Goal: Information Seeking & Learning: Compare options

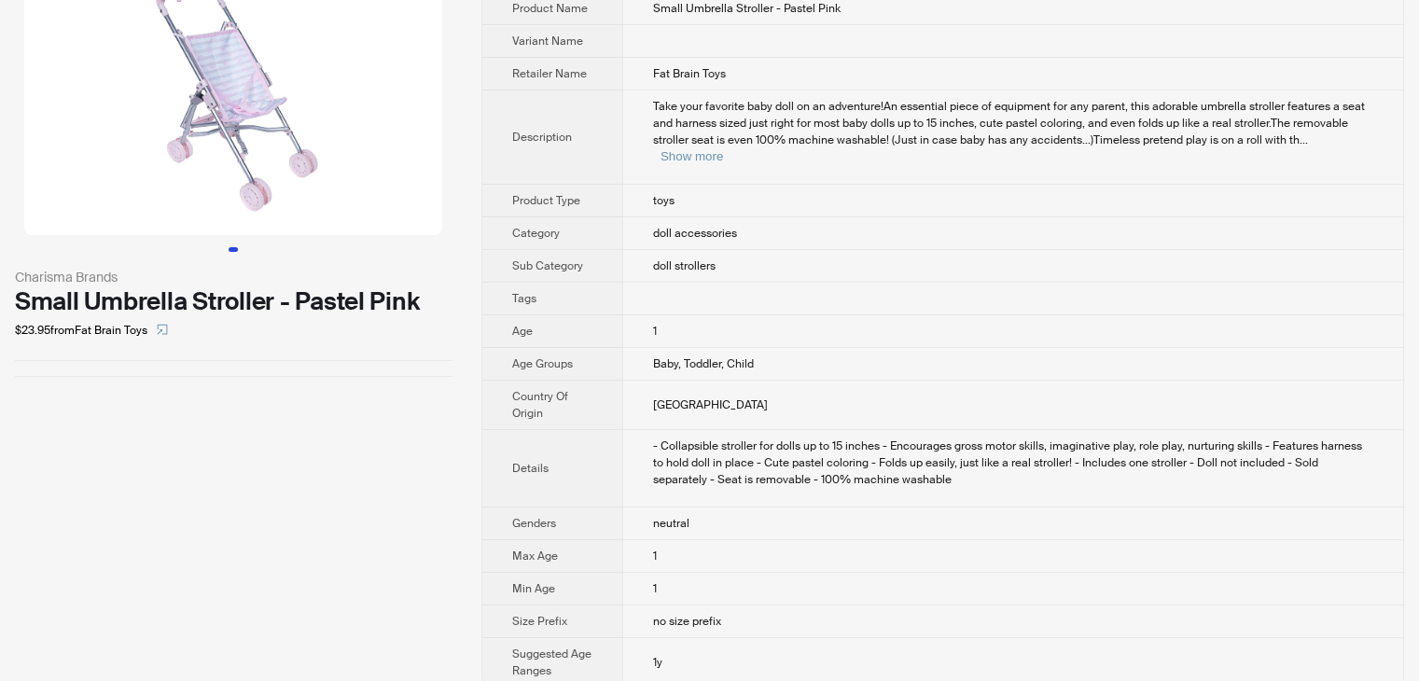
scroll to position [94, 0]
click at [723, 148] on button "Show more" at bounding box center [691, 155] width 62 height 14
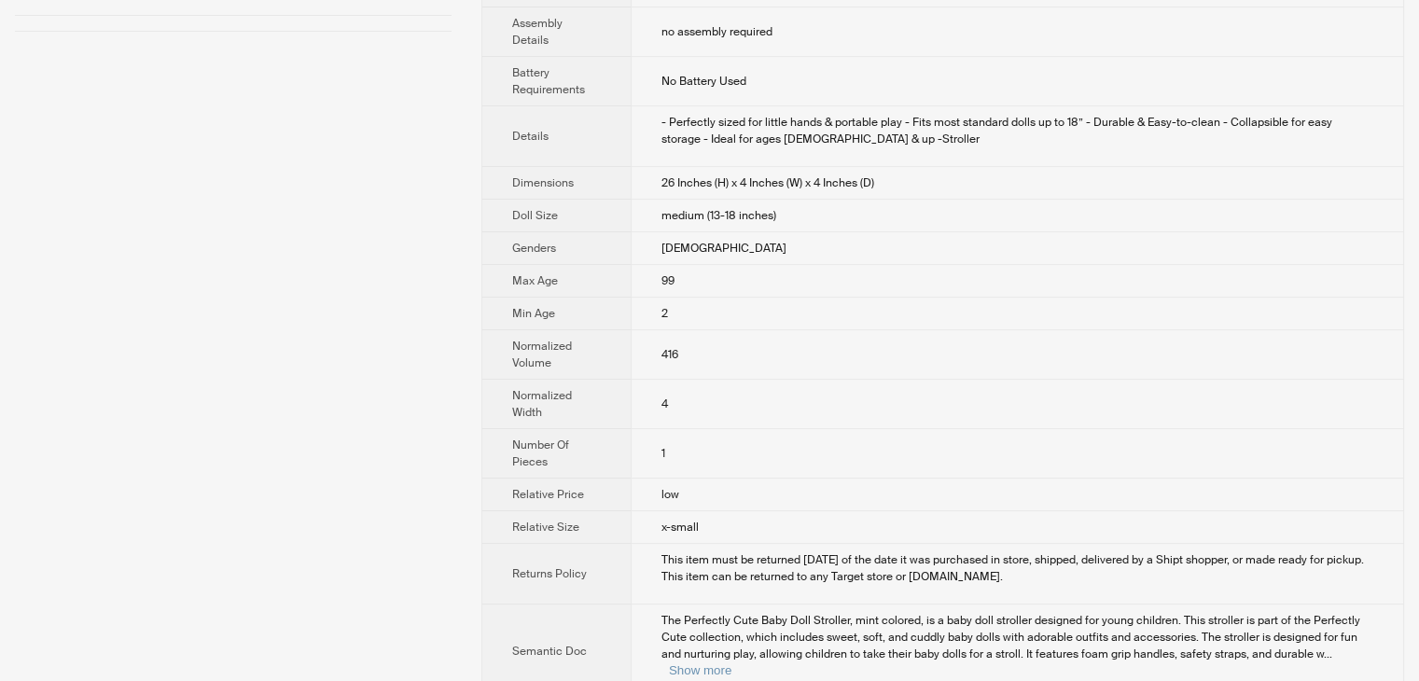
scroll to position [558, 0]
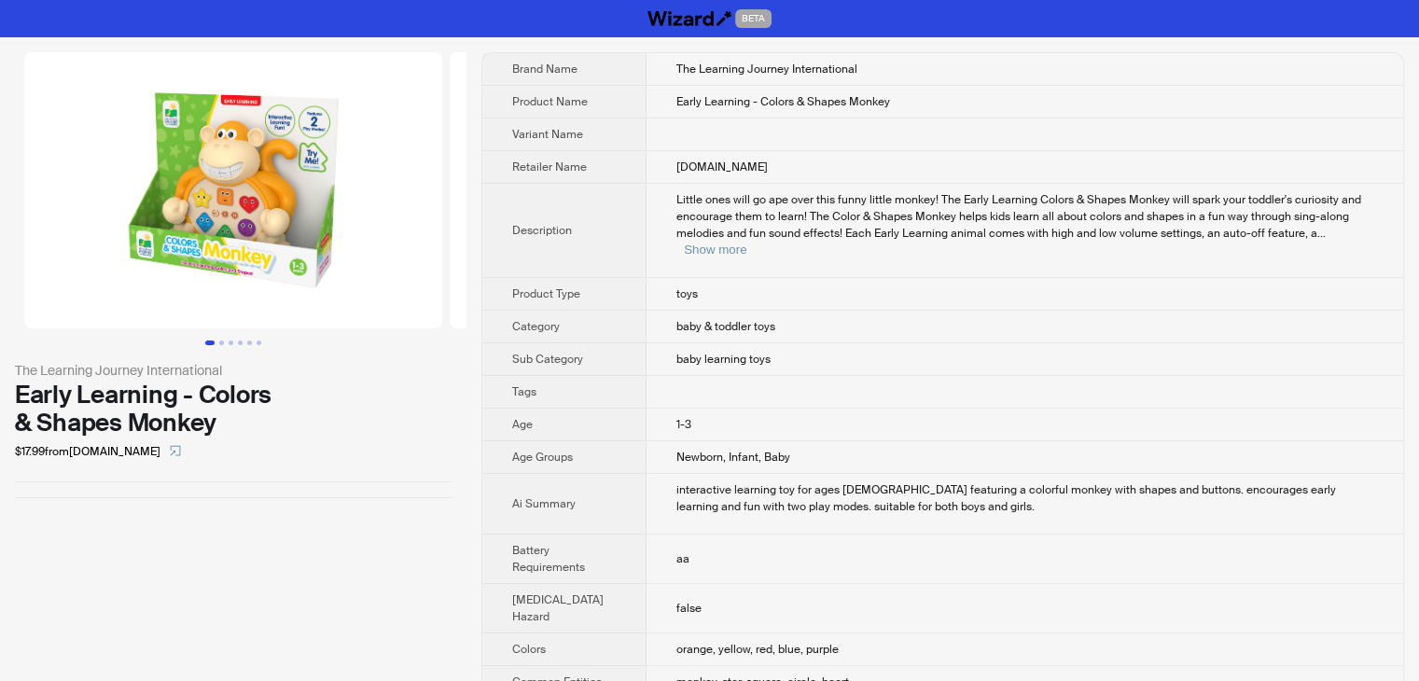
click at [962, 253] on td "Little ones will go ape over this funny little monkey! The Early Learning Color…" at bounding box center [1024, 231] width 756 height 94
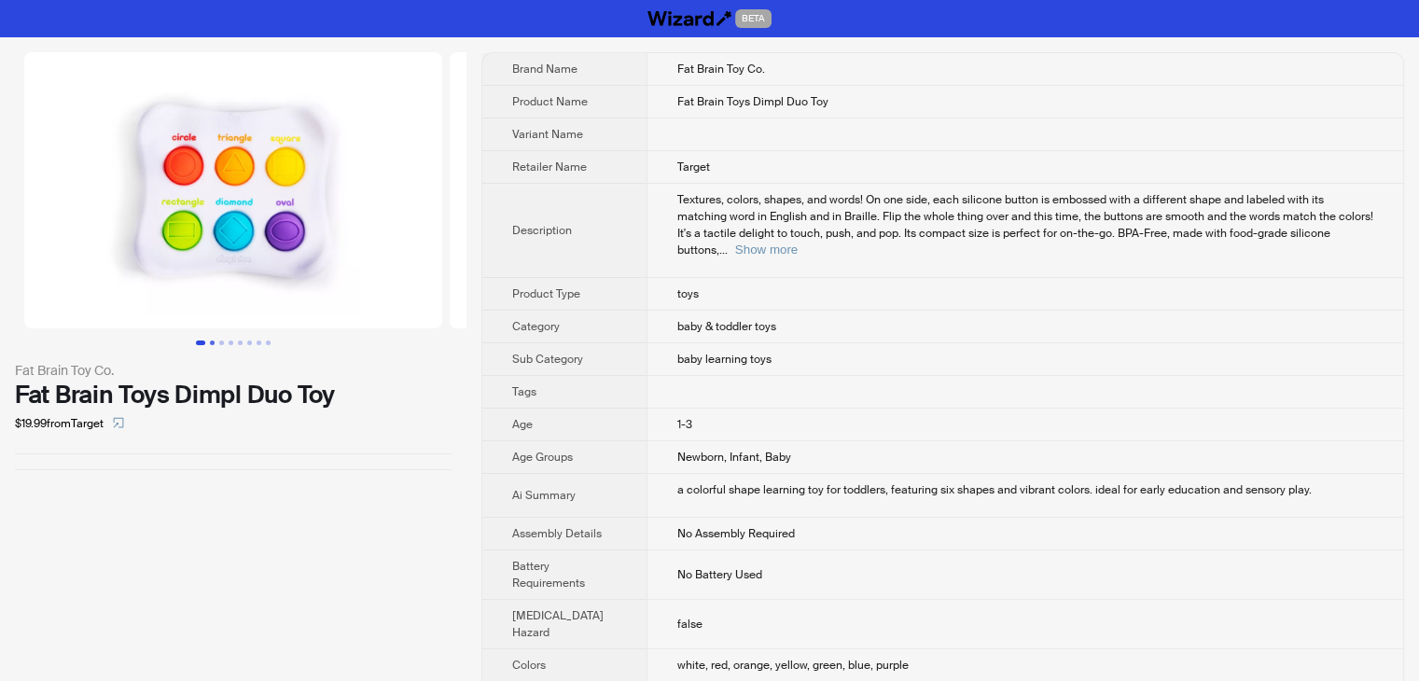
click at [213, 343] on button "Go to slide 2" at bounding box center [212, 342] width 5 height 5
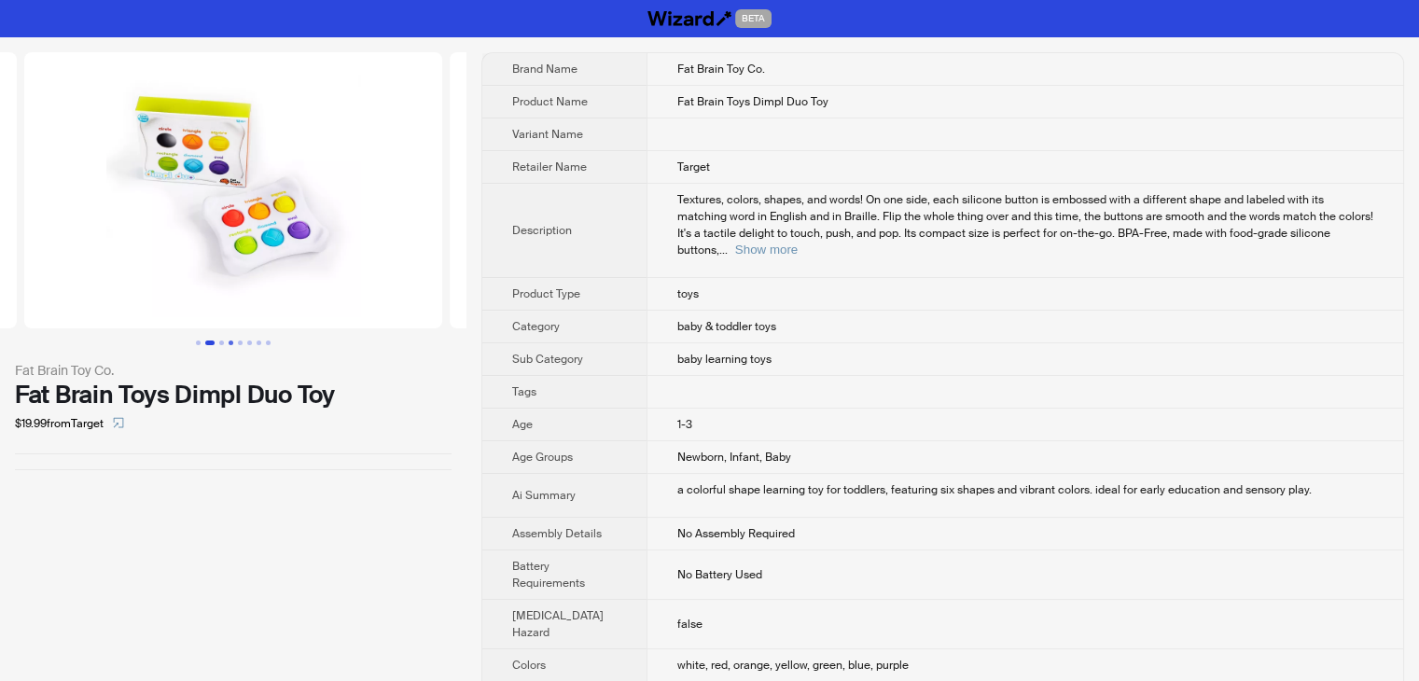
click at [228, 343] on button "Go to slide 4" at bounding box center [230, 342] width 5 height 5
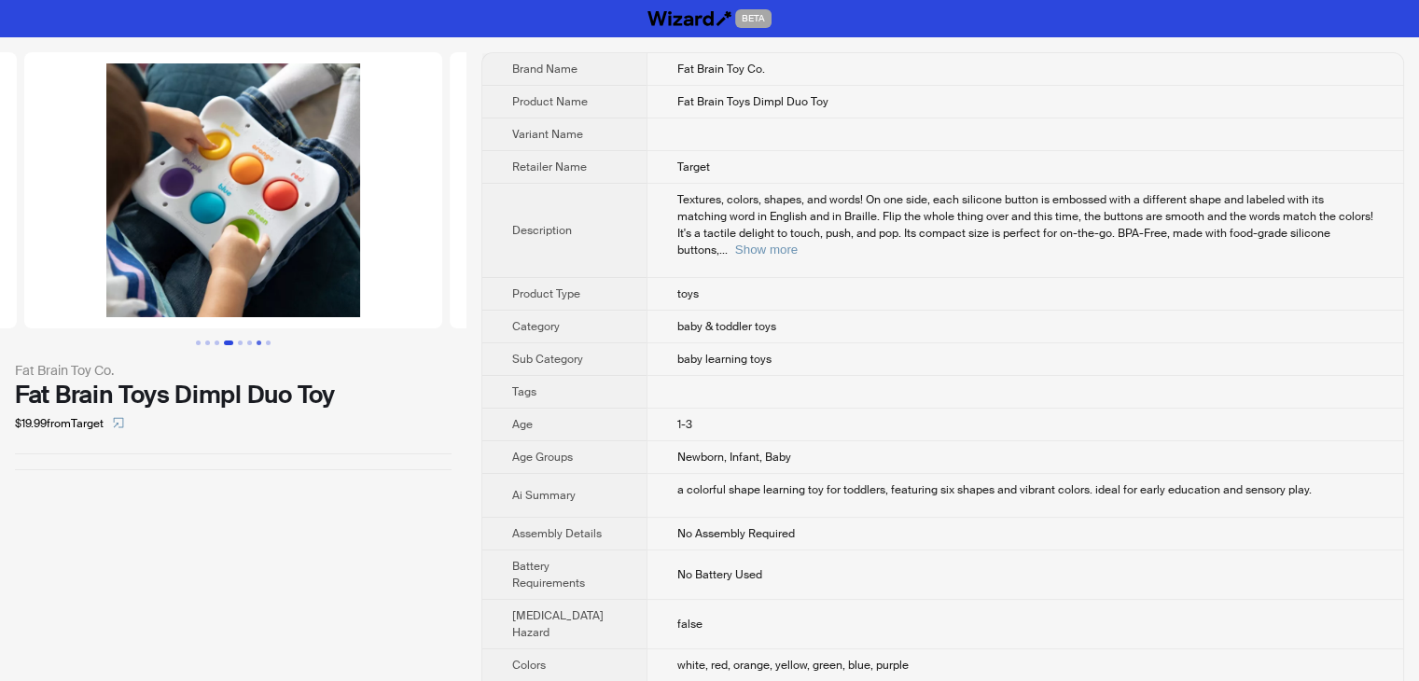
click at [256, 340] on button "Go to slide 7" at bounding box center [258, 342] width 5 height 5
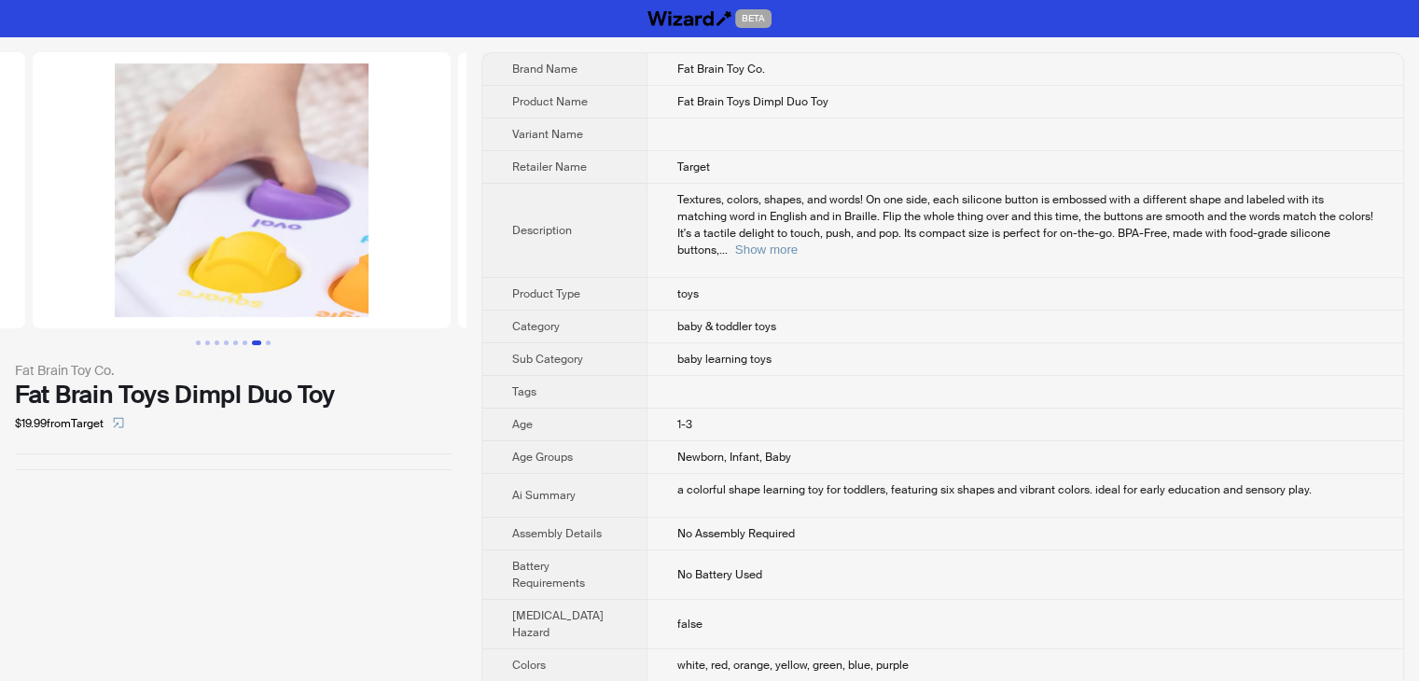
scroll to position [0, 2552]
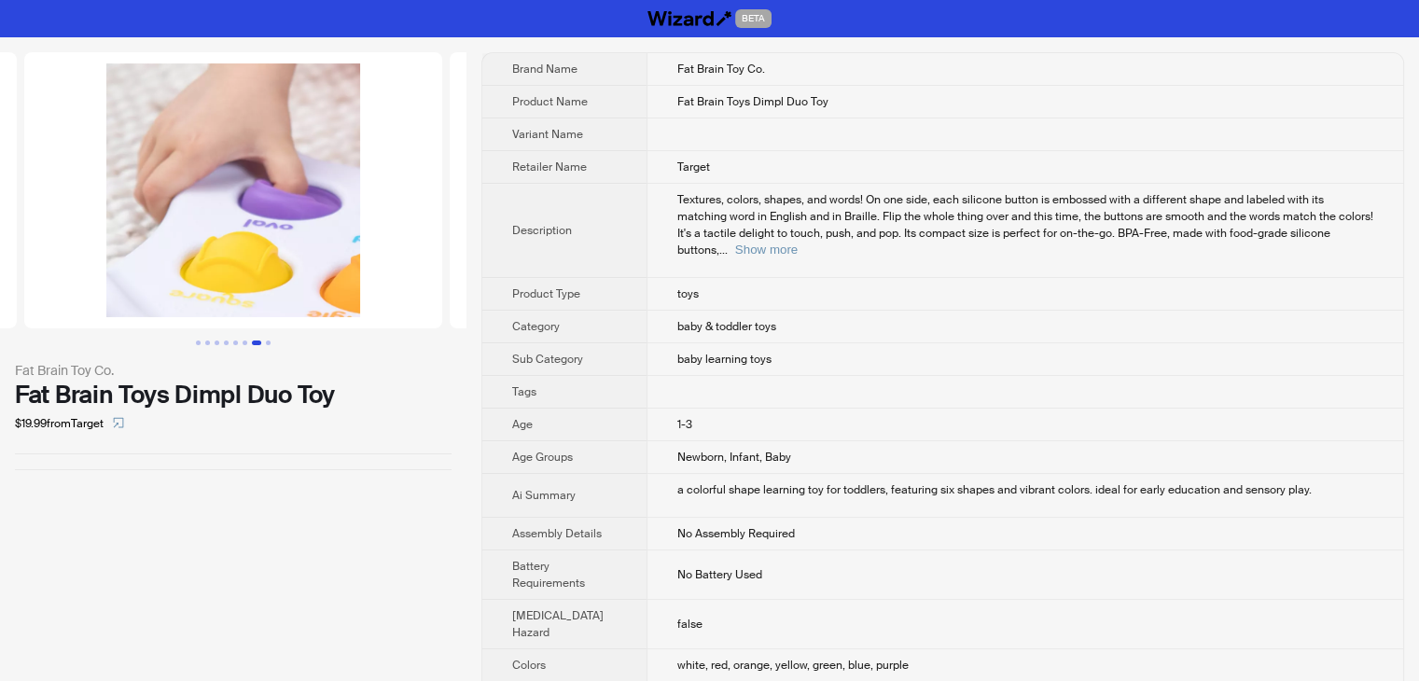
click at [772, 481] on div "a colorful shape learning toy for toddlers, featuring six shapes and vibrant co…" at bounding box center [1025, 489] width 696 height 17
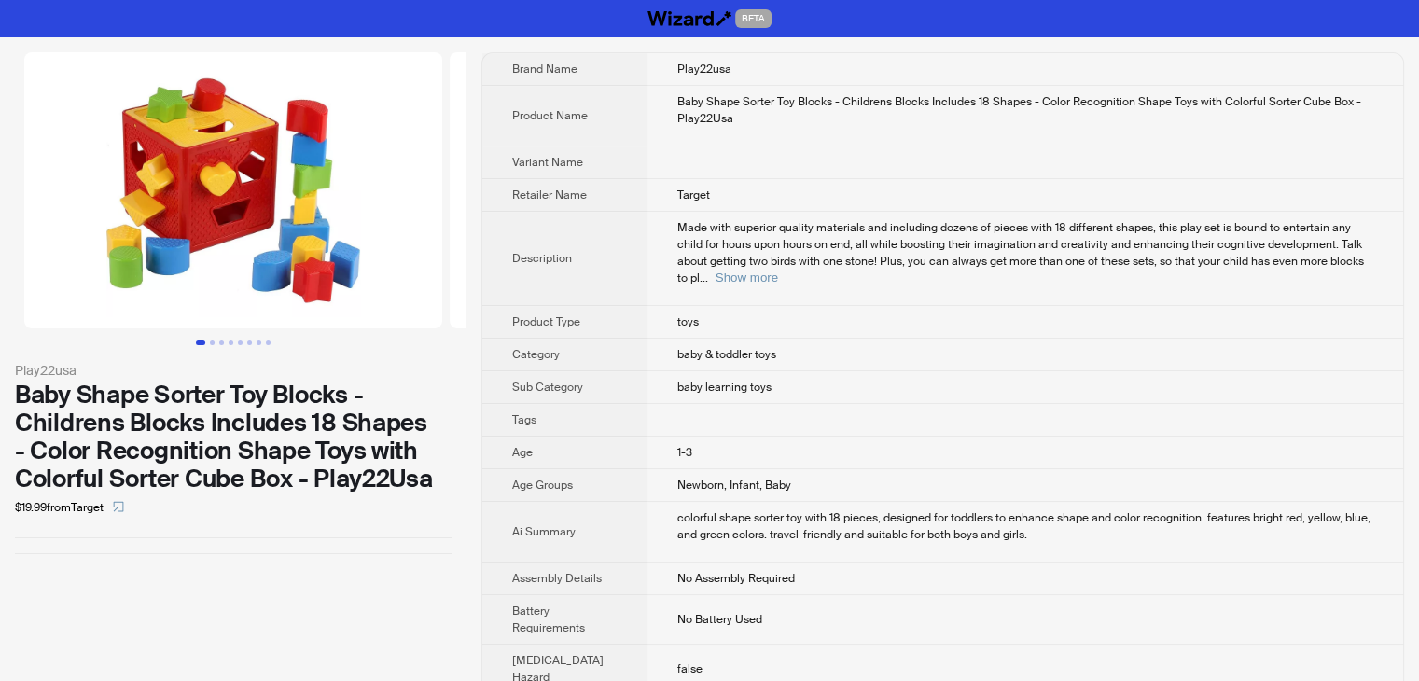
click at [851, 251] on div "Made with superior quality materials and including dozens of pieces with 18 dif…" at bounding box center [1025, 252] width 696 height 67
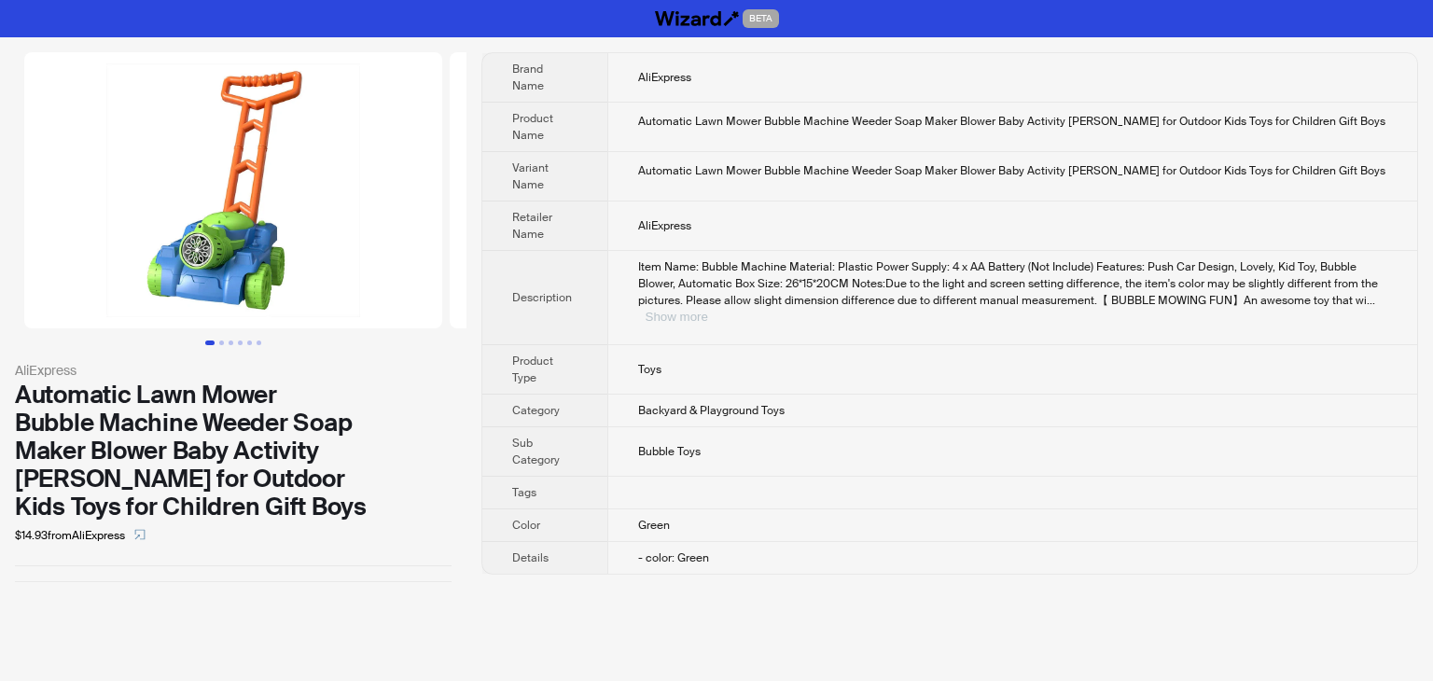
click at [708, 310] on button "Show more" at bounding box center [676, 317] width 62 height 14
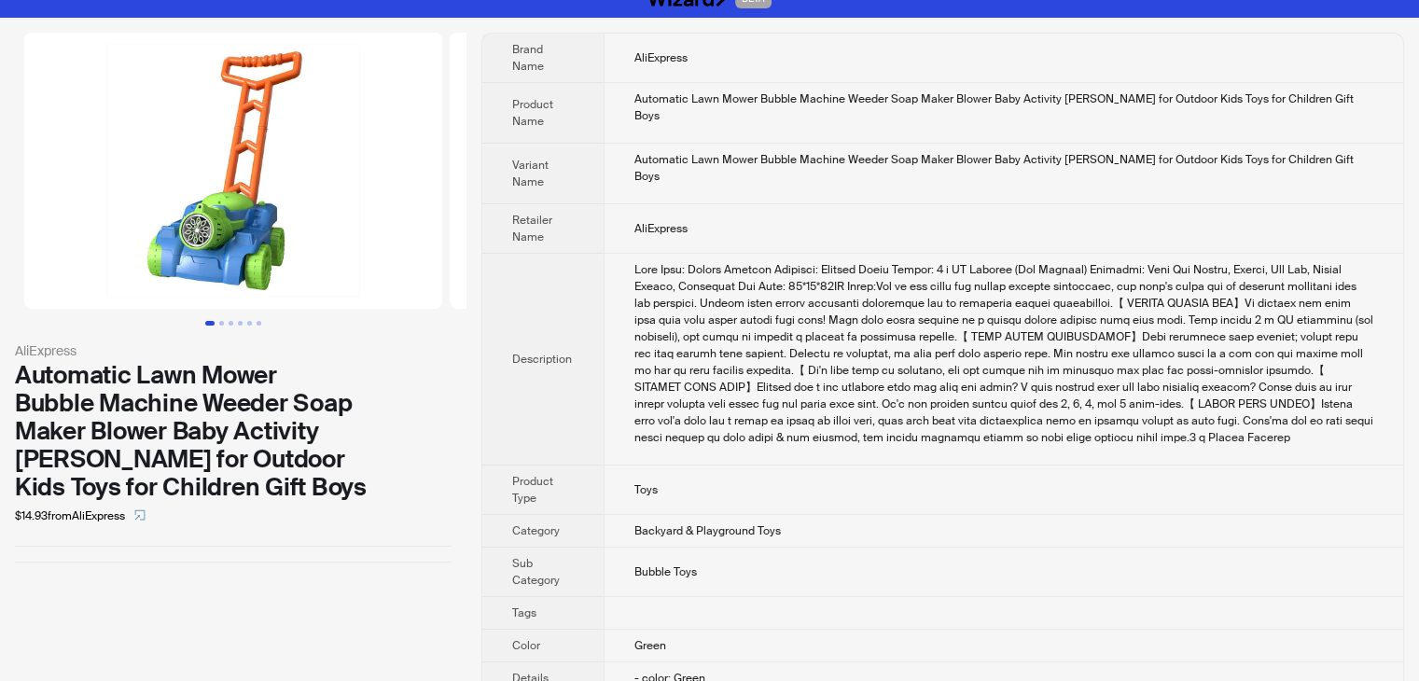
scroll to position [24, 0]
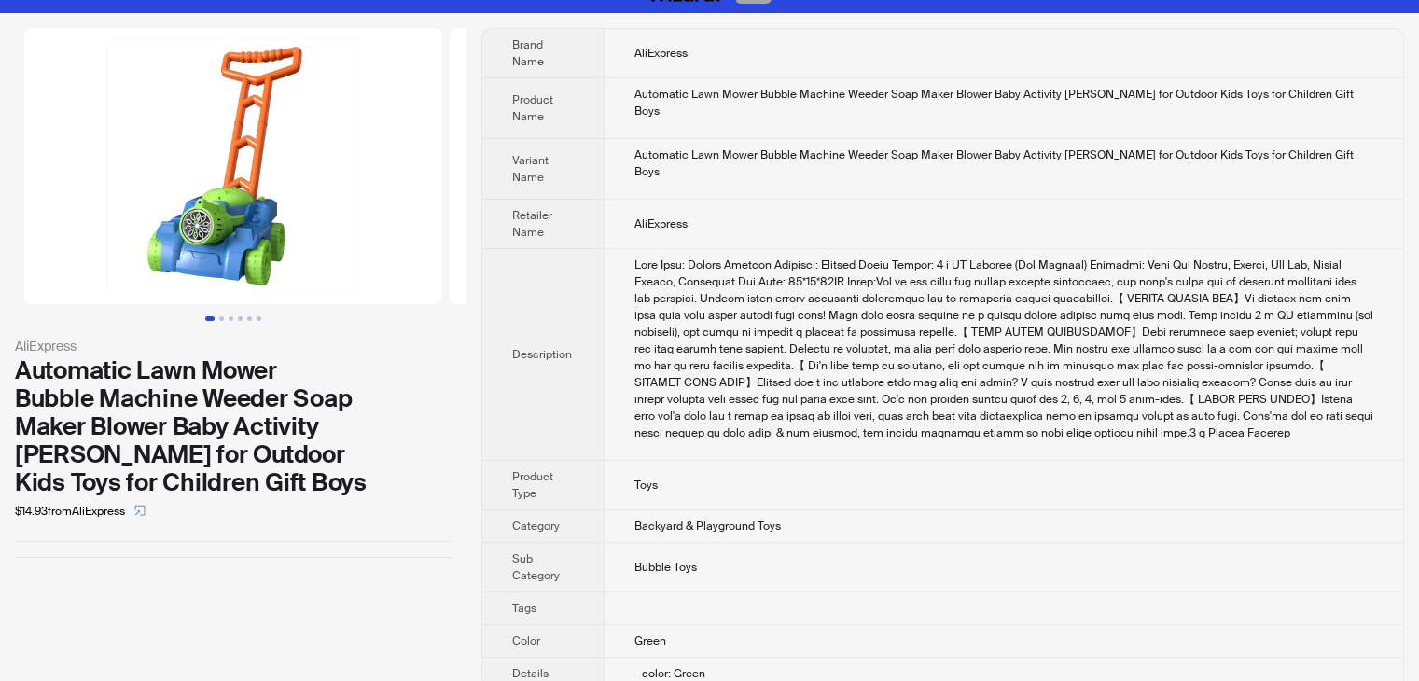
click at [1170, 461] on td "Toys" at bounding box center [1002, 485] width 799 height 49
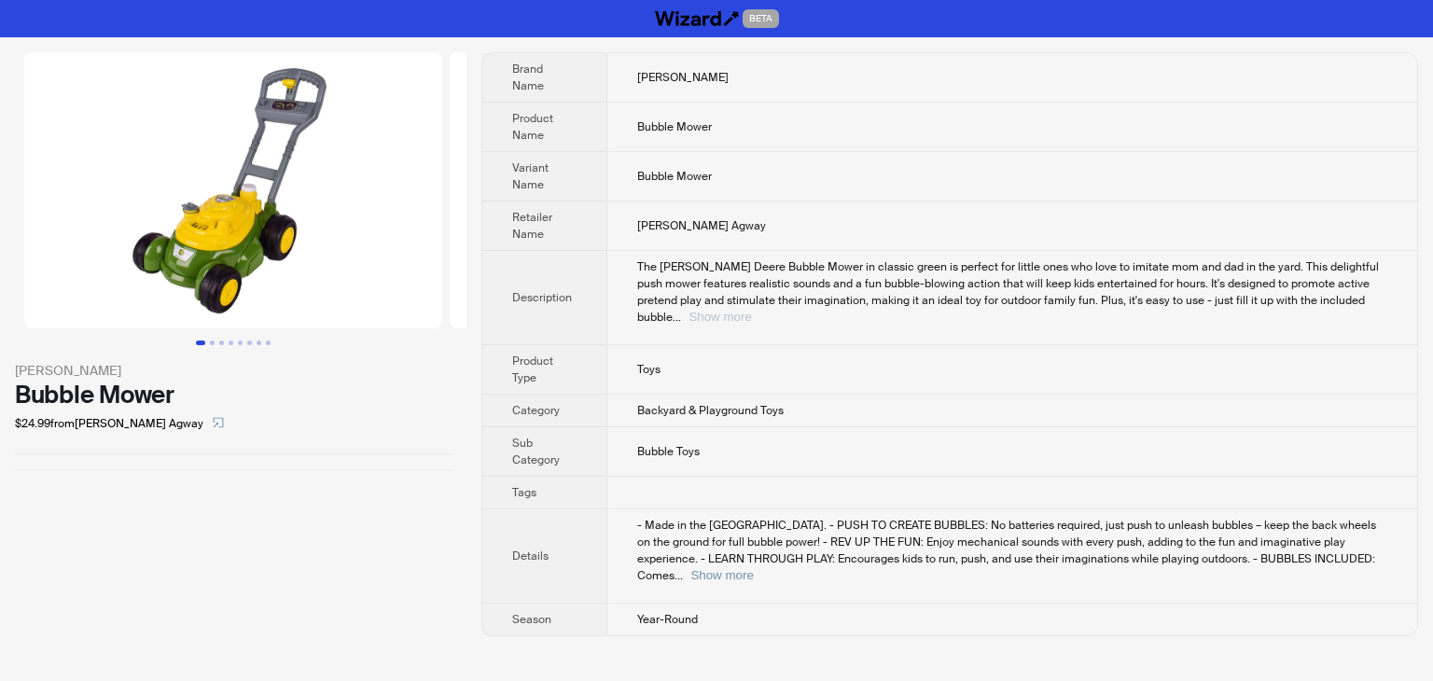
click at [751, 310] on button "Show more" at bounding box center [719, 317] width 62 height 14
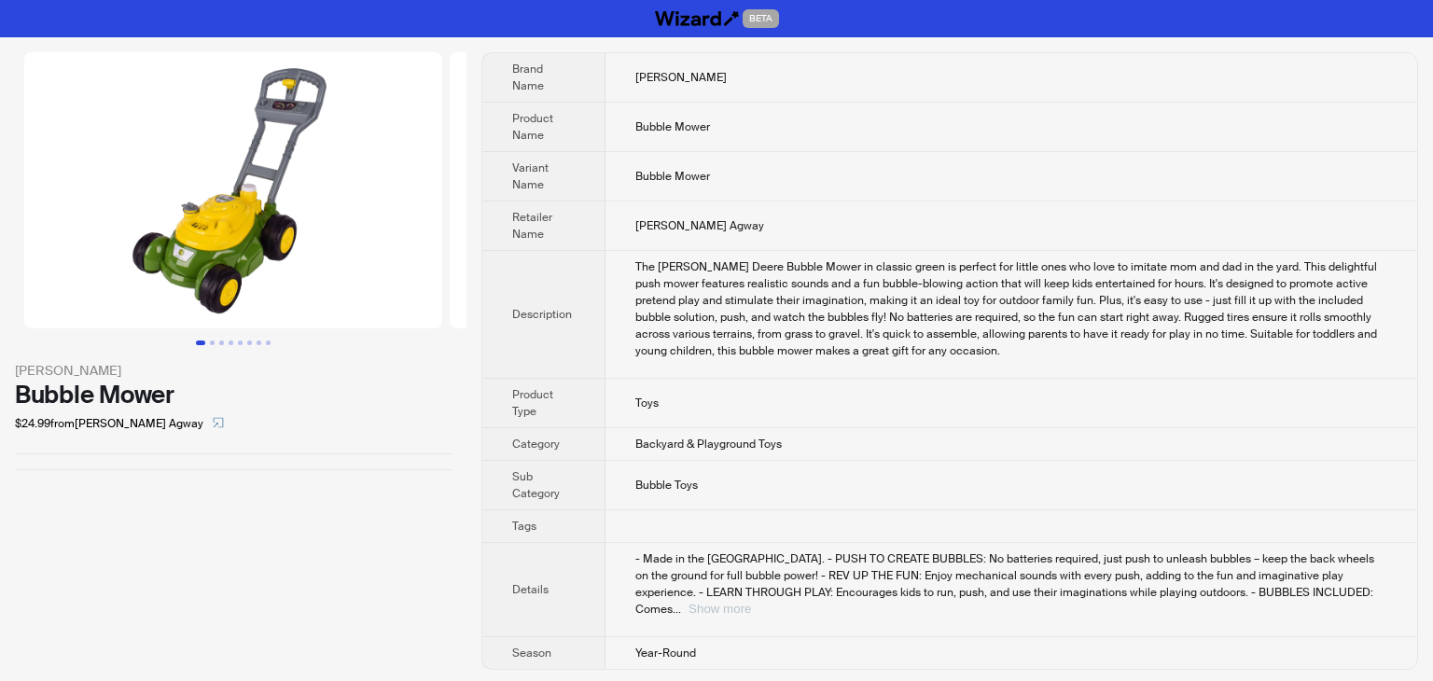
click at [751, 602] on button "Show more" at bounding box center [719, 609] width 62 height 14
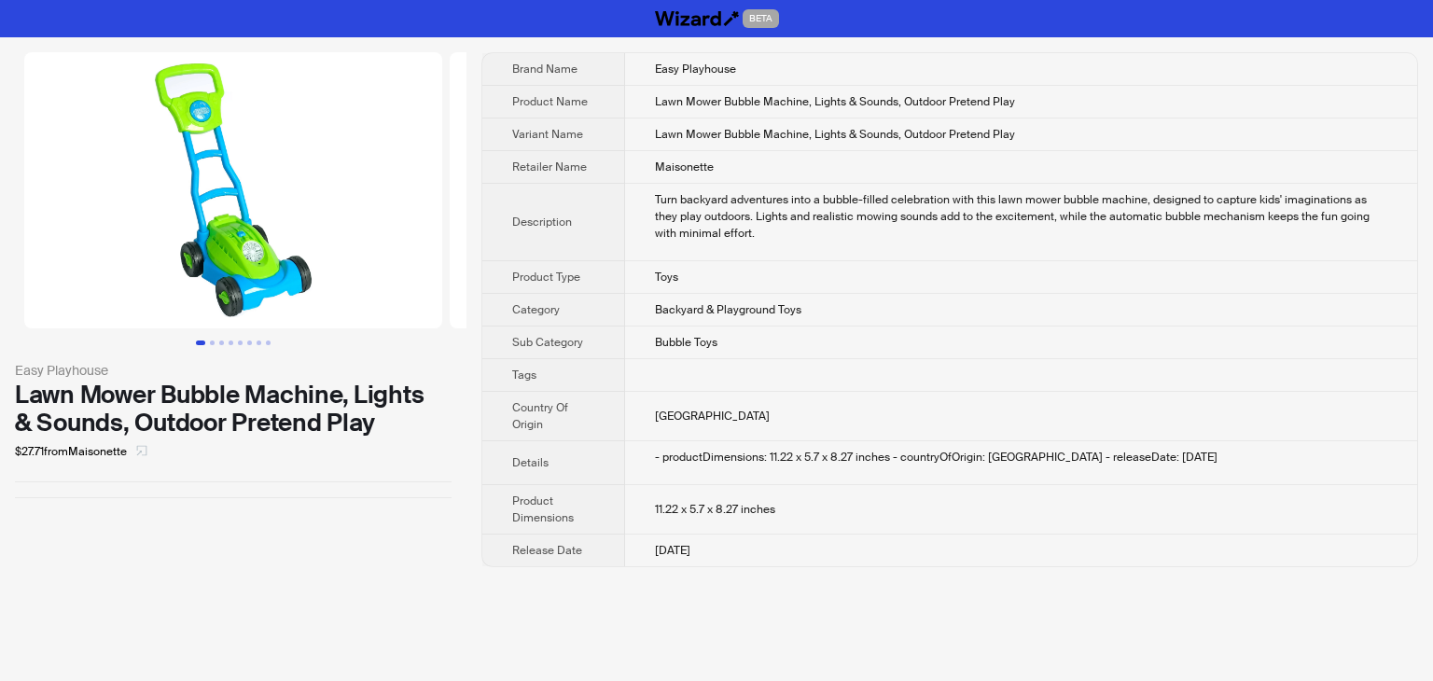
click at [144, 452] on icon "select" at bounding box center [141, 450] width 11 height 11
click at [210, 340] on button "Go to slide 2" at bounding box center [212, 342] width 5 height 5
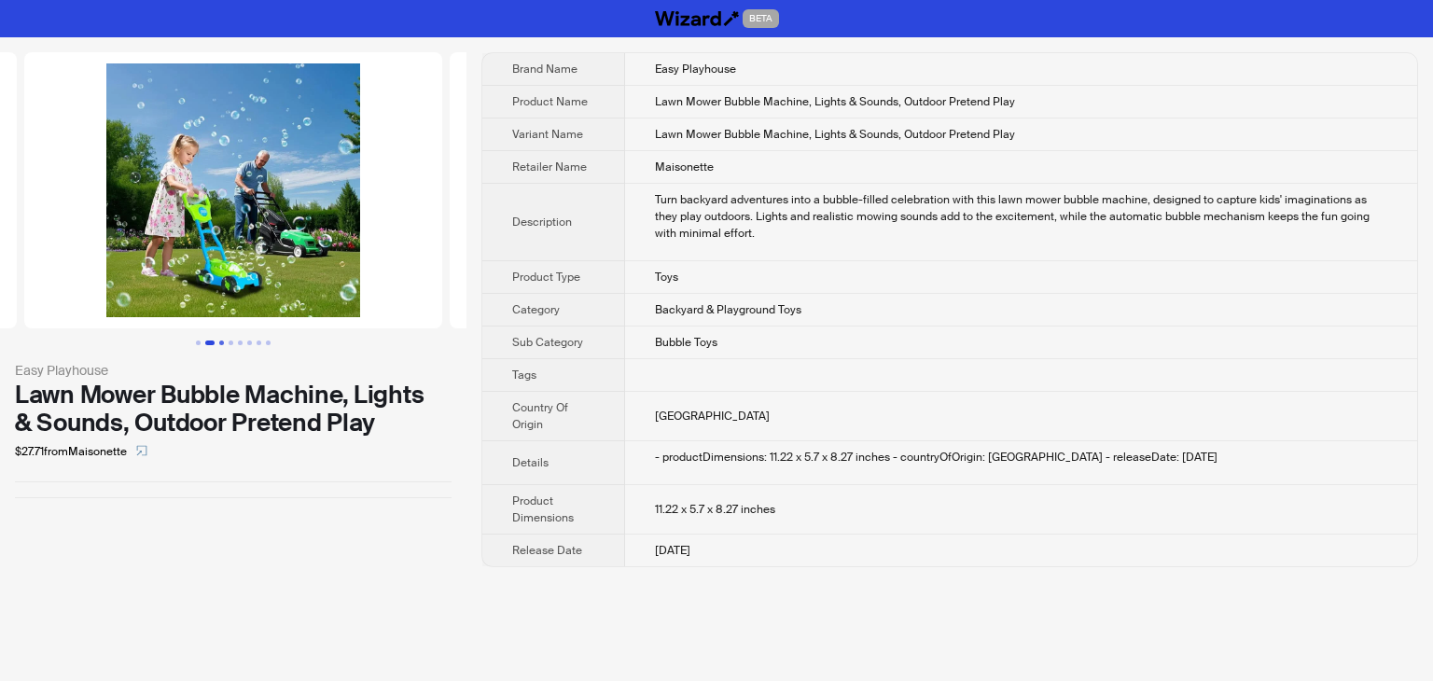
click at [222, 344] on button "Go to slide 3" at bounding box center [221, 342] width 5 height 5
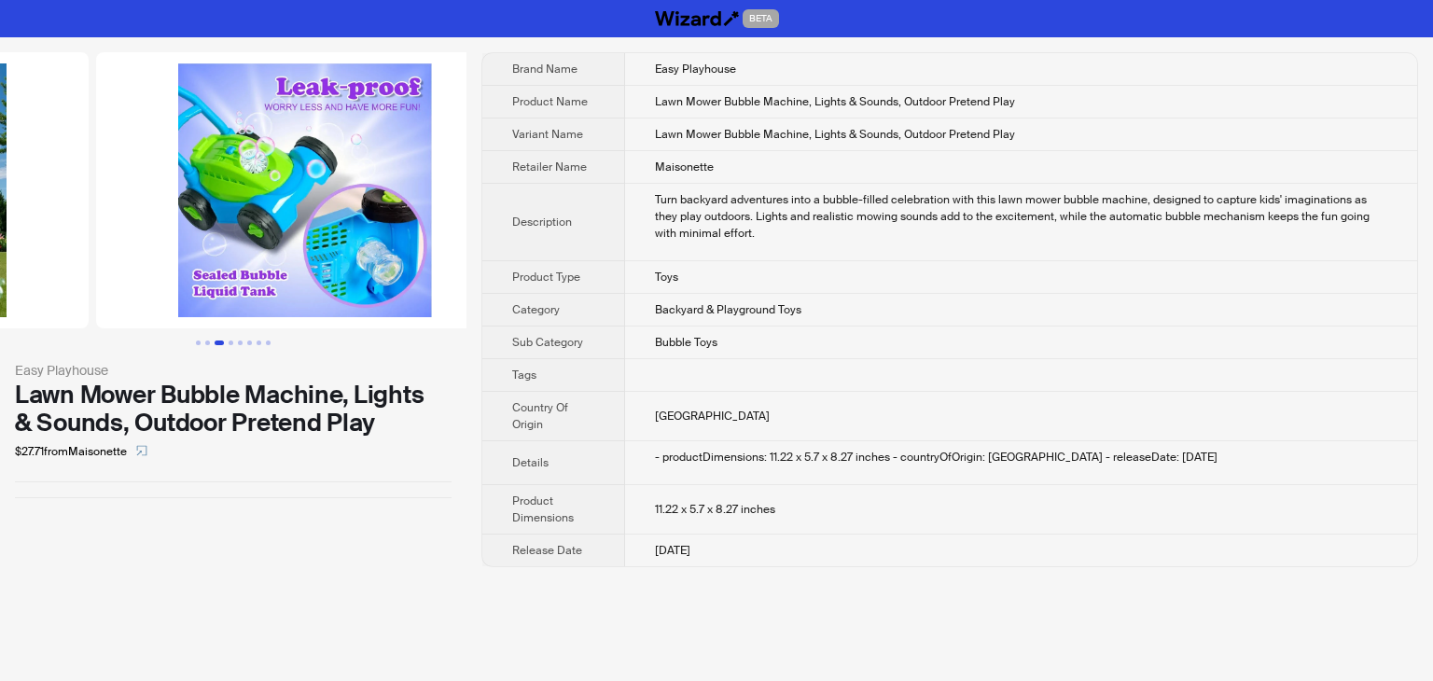
scroll to position [0, 851]
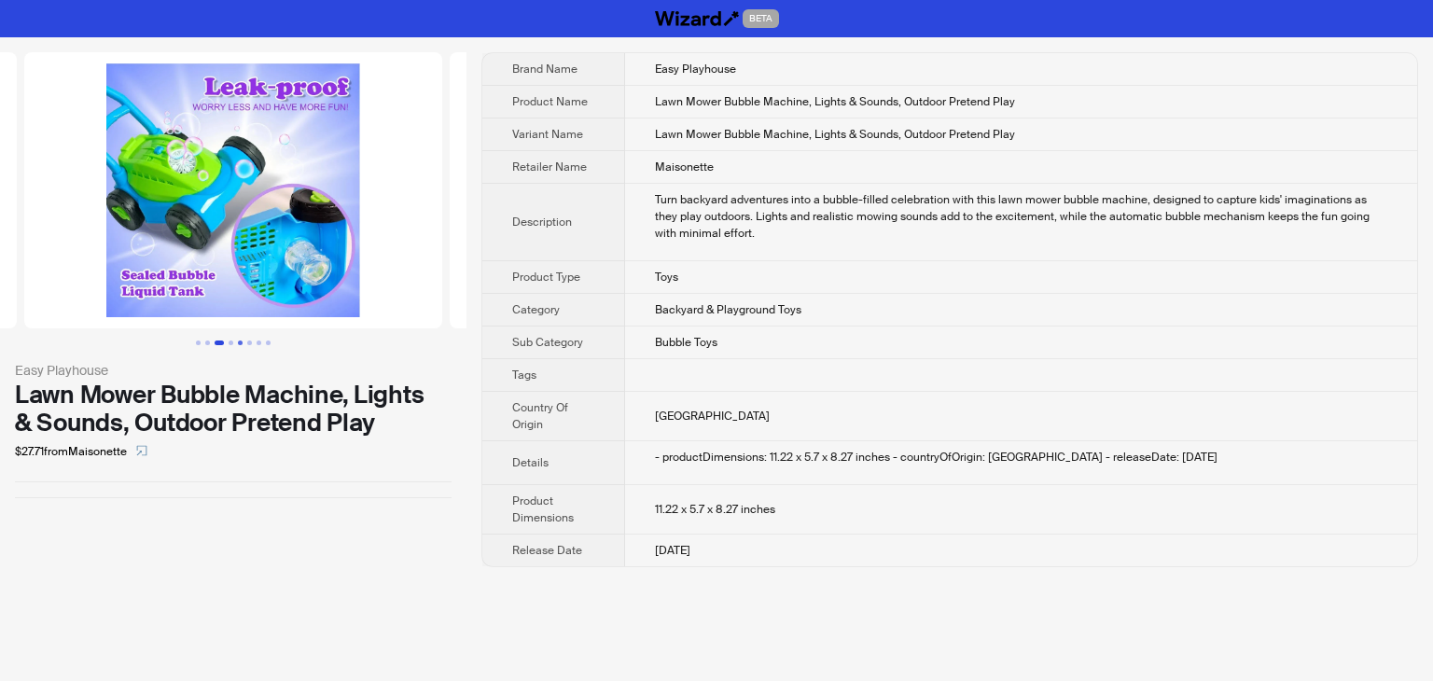
click at [240, 341] on button "Go to slide 5" at bounding box center [240, 342] width 5 height 5
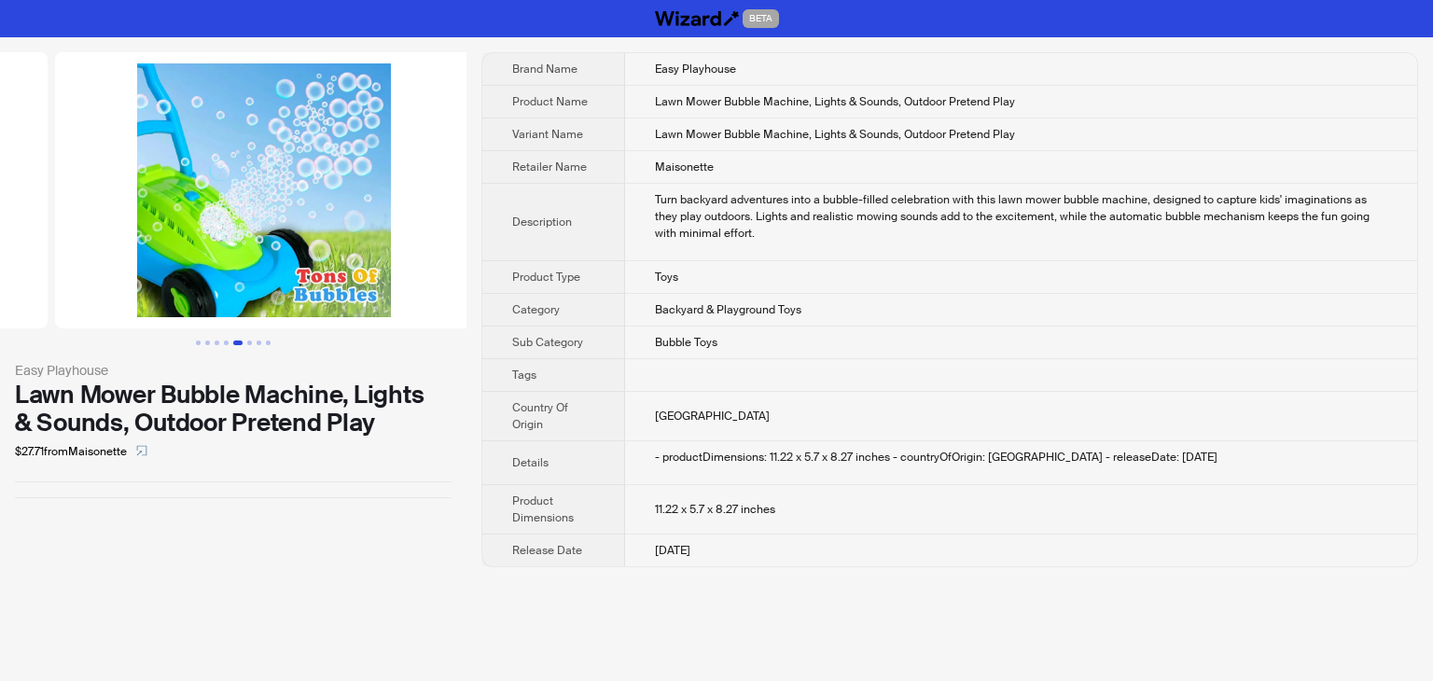
scroll to position [0, 1701]
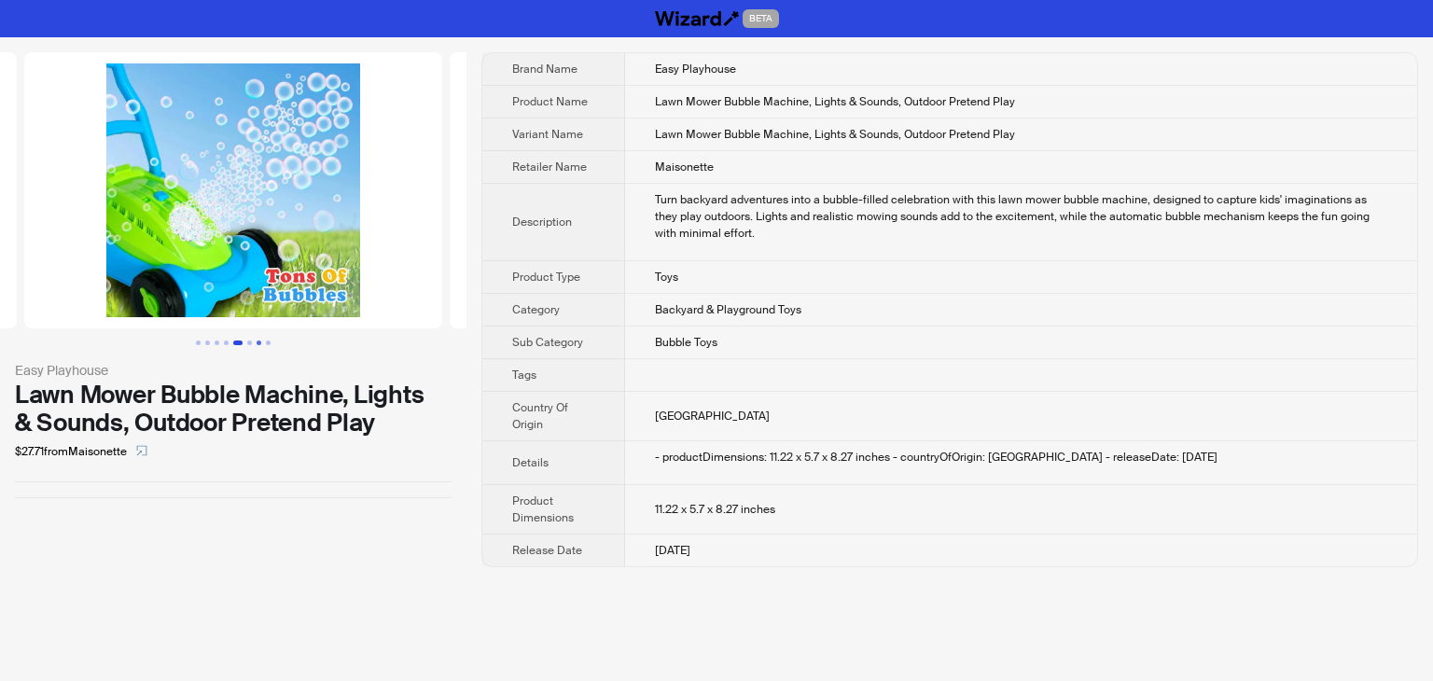
click at [256, 340] on button "Go to slide 7" at bounding box center [258, 342] width 5 height 5
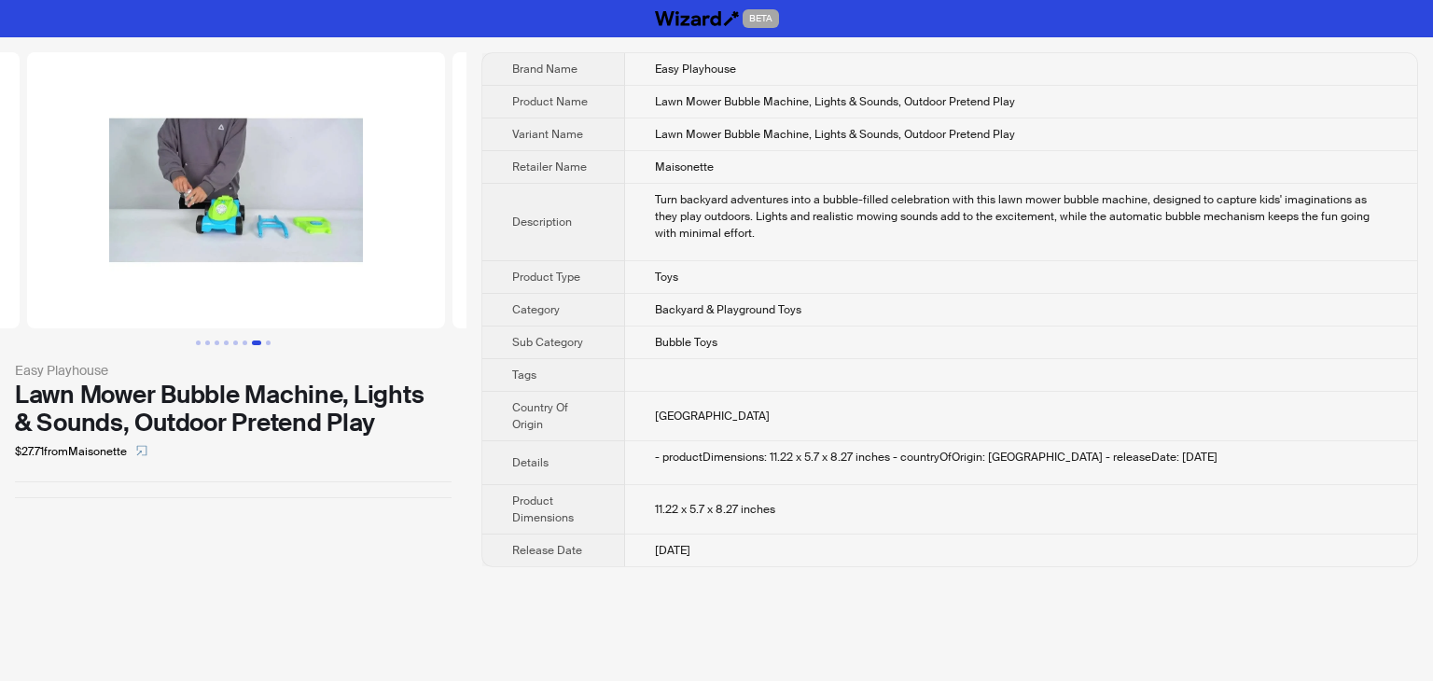
scroll to position [0, 2552]
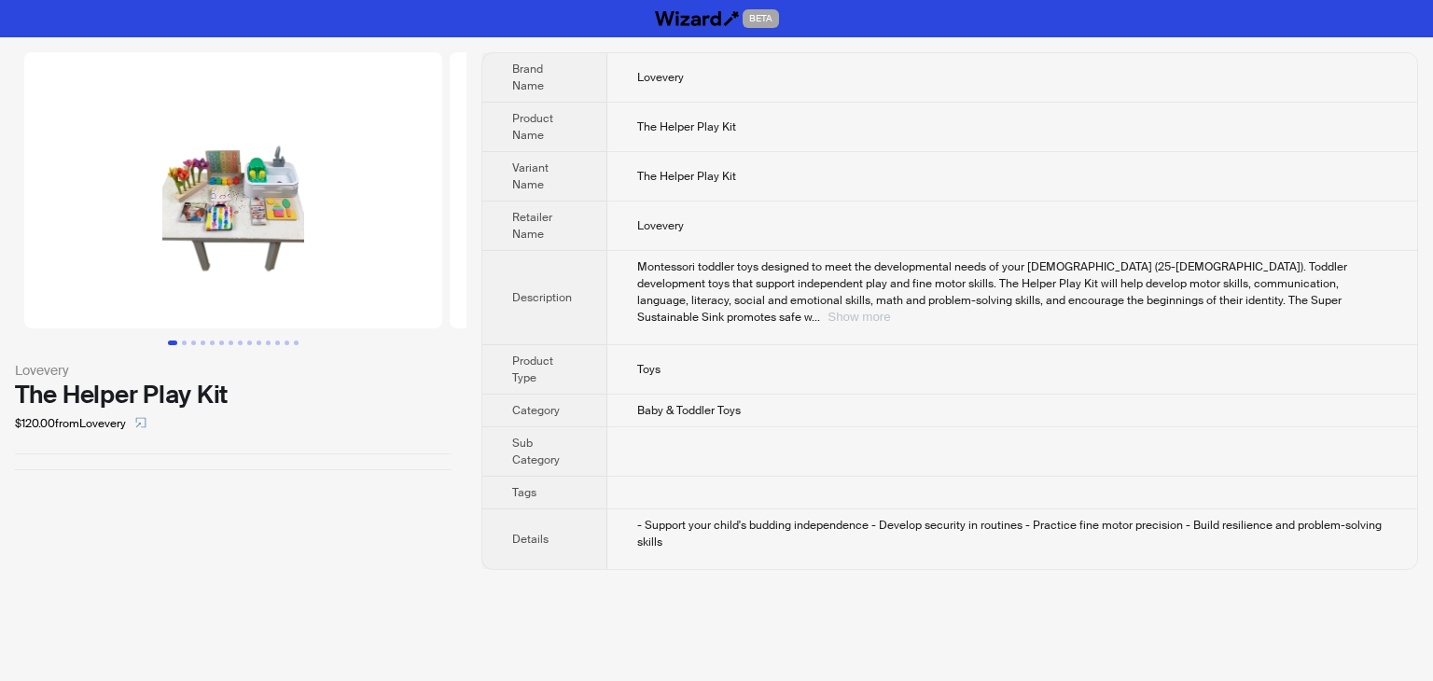
click at [890, 310] on button "Show more" at bounding box center [858, 317] width 62 height 14
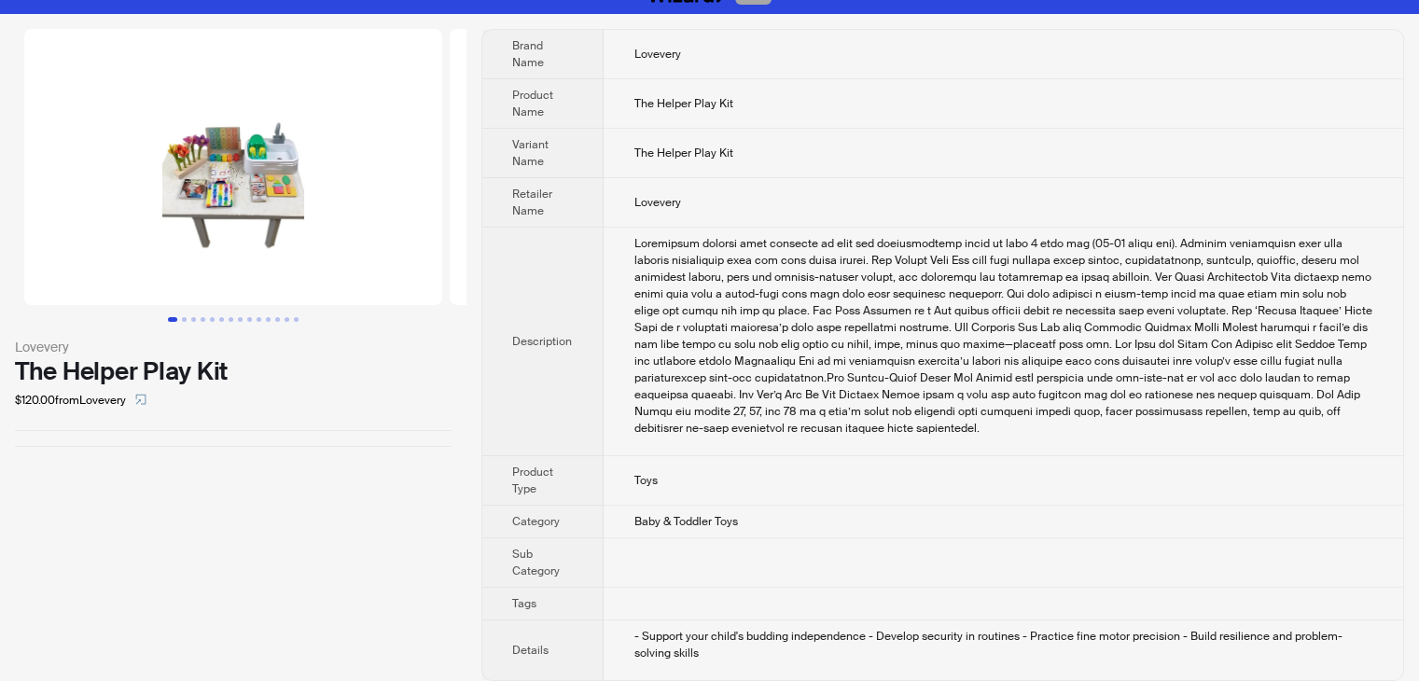
scroll to position [36, 0]
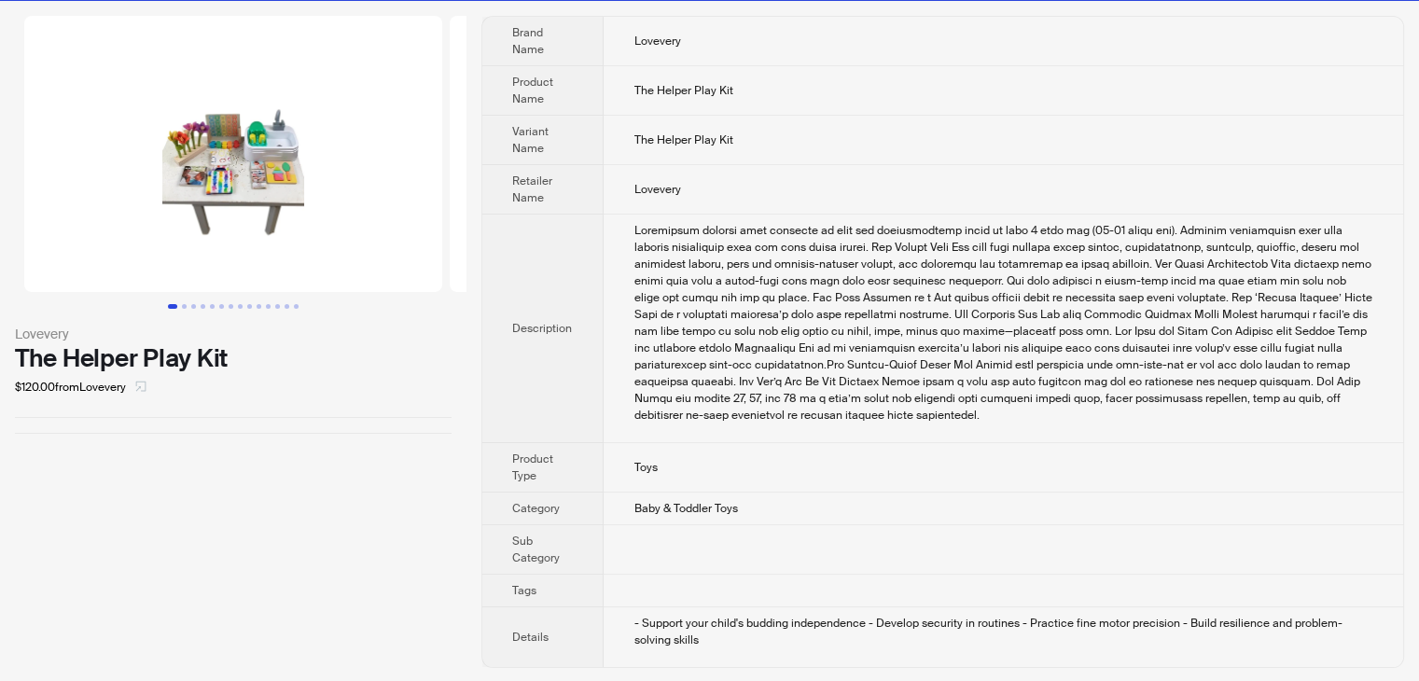
click at [145, 387] on icon "select" at bounding box center [141, 386] width 10 height 10
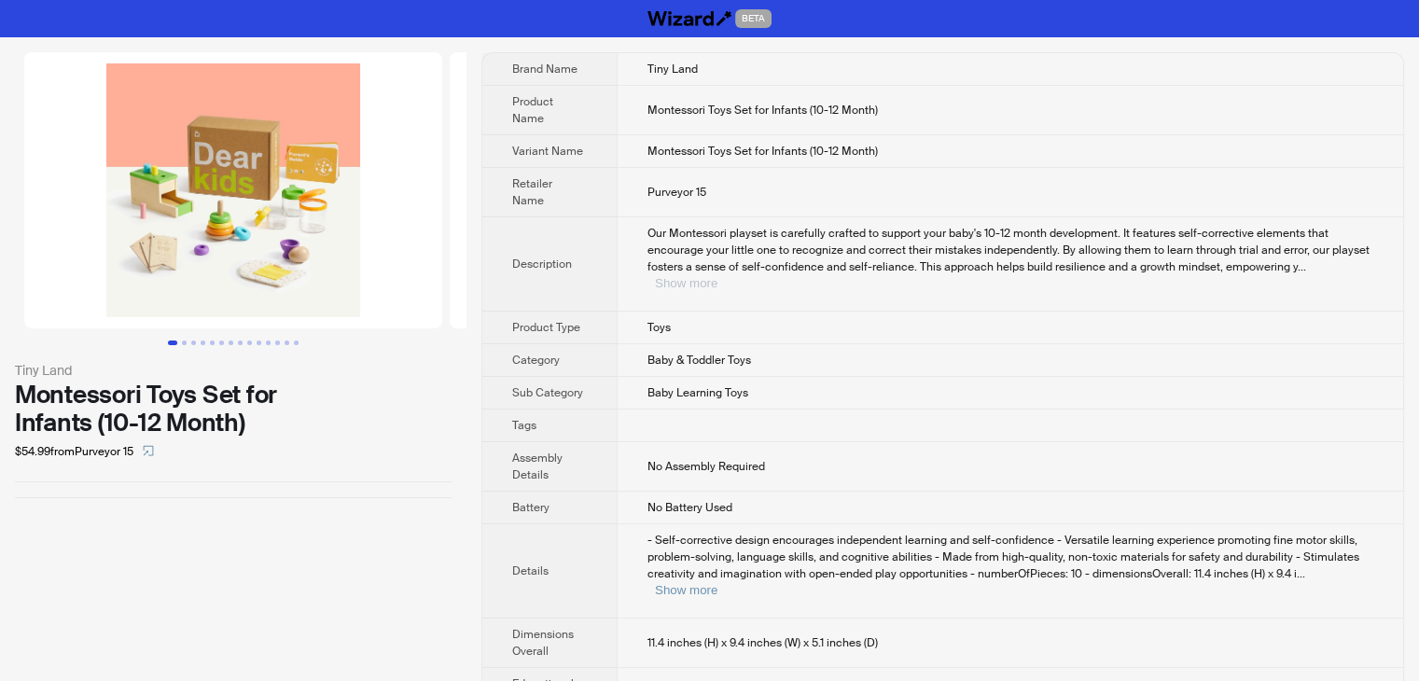
click at [717, 276] on button "Show more" at bounding box center [686, 283] width 62 height 14
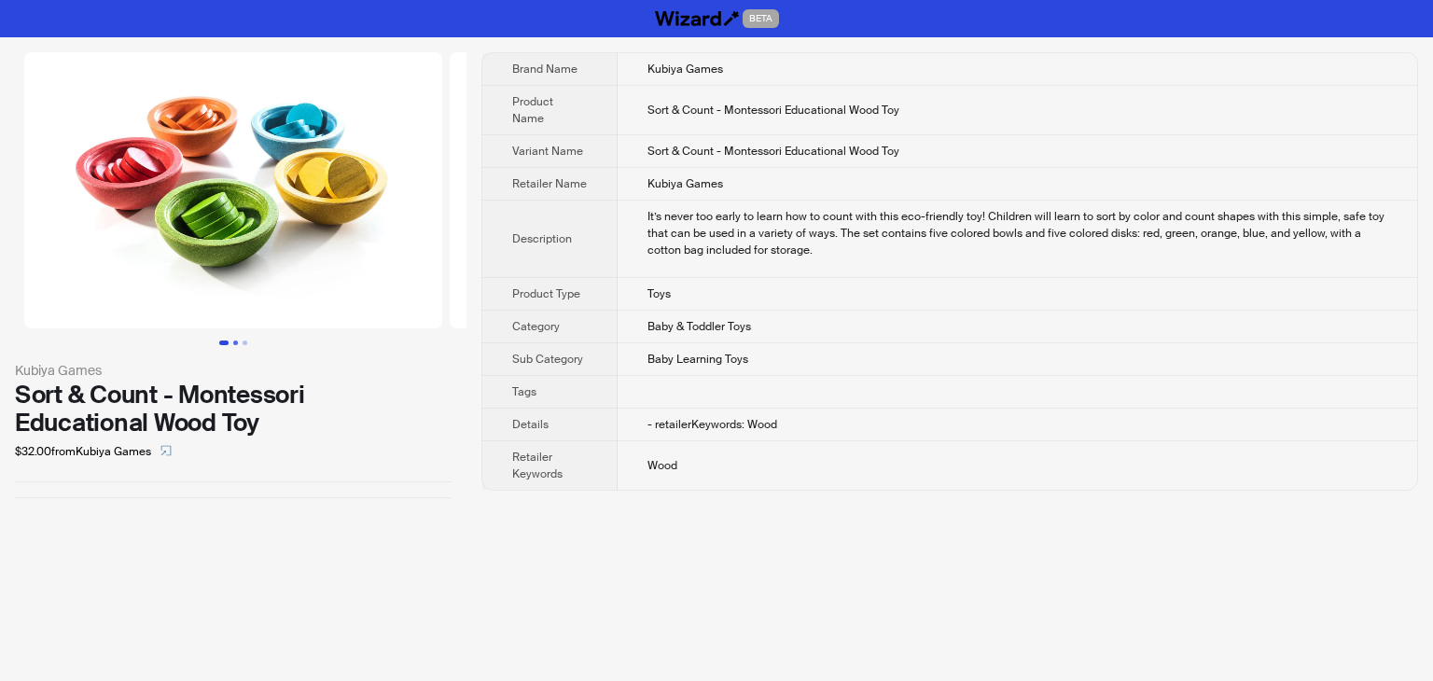
click at [233, 344] on button "Go to slide 2" at bounding box center [235, 342] width 5 height 5
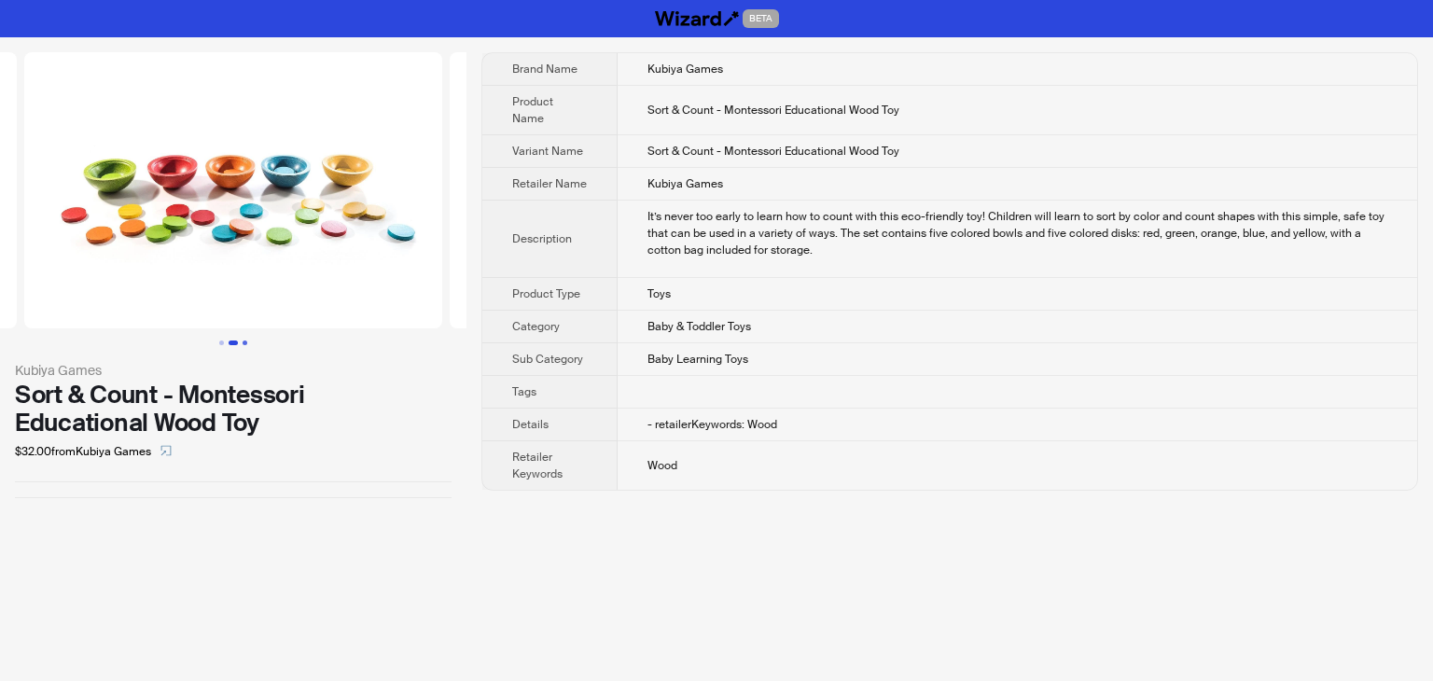
click at [243, 345] on button "Go to slide 3" at bounding box center [244, 342] width 5 height 5
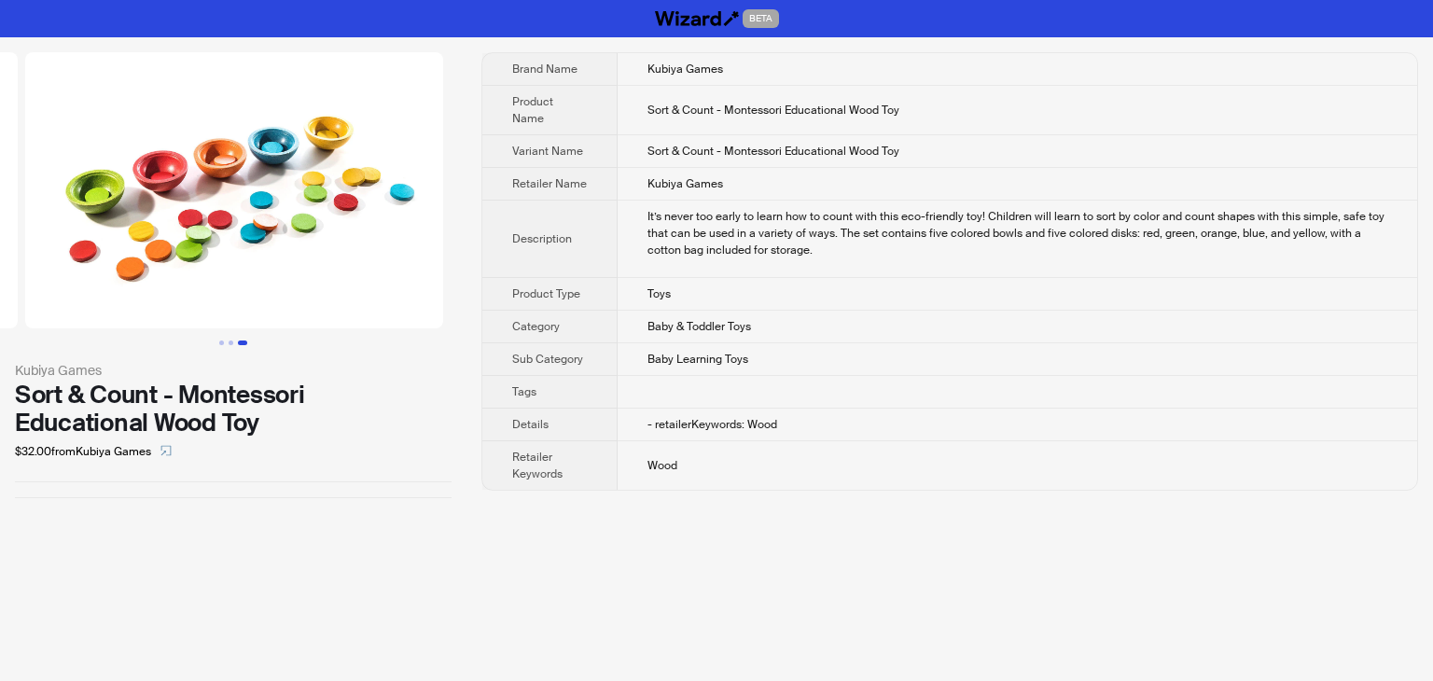
scroll to position [0, 851]
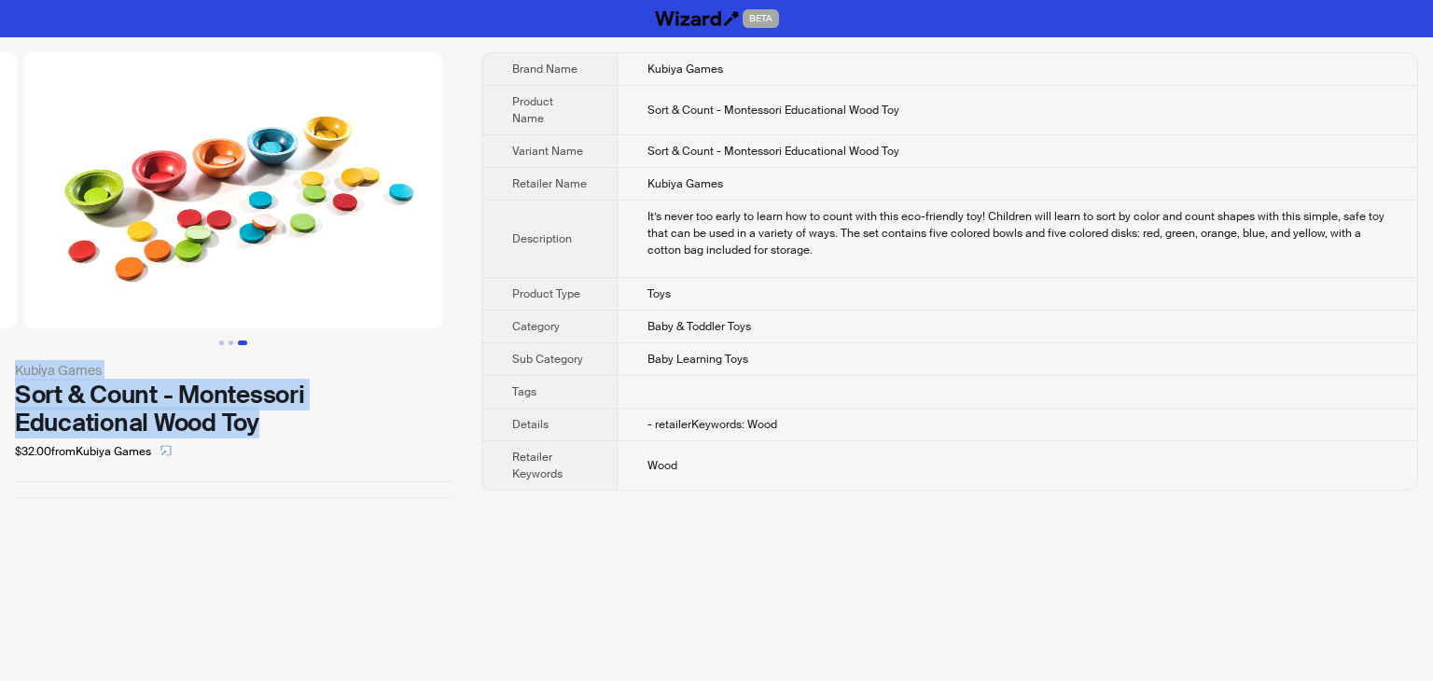
drag, startPoint x: 285, startPoint y: 422, endPoint x: 0, endPoint y: 371, distance: 290.0
click at [0, 371] on div "Kubiya Games Sort & Count - Montessori Educational Wood Toy $32.00 from Kubiya …" at bounding box center [233, 275] width 466 height 476
copy div "Kubiya Games Sort & Count - Montessori Educational Wood Toy"
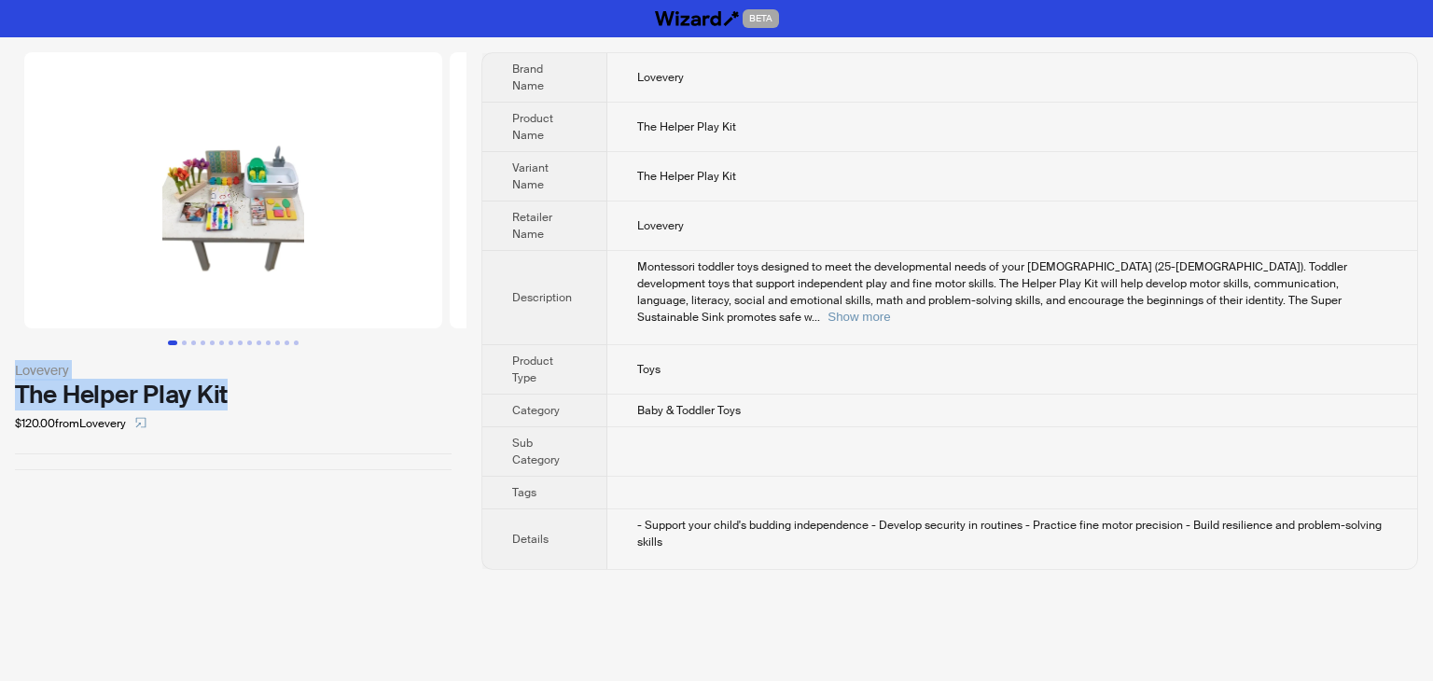
drag, startPoint x: 196, startPoint y: 389, endPoint x: 12, endPoint y: 370, distance: 184.7
click at [12, 370] on div "Lovevery The Helper Play Kit $120.00 from Lovevery" at bounding box center [233, 261] width 466 height 448
copy div "Lovevery The Helper Play Kit"
click at [890, 310] on button "Show more" at bounding box center [858, 317] width 62 height 14
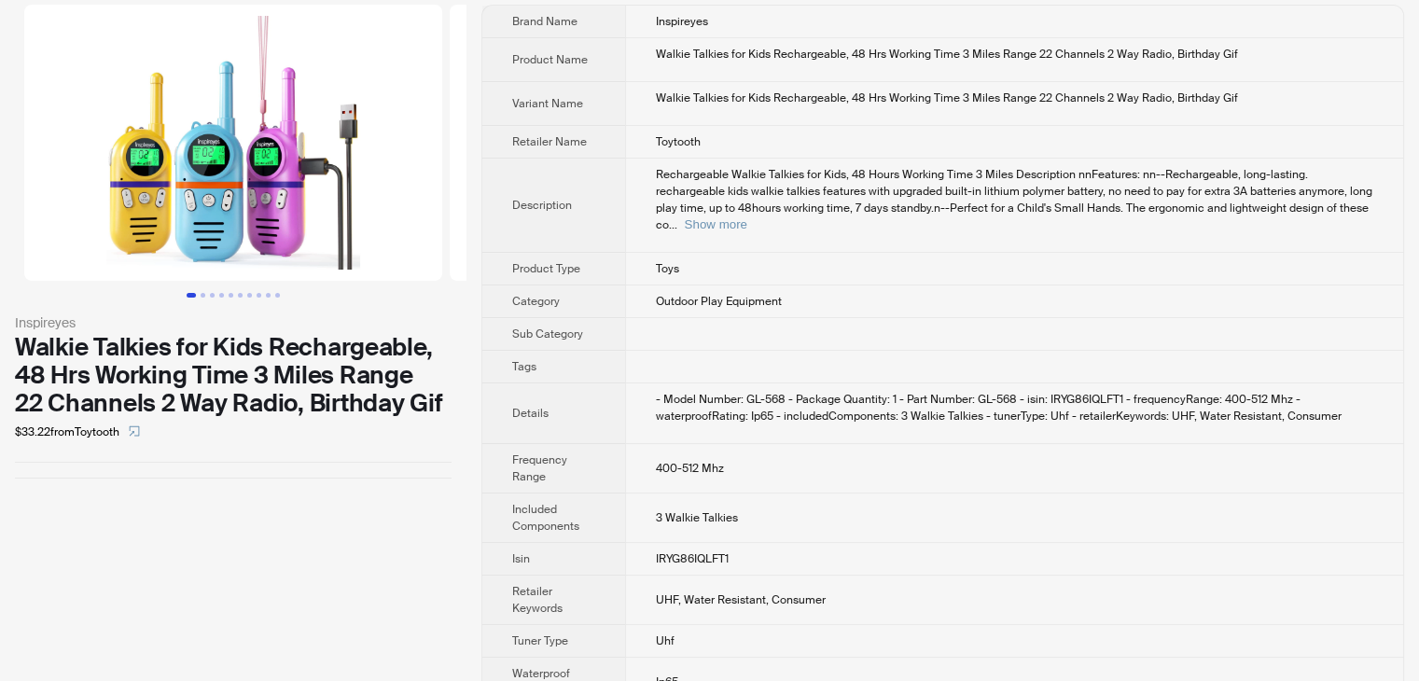
scroll to position [69, 0]
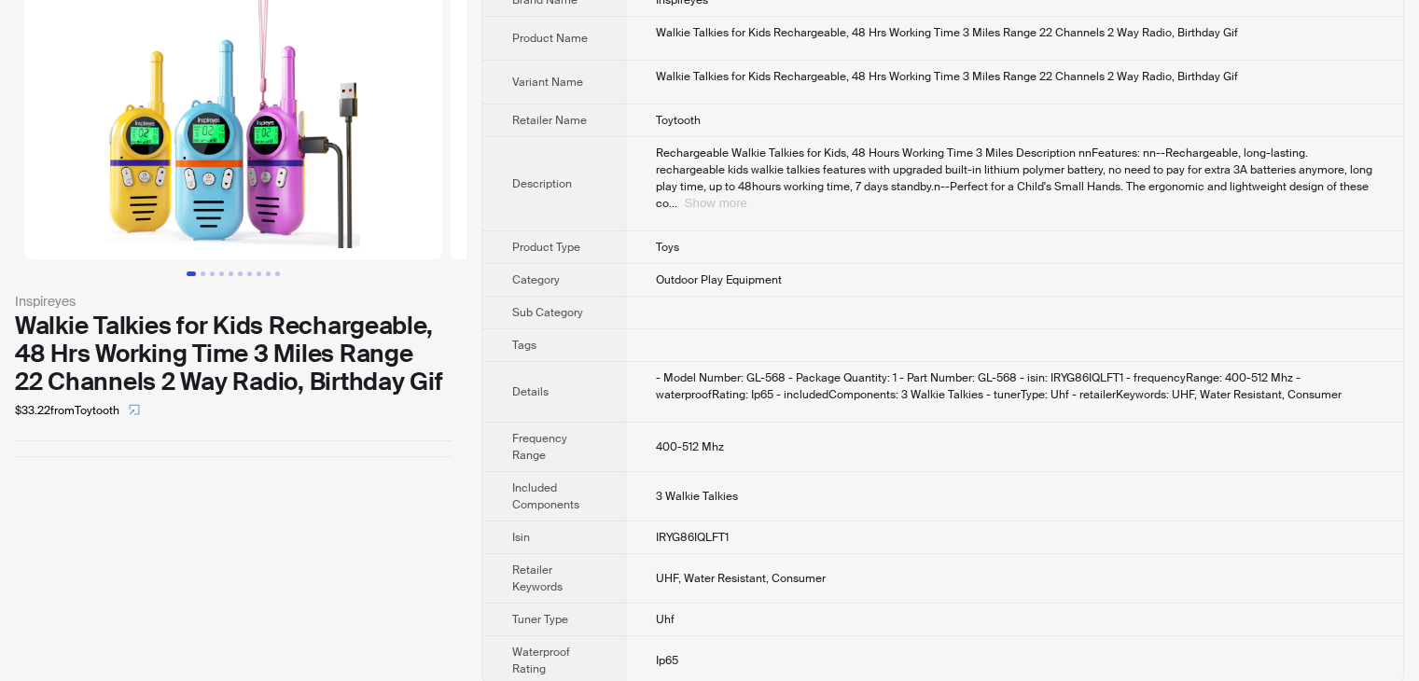
click at [747, 196] on button "Show more" at bounding box center [716, 203] width 62 height 14
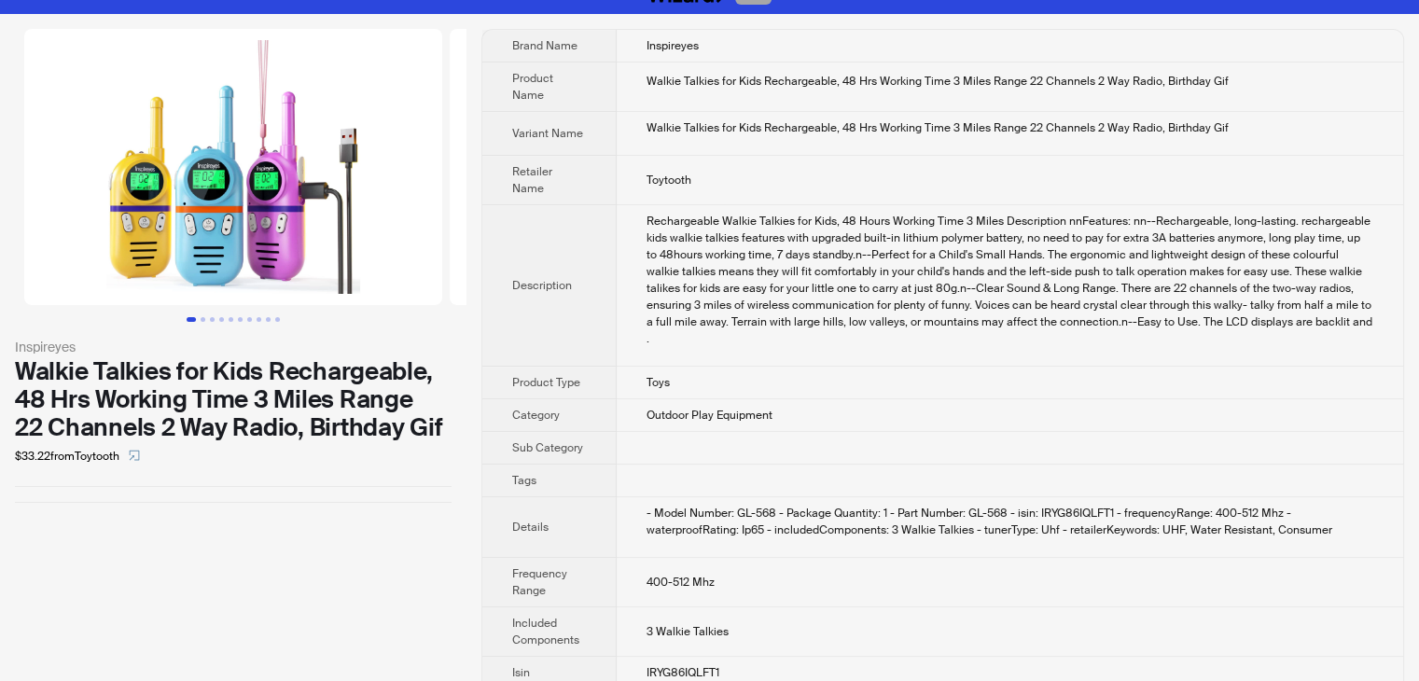
scroll to position [0, 0]
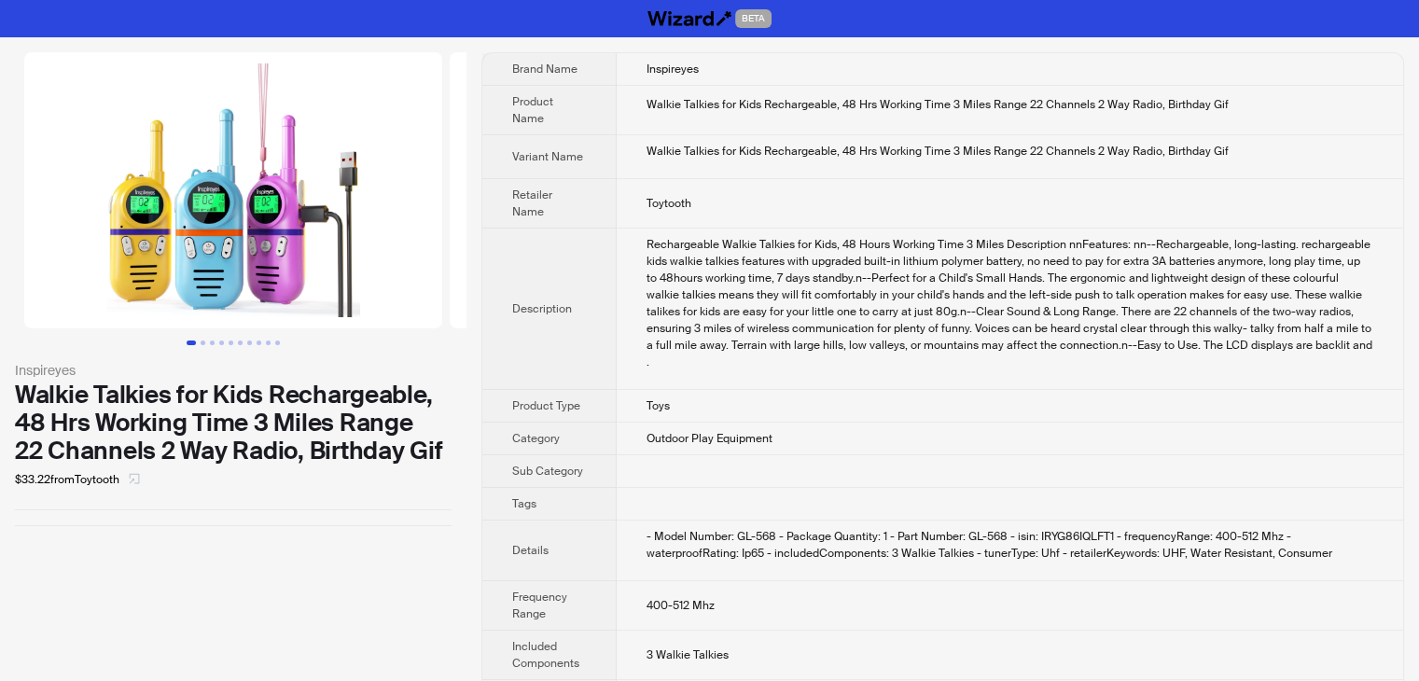
click at [134, 483] on icon "select" at bounding box center [134, 478] width 11 height 11
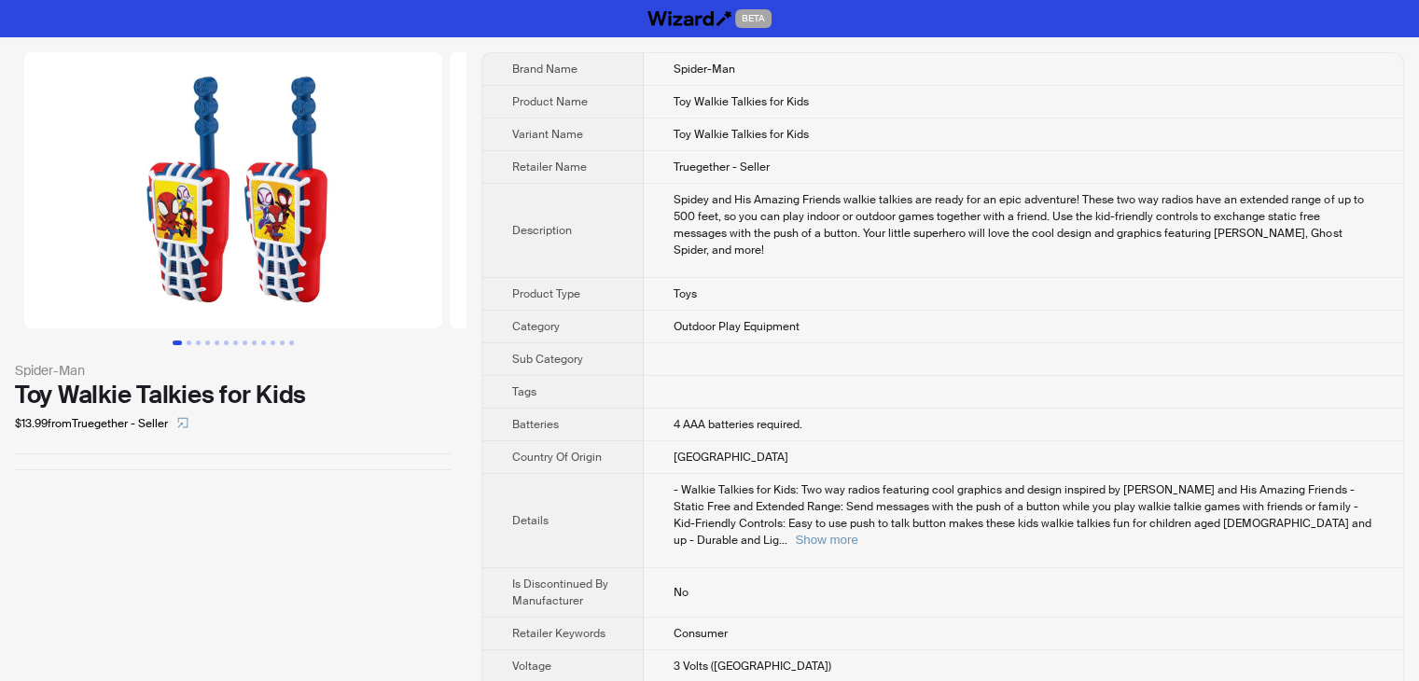
scroll to position [13, 0]
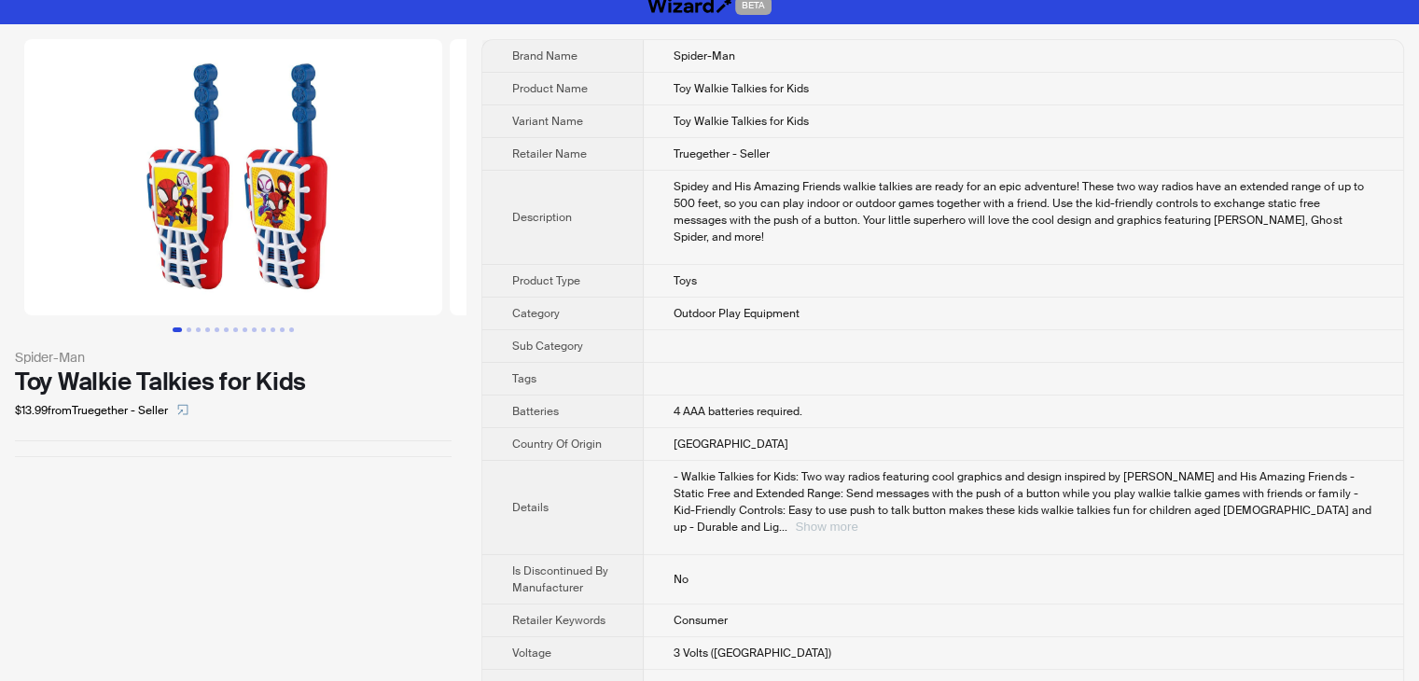
click at [857, 519] on button "Show more" at bounding box center [826, 526] width 62 height 14
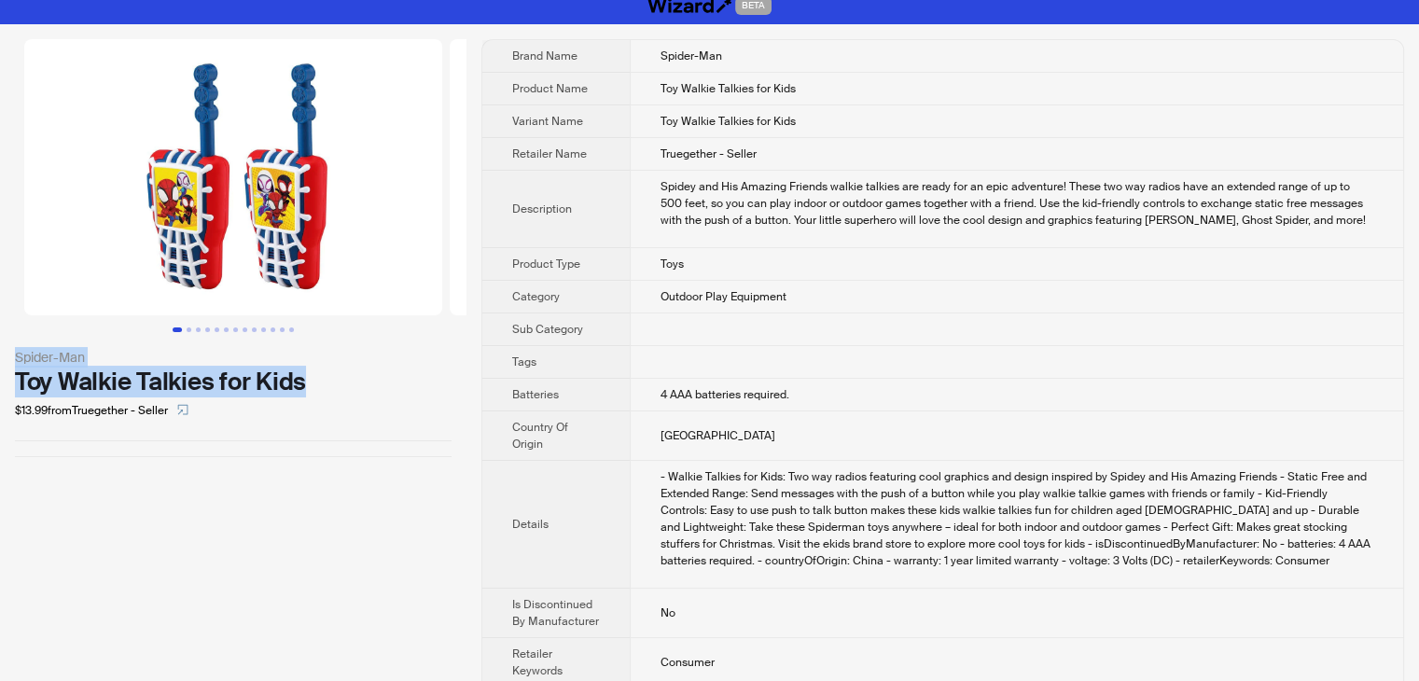
drag, startPoint x: 335, startPoint y: 379, endPoint x: 0, endPoint y: 363, distance: 335.2
click at [0, 363] on div "Spider-Man Toy Walkie Talkies for Kids $13.99 from Truegether - Seller" at bounding box center [233, 248] width 466 height 448
copy div "Spider-Man Toy Walkie Talkies for Kids"
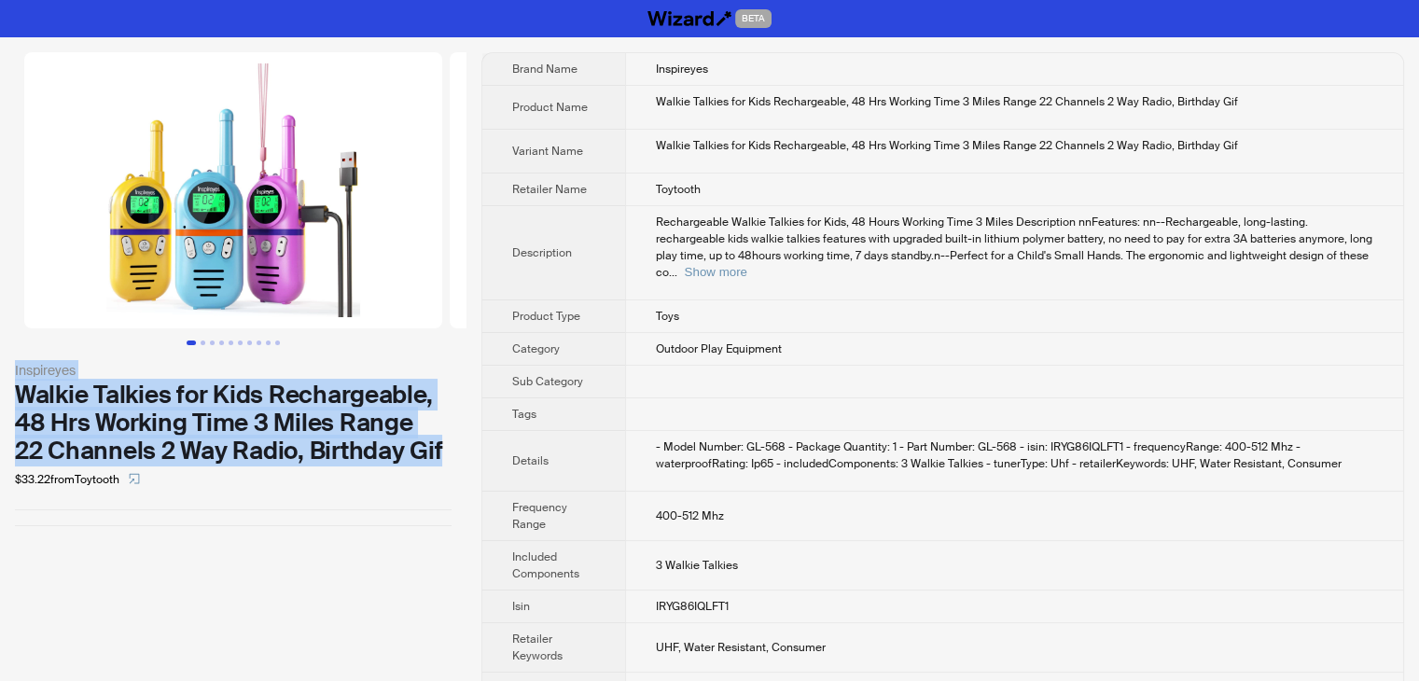
drag, startPoint x: 331, startPoint y: 423, endPoint x: 0, endPoint y: 369, distance: 335.5
click at [0, 369] on div "Inspireyes Walkie Talkies for Kids Rechargeable, 48 Hrs Working Time 3 Miles Ra…" at bounding box center [233, 289] width 466 height 504
copy div "Inspireyes Walkie Talkies for Kids Rechargeable, 48 Hrs Working Time 3 Miles Ra…"
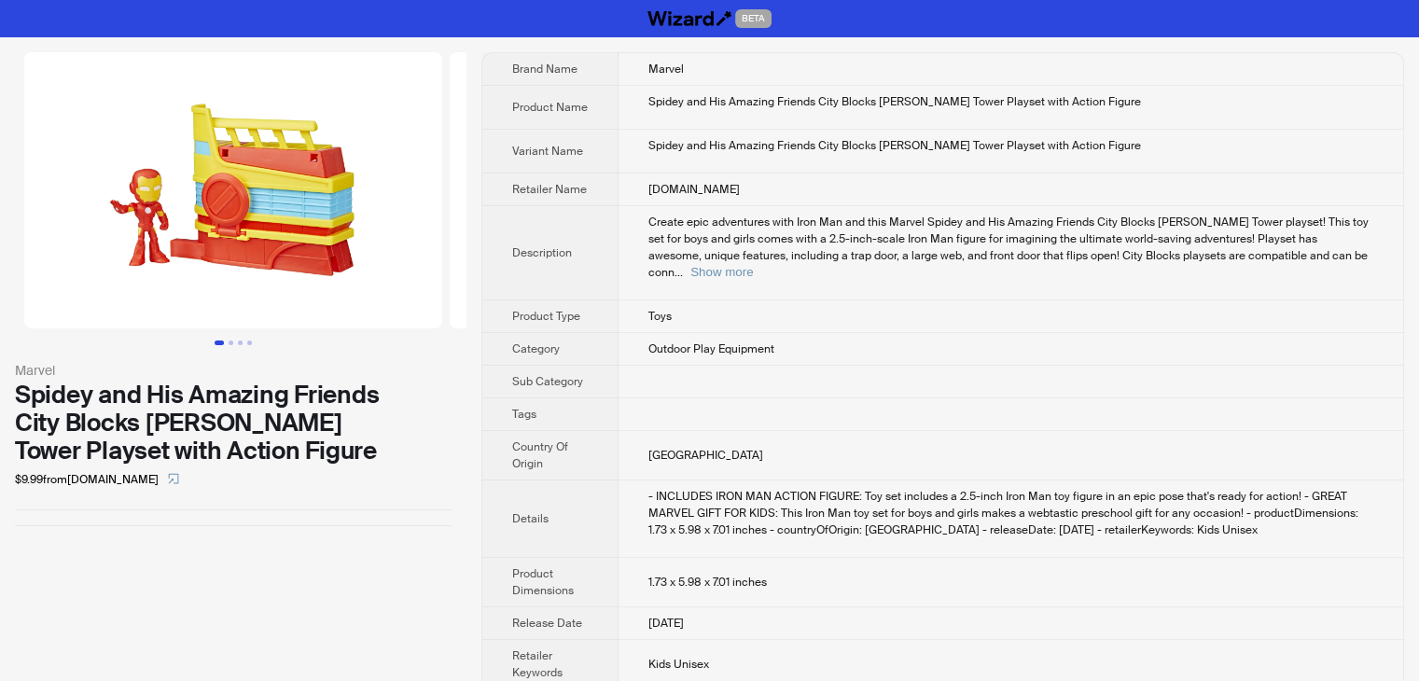
scroll to position [4, 0]
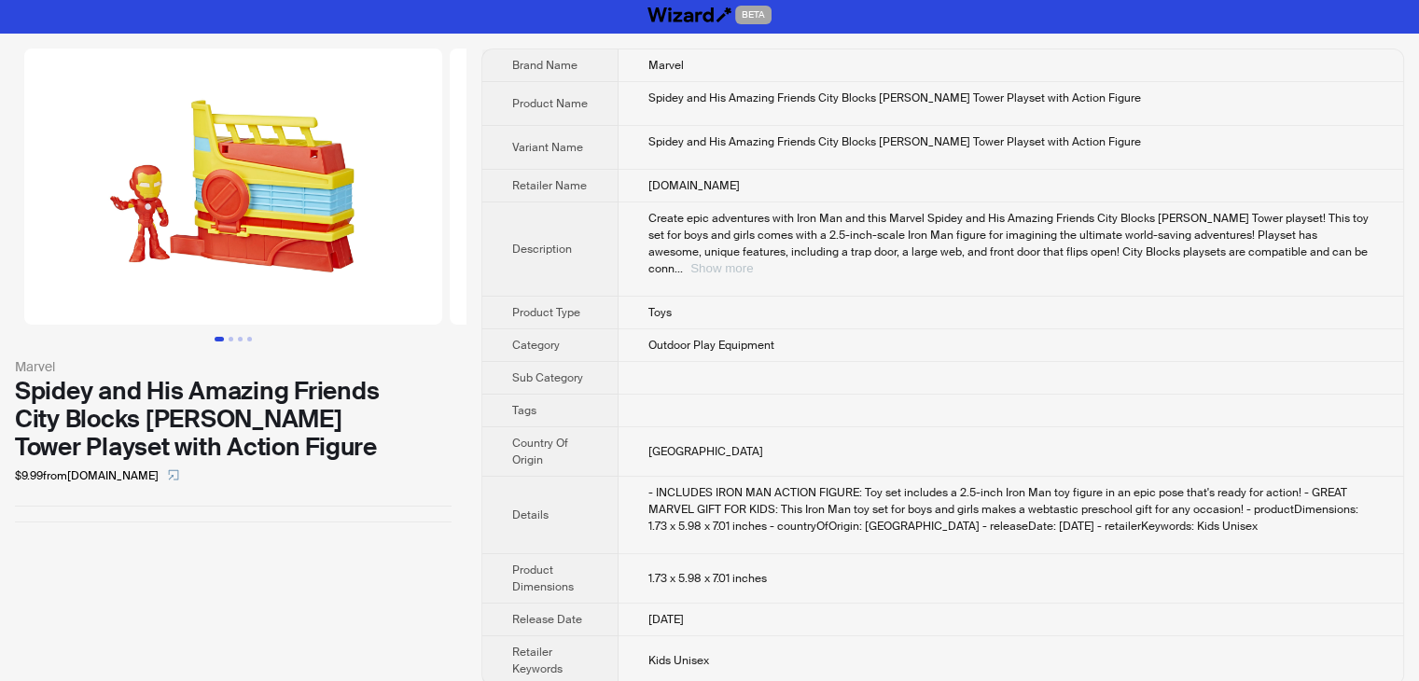
click at [753, 261] on button "Show more" at bounding box center [721, 268] width 62 height 14
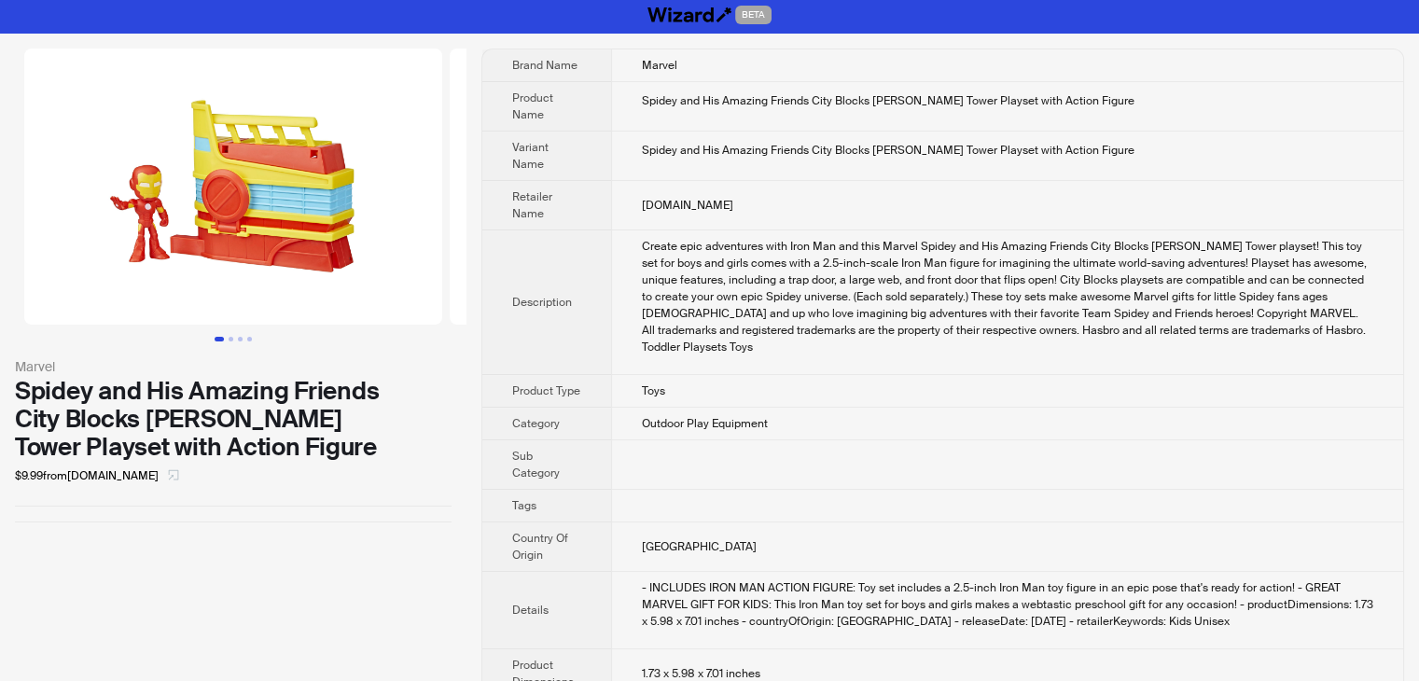
click at [168, 474] on icon "select" at bounding box center [173, 474] width 11 height 11
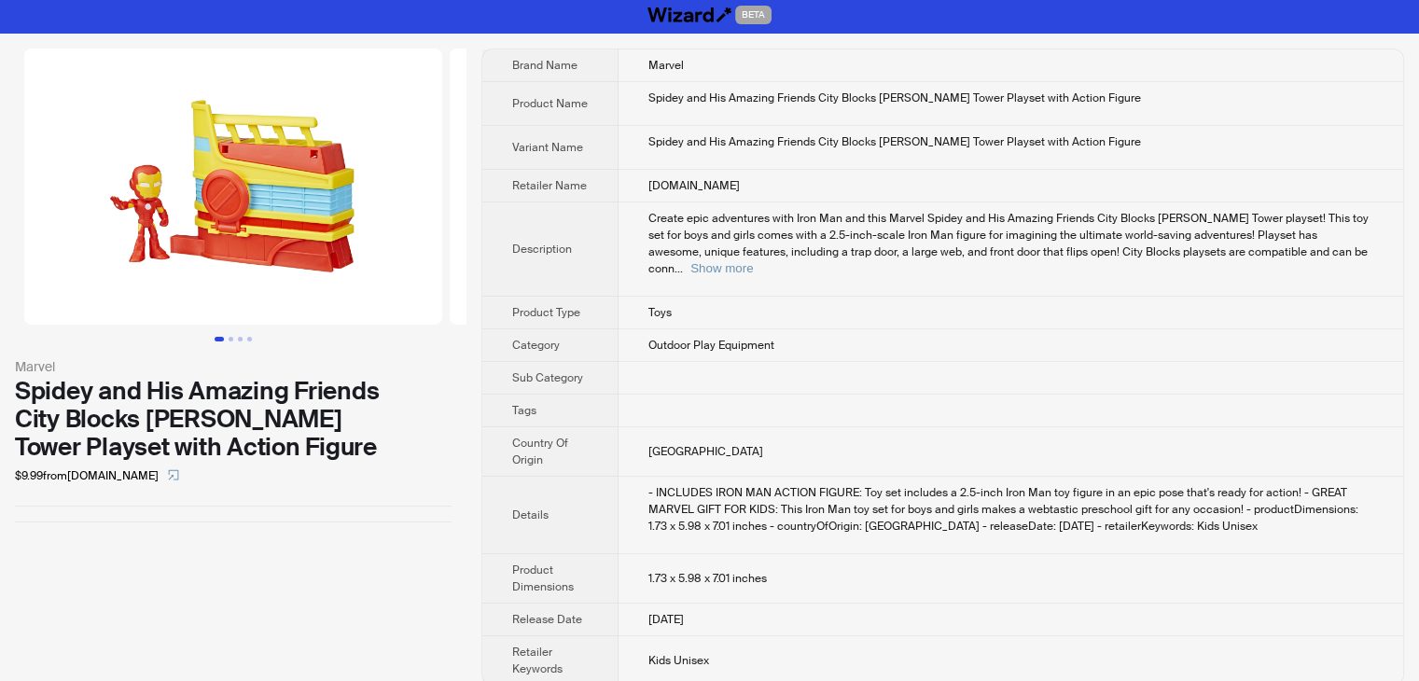
scroll to position [4, 0]
click at [753, 261] on button "Show more" at bounding box center [721, 268] width 62 height 14
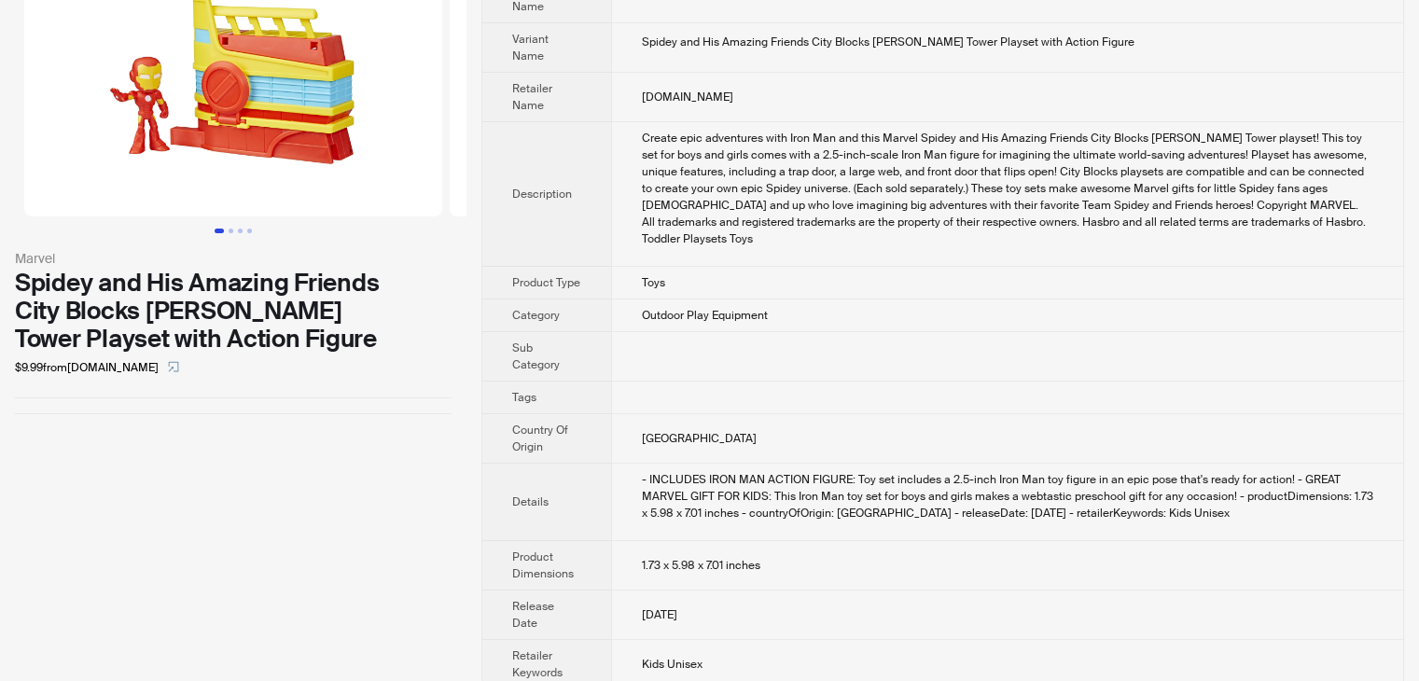
scroll to position [116, 0]
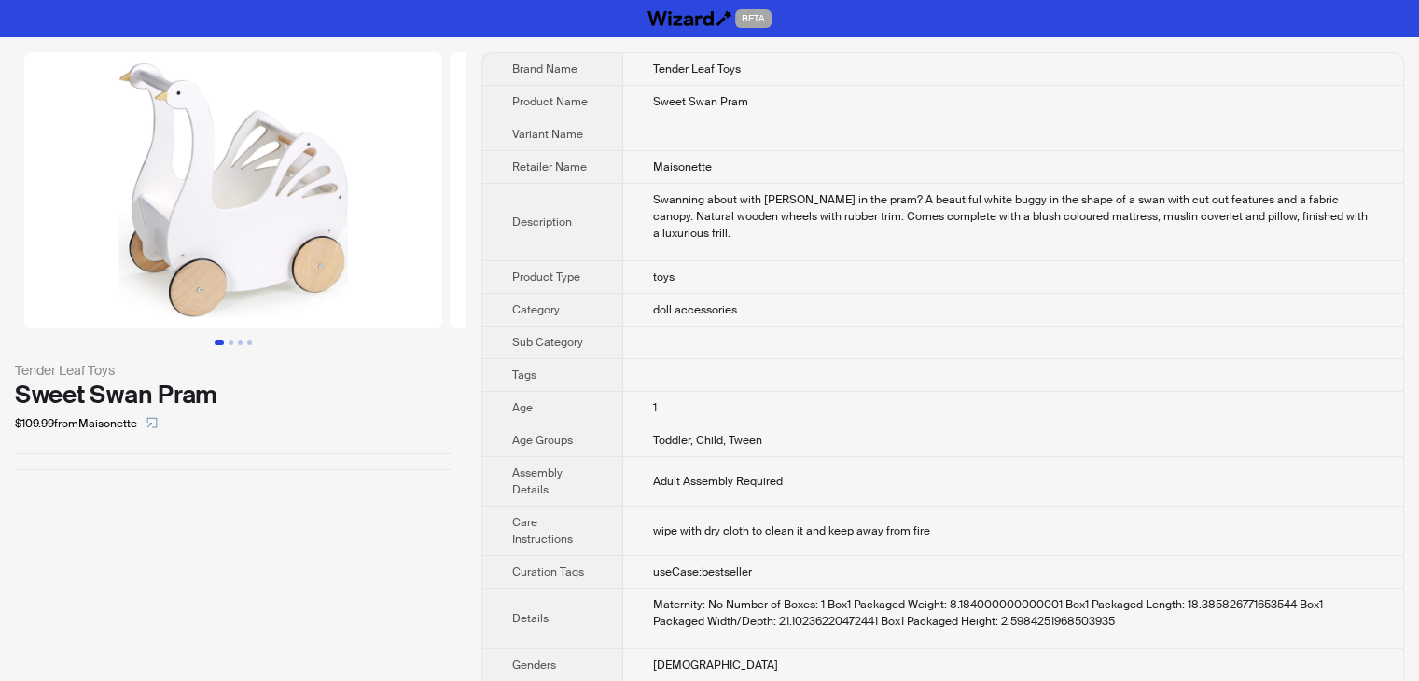
click at [972, 392] on td "1" at bounding box center [1013, 408] width 780 height 33
click at [229, 340] on button "Go to slide 2" at bounding box center [230, 342] width 5 height 5
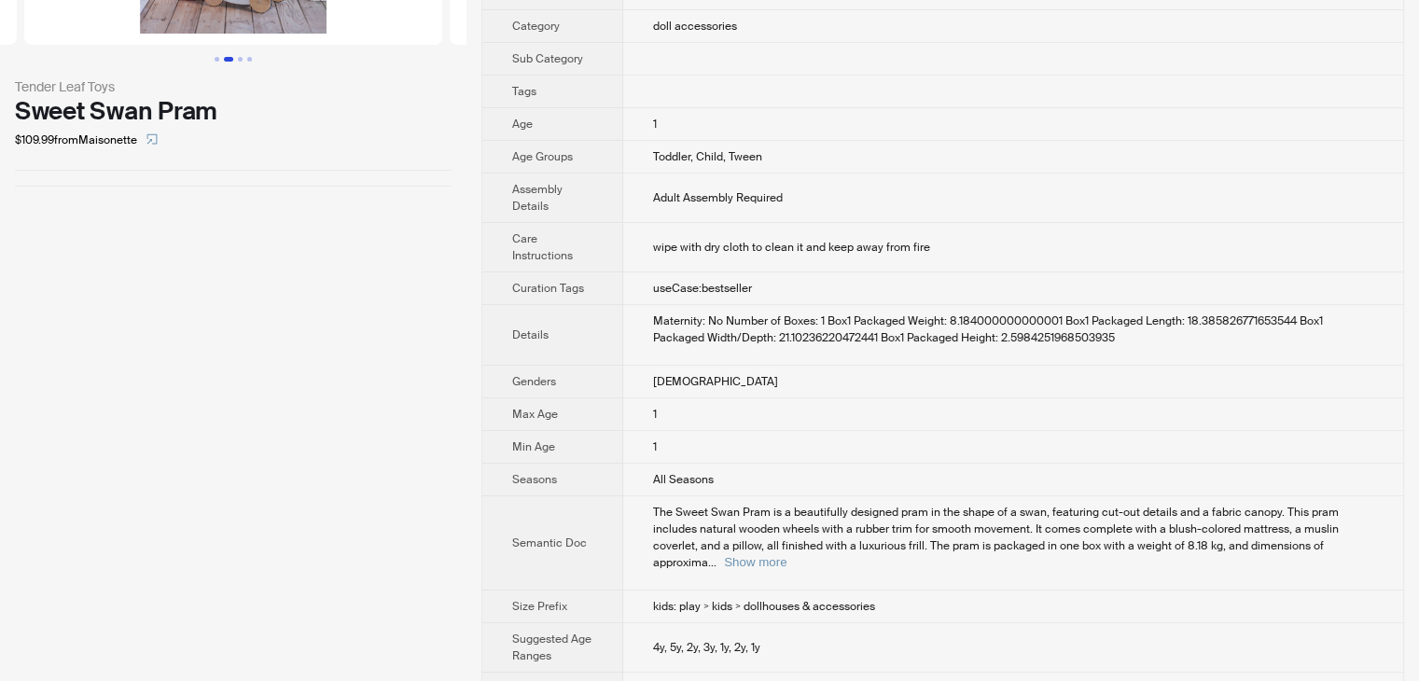
scroll to position [284, 0]
click at [786, 554] on button "Show more" at bounding box center [755, 561] width 62 height 14
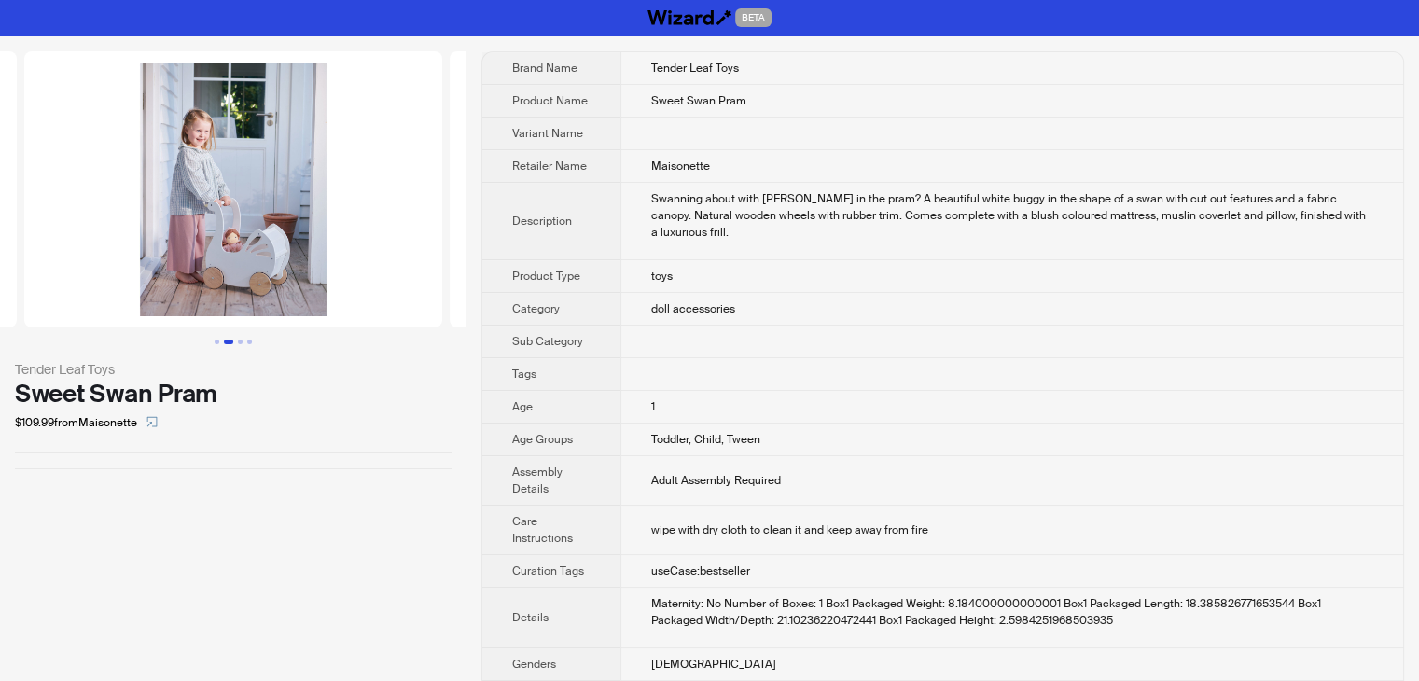
scroll to position [0, 0]
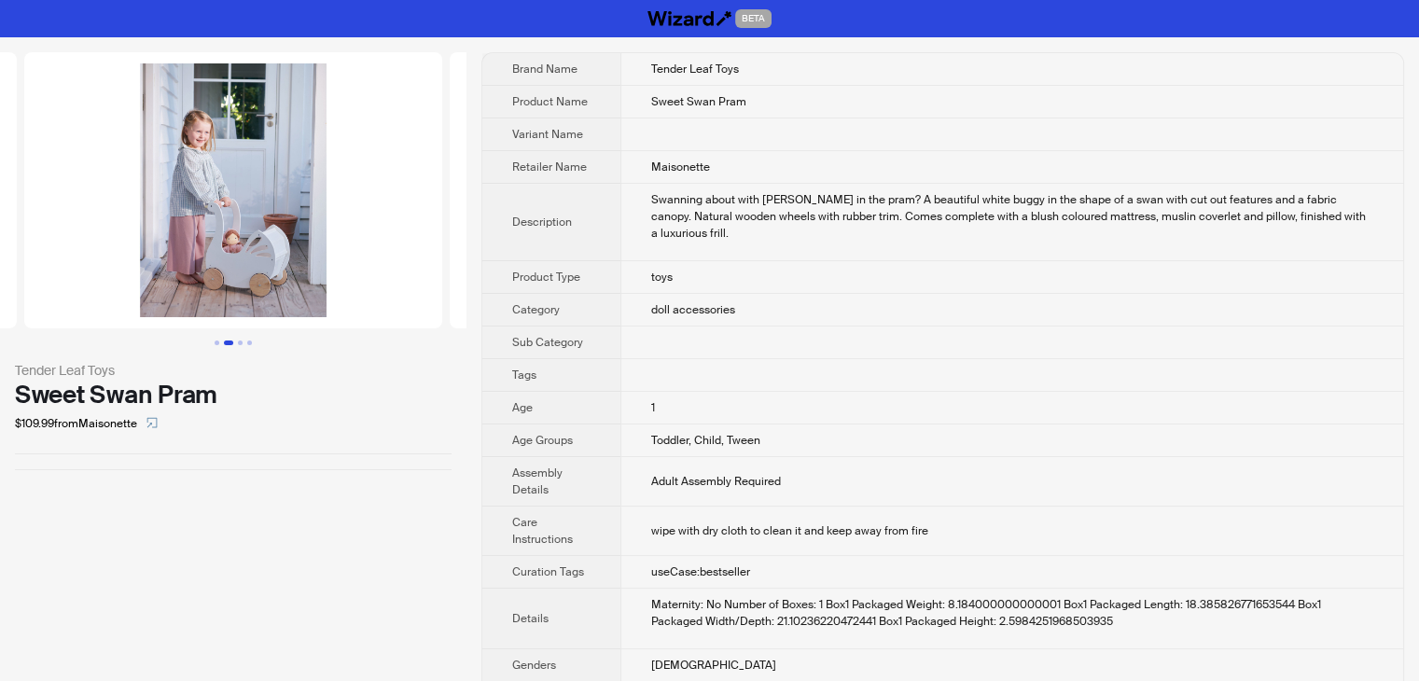
click at [1293, 565] on td "useCase:bestseller" at bounding box center [1011, 572] width 782 height 33
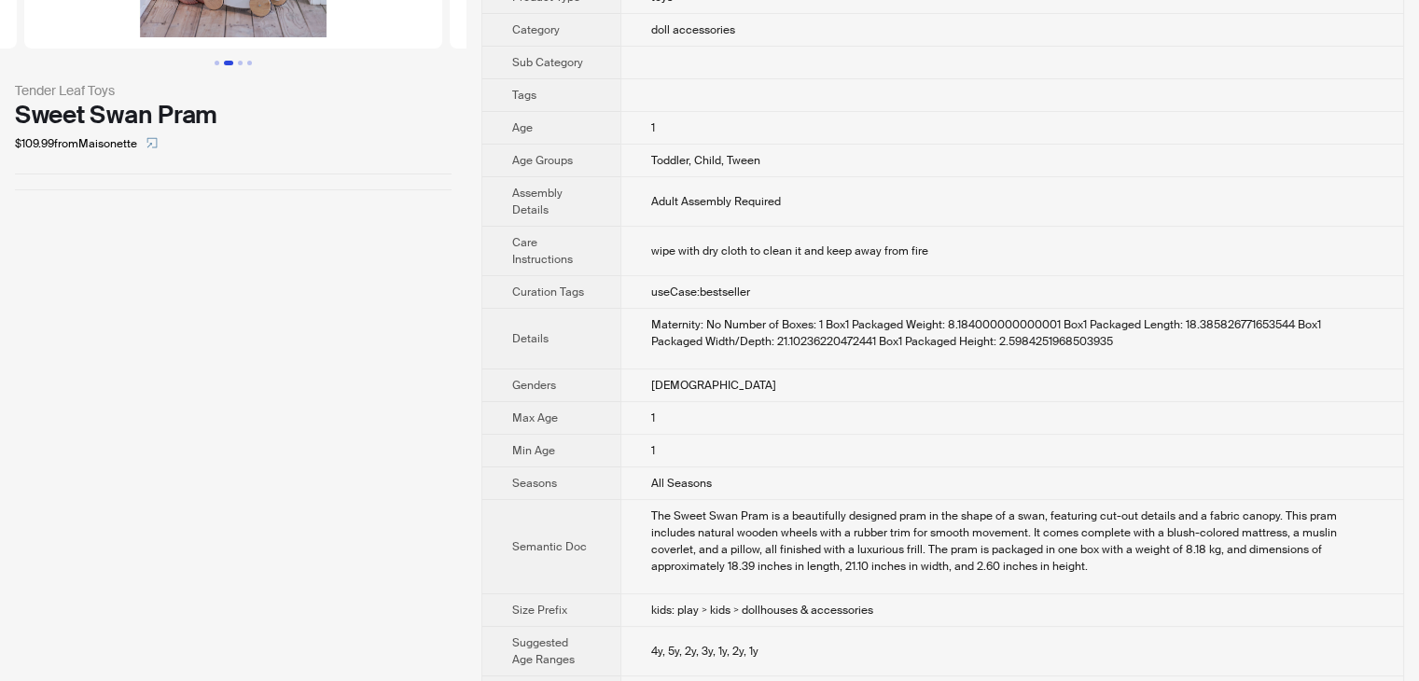
scroll to position [302, 0]
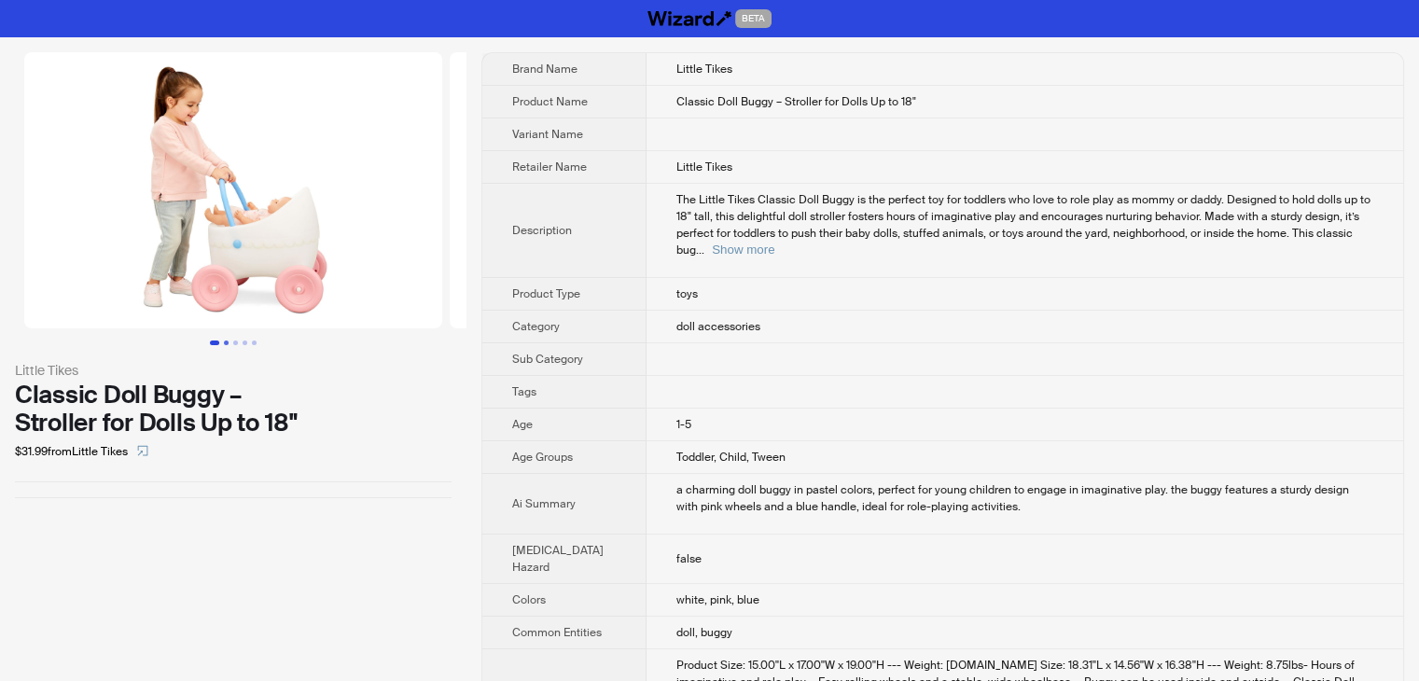
click at [227, 342] on button "Go to slide 2" at bounding box center [226, 342] width 5 height 5
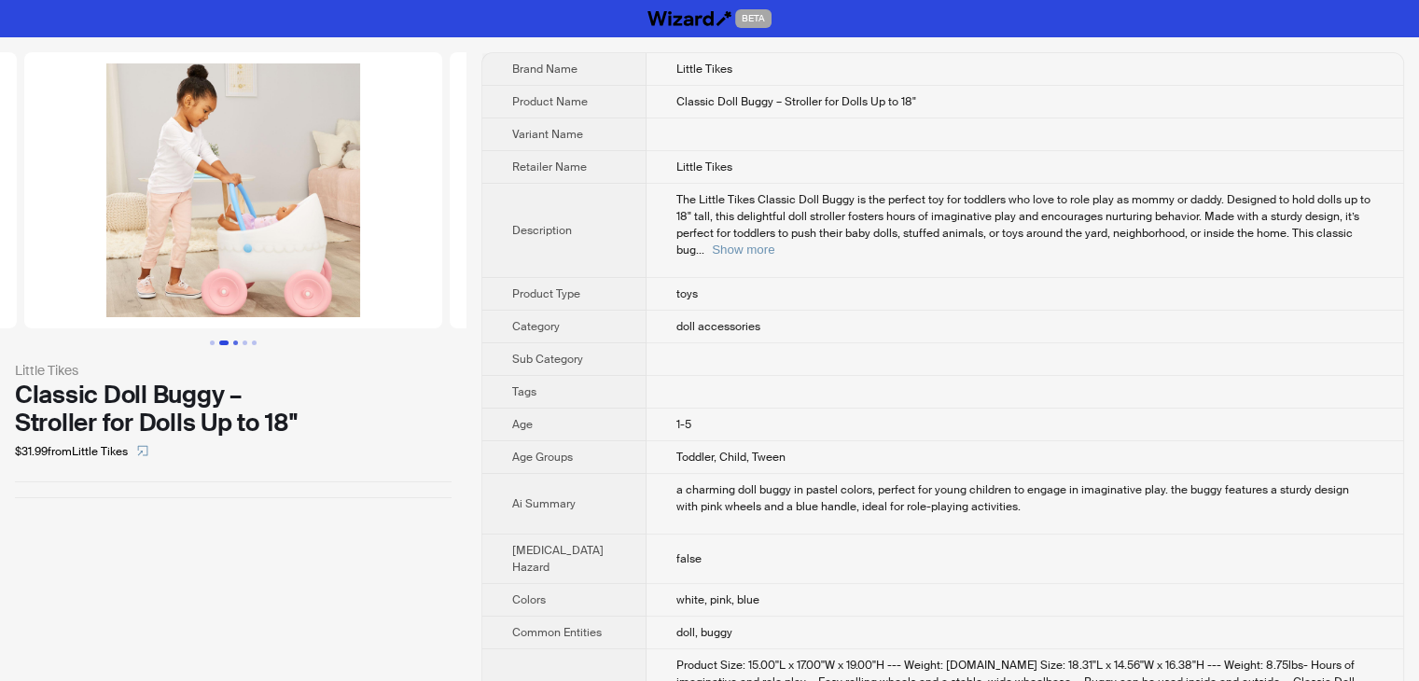
click at [238, 340] on button "Go to slide 3" at bounding box center [235, 342] width 5 height 5
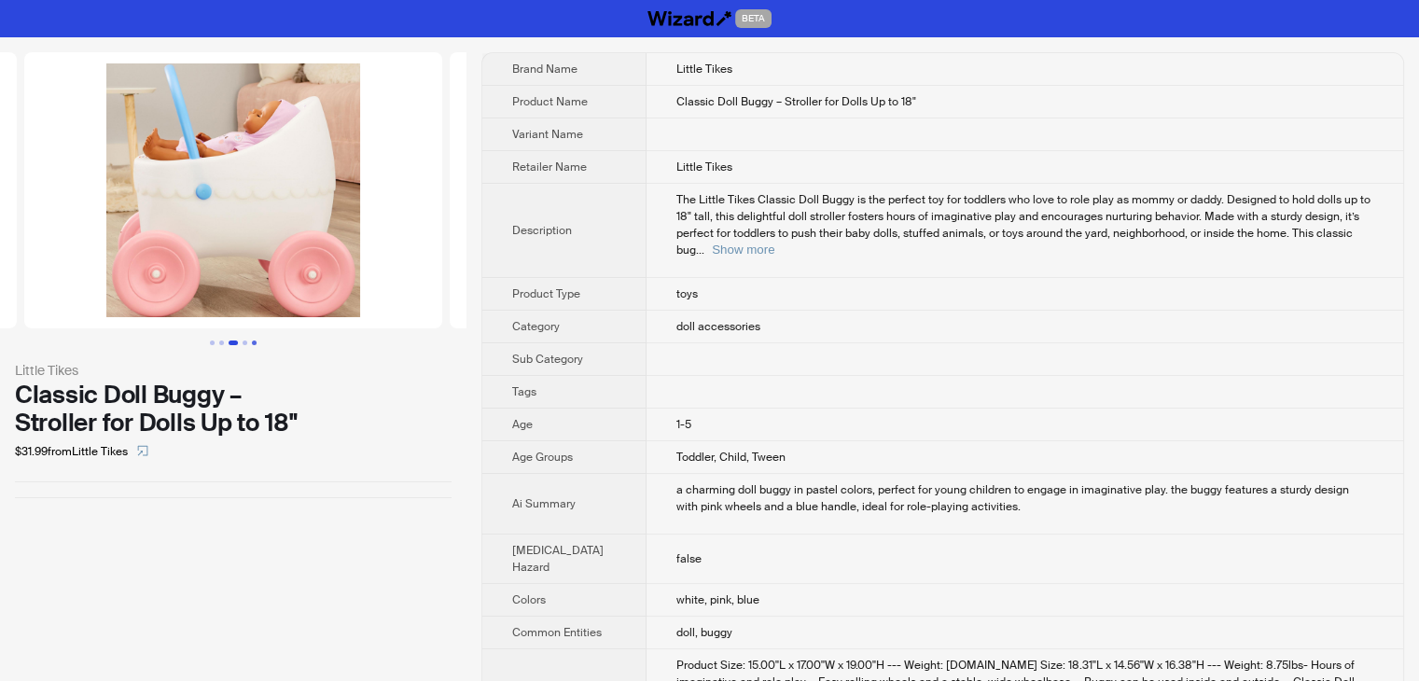
click at [256, 340] on button "Go to slide 5" at bounding box center [254, 342] width 5 height 5
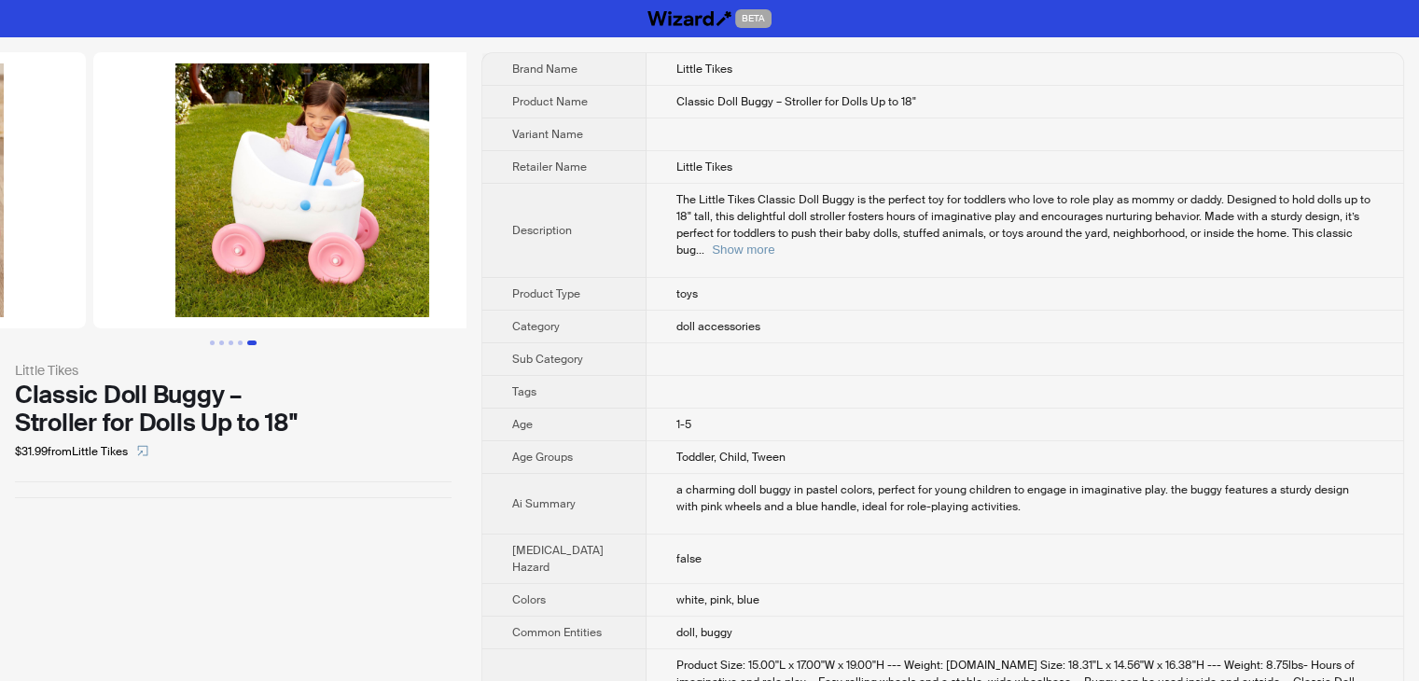
scroll to position [0, 1701]
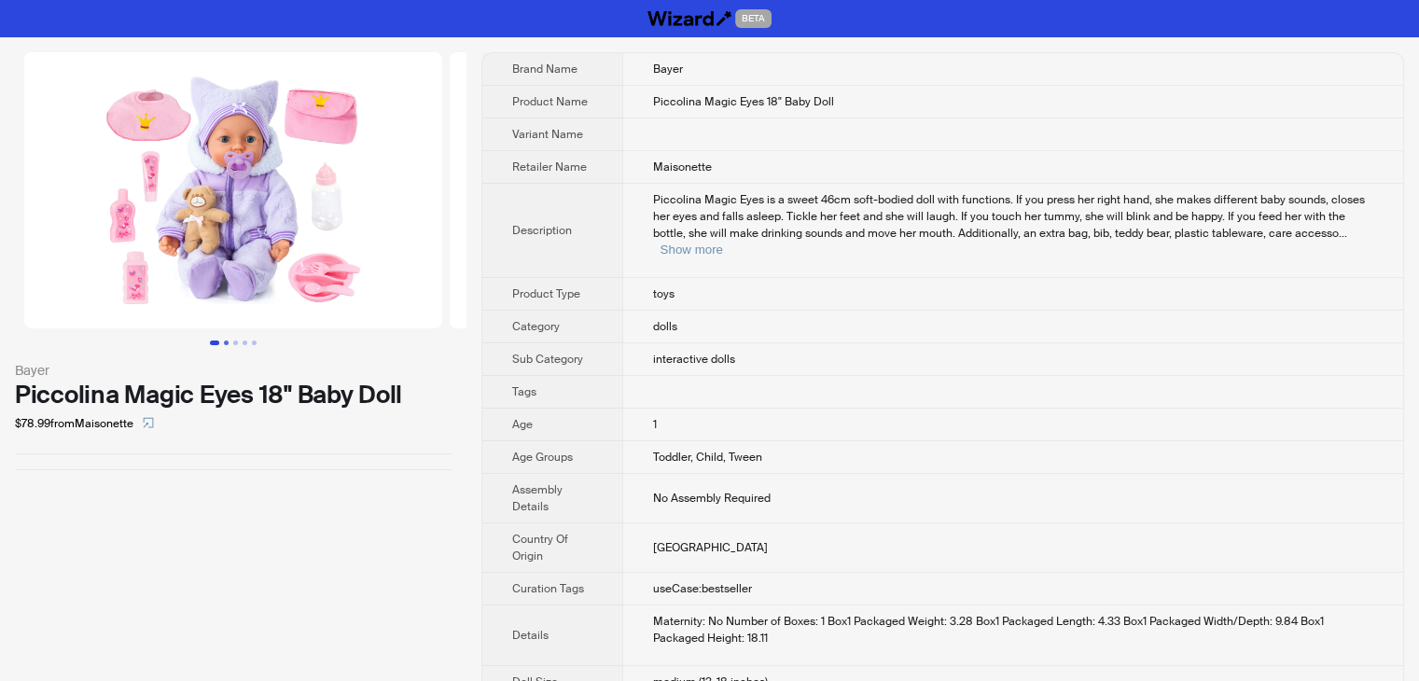
click at [228, 345] on button "Go to slide 2" at bounding box center [226, 342] width 5 height 5
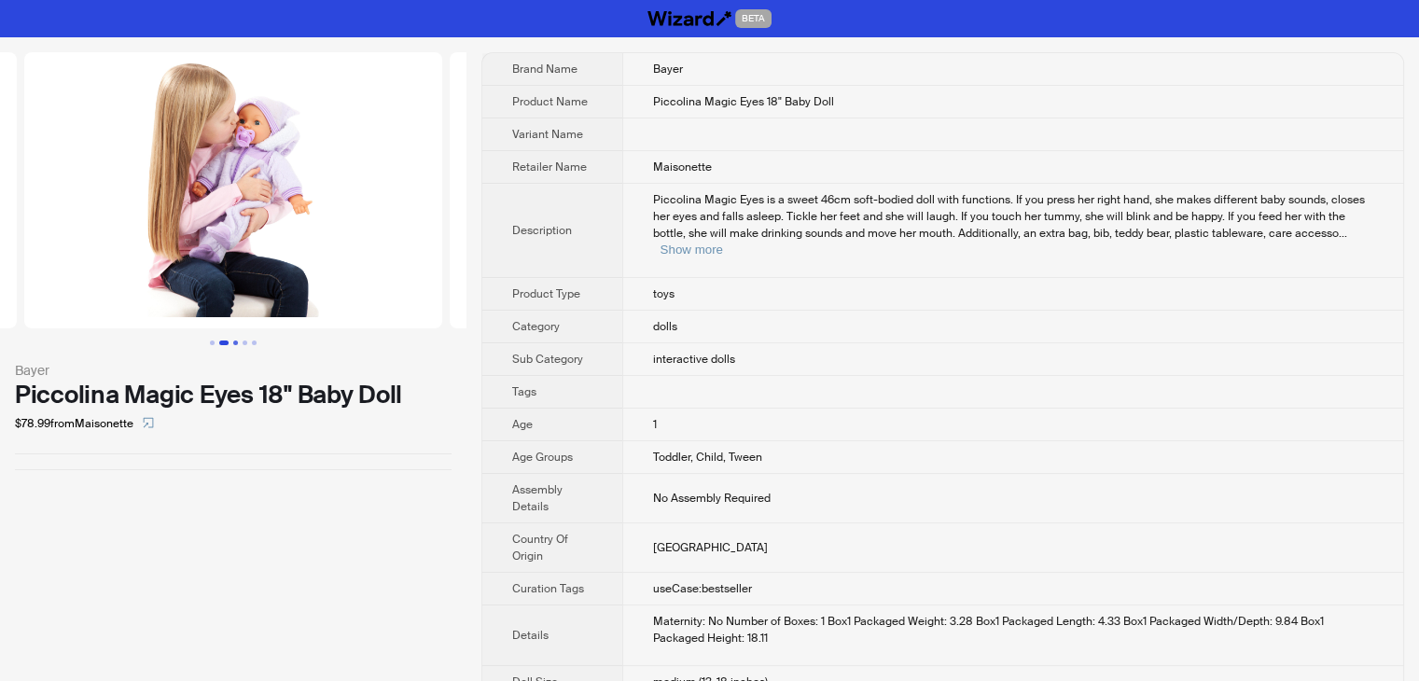
click at [234, 340] on button "Go to slide 3" at bounding box center [235, 342] width 5 height 5
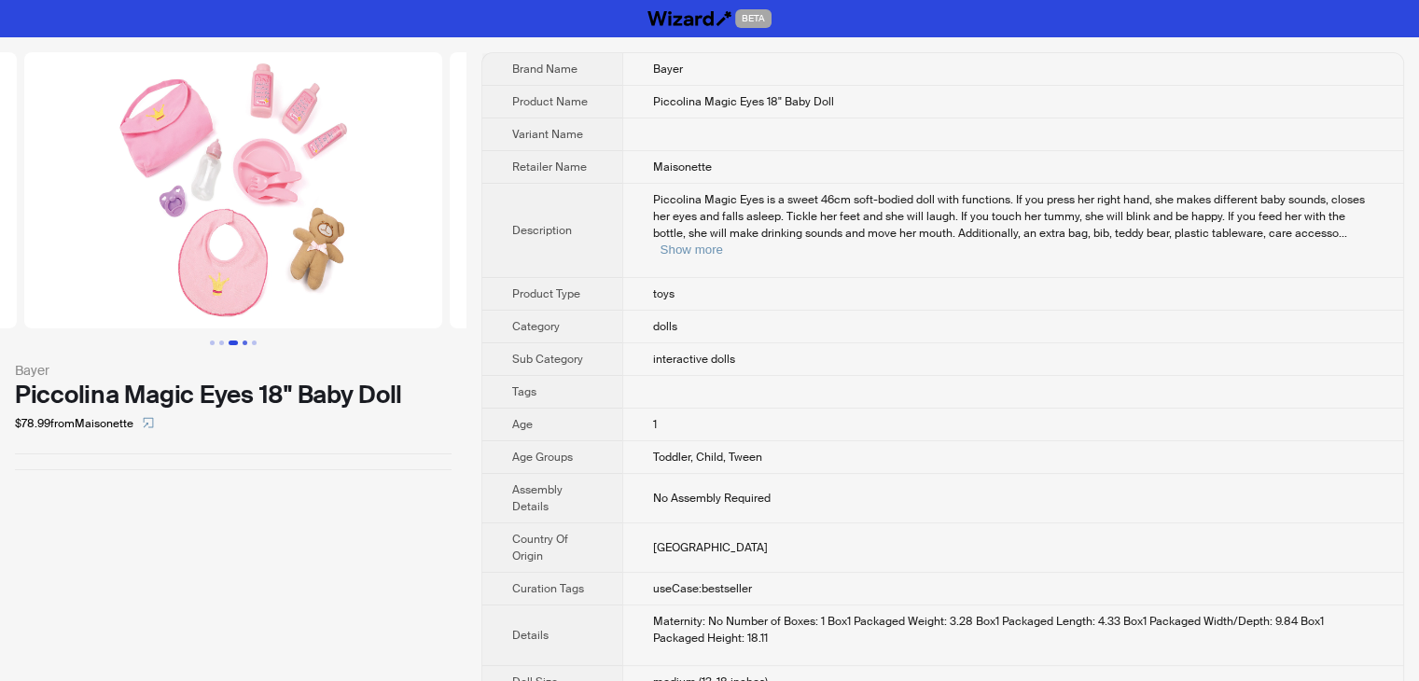
click at [246, 340] on button "Go to slide 4" at bounding box center [244, 342] width 5 height 5
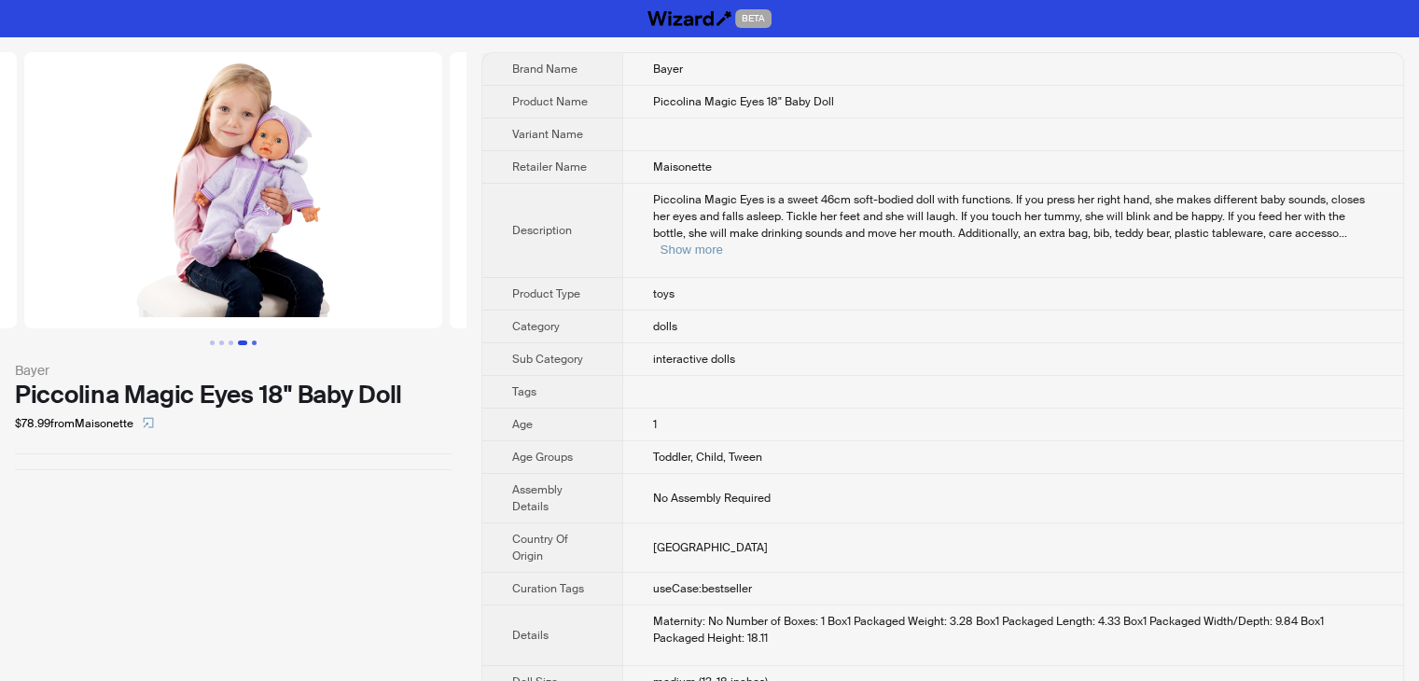
click at [256, 340] on button "Go to slide 5" at bounding box center [254, 342] width 5 height 5
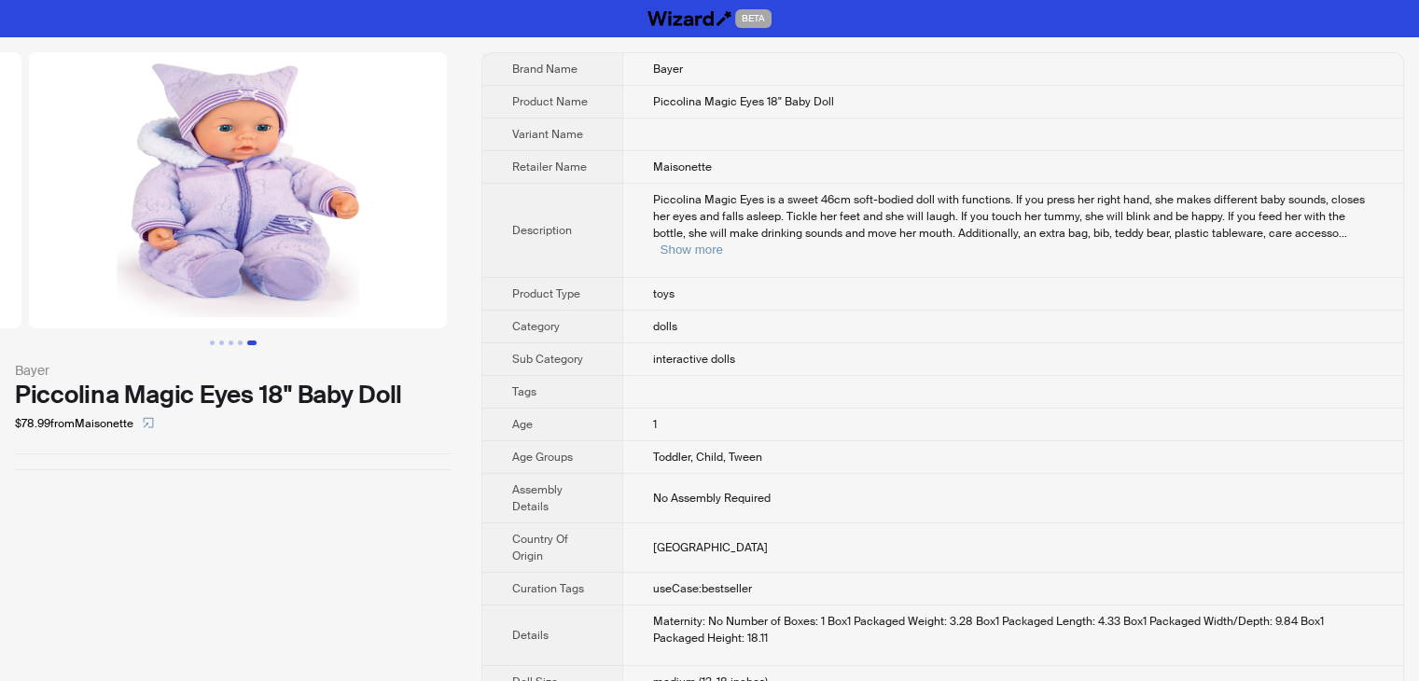
scroll to position [0, 1701]
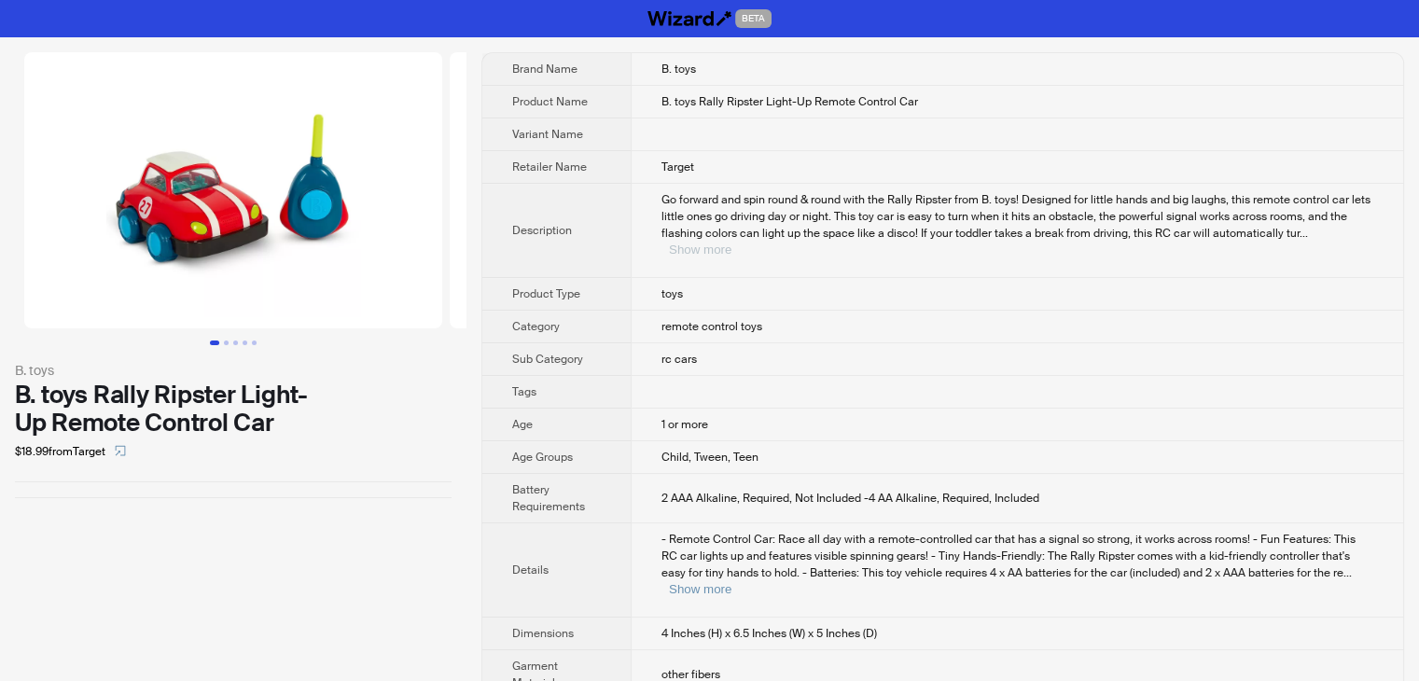
click at [731, 242] on button "Show more" at bounding box center [700, 249] width 62 height 14
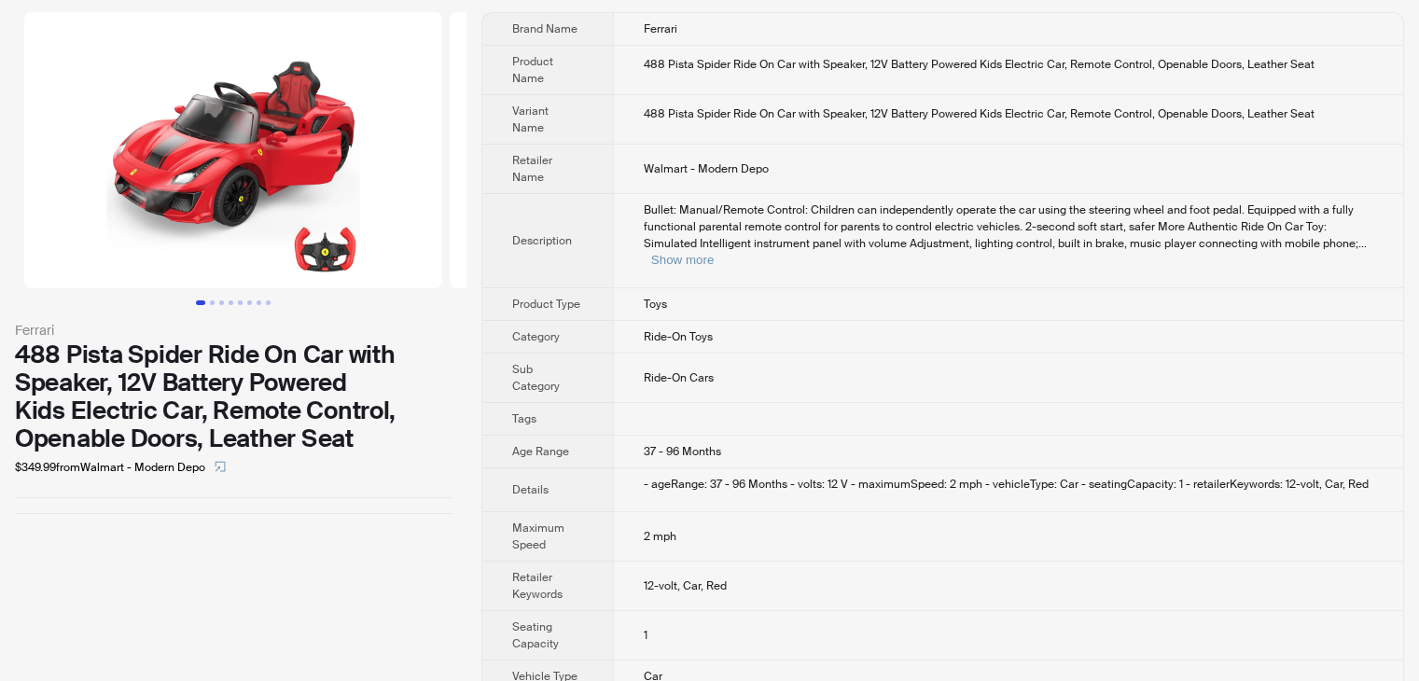
scroll to position [58, 0]
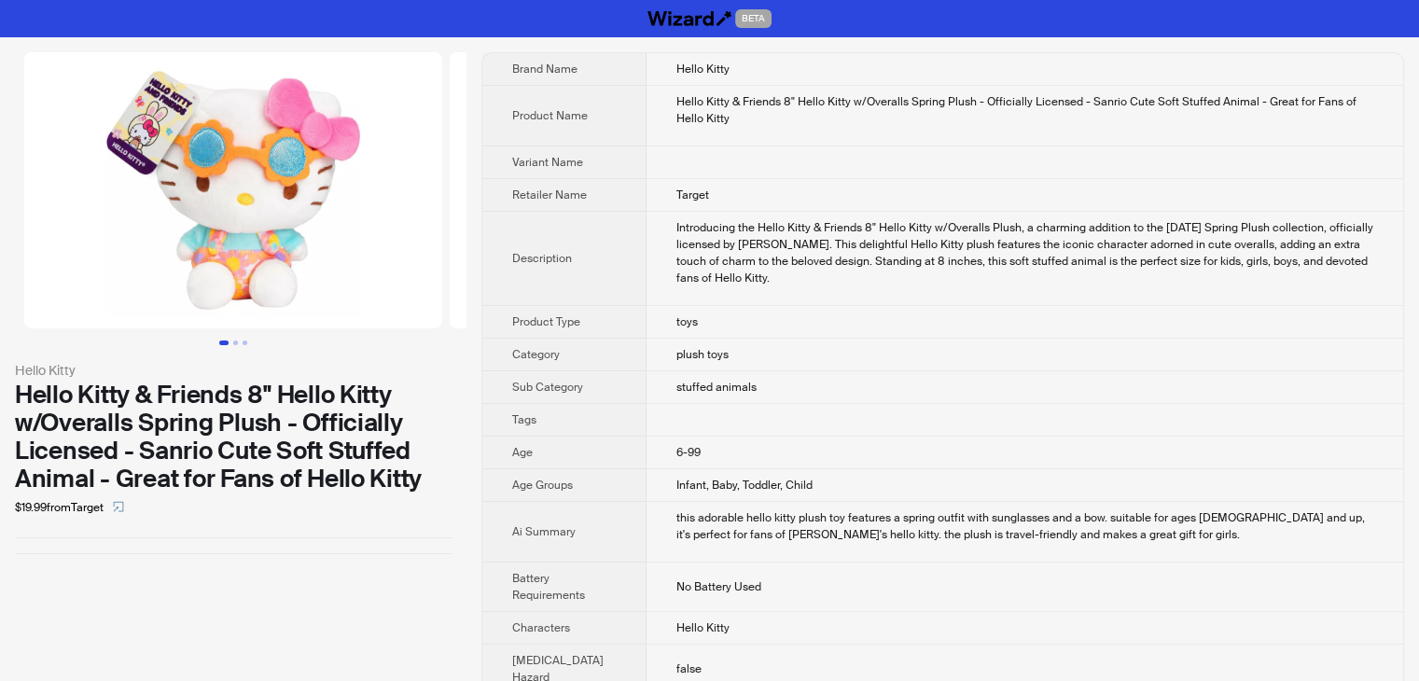
scroll to position [373, 0]
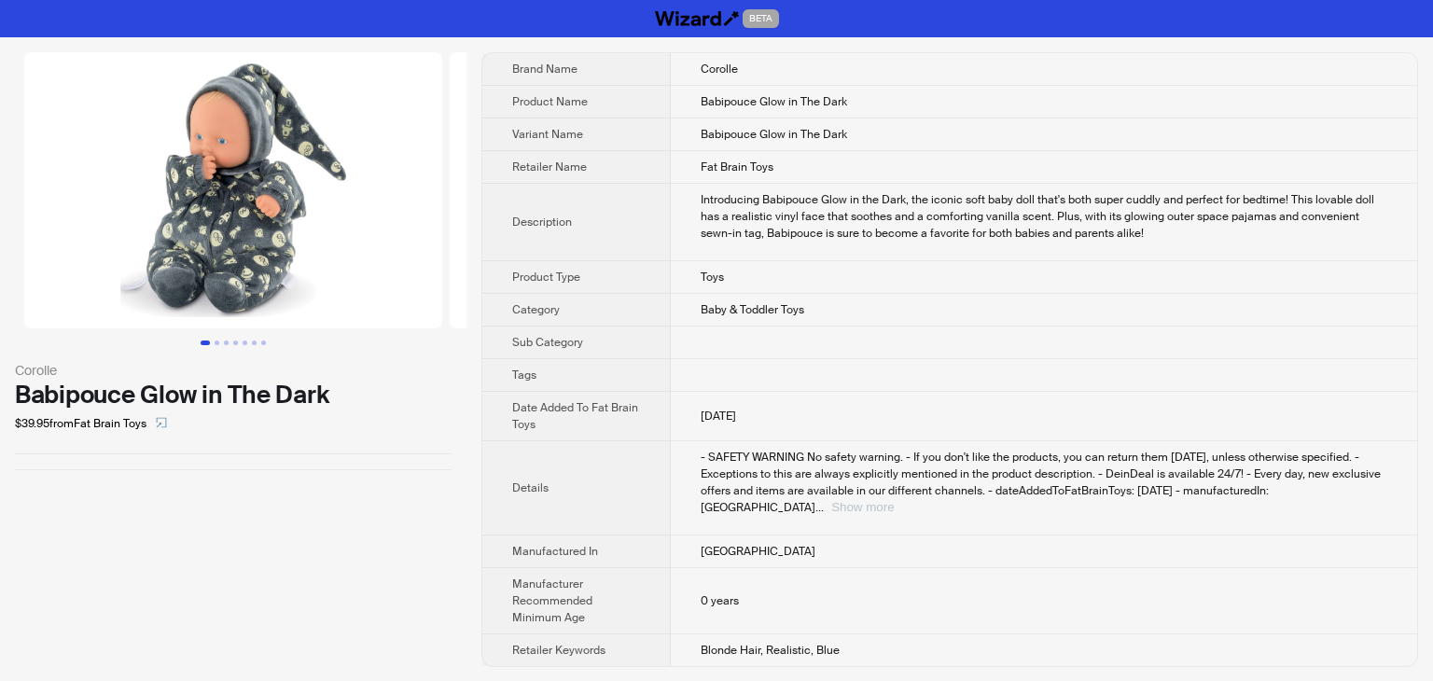
click at [893, 500] on button "Show more" at bounding box center [862, 507] width 62 height 14
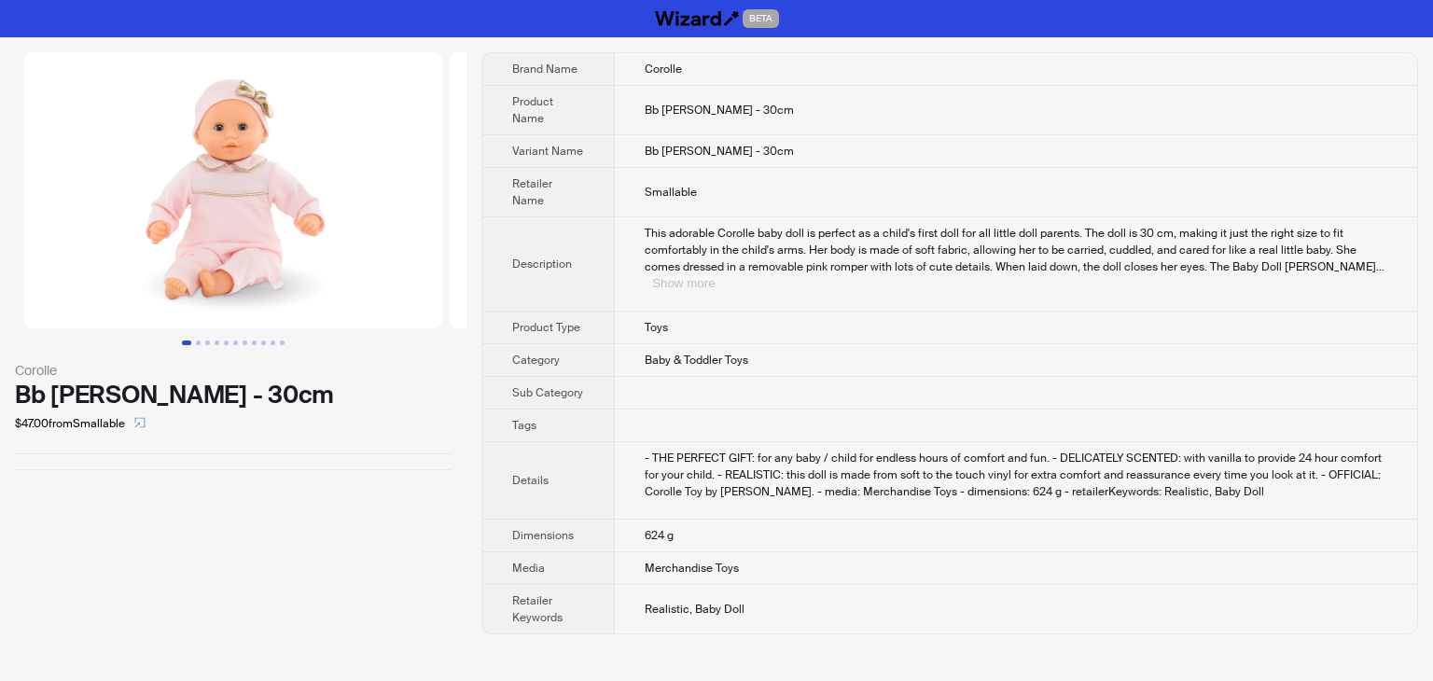
click at [714, 276] on button "Show more" at bounding box center [683, 283] width 62 height 14
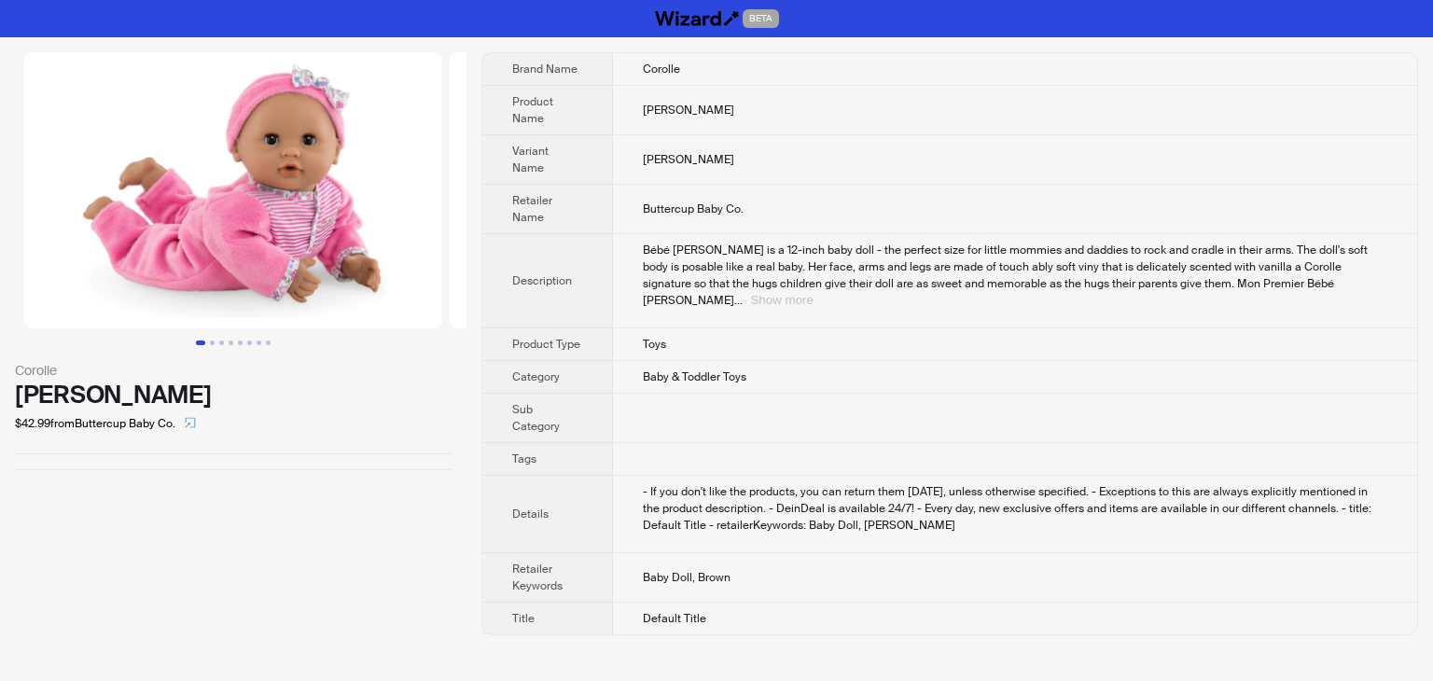
click at [812, 293] on button "Show more" at bounding box center [781, 300] width 62 height 14
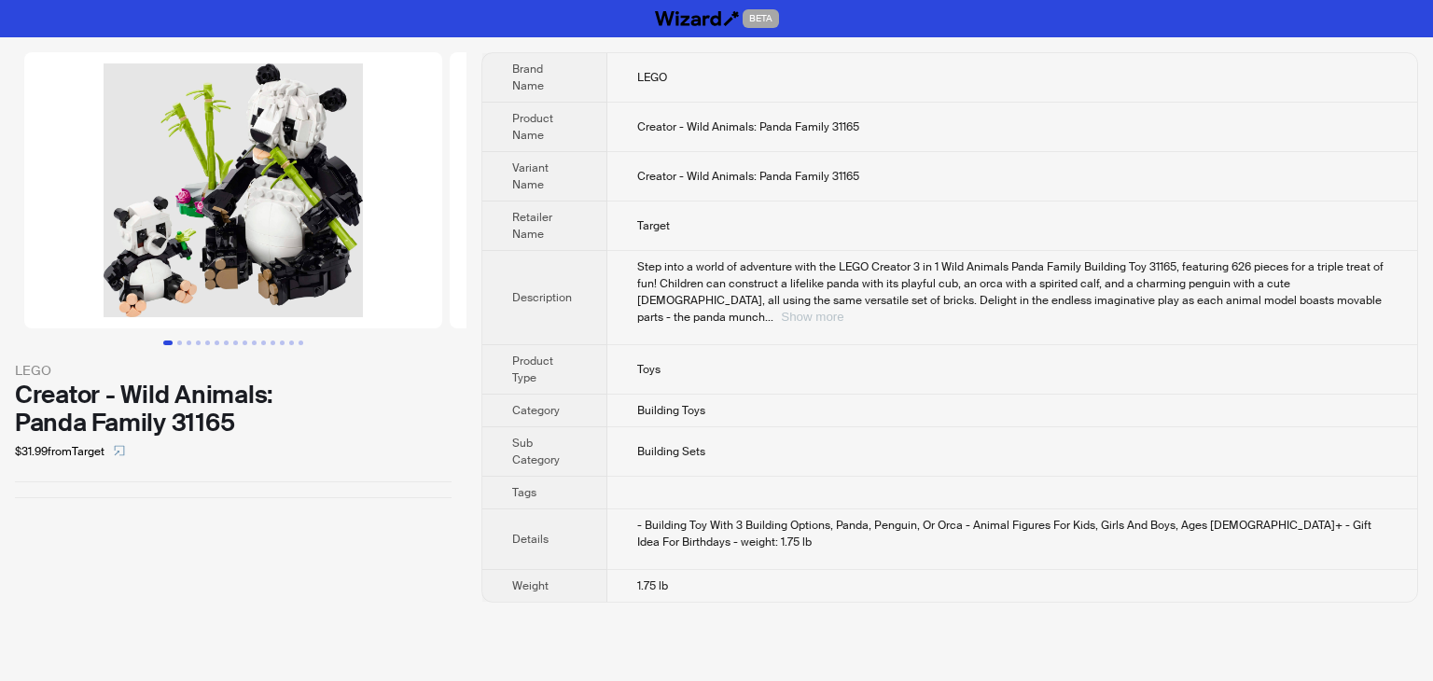
click at [843, 310] on button "Show more" at bounding box center [812, 317] width 62 height 14
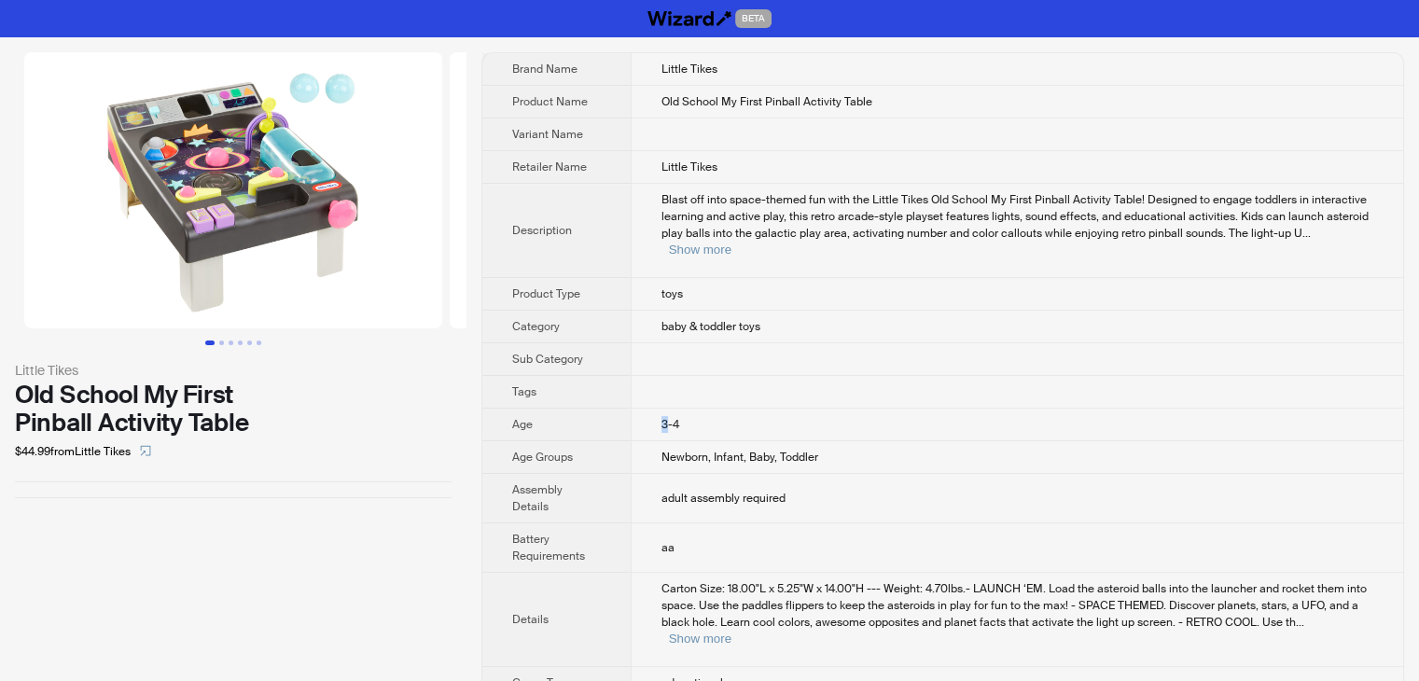
click at [666, 417] on span "3-4" at bounding box center [670, 424] width 18 height 15
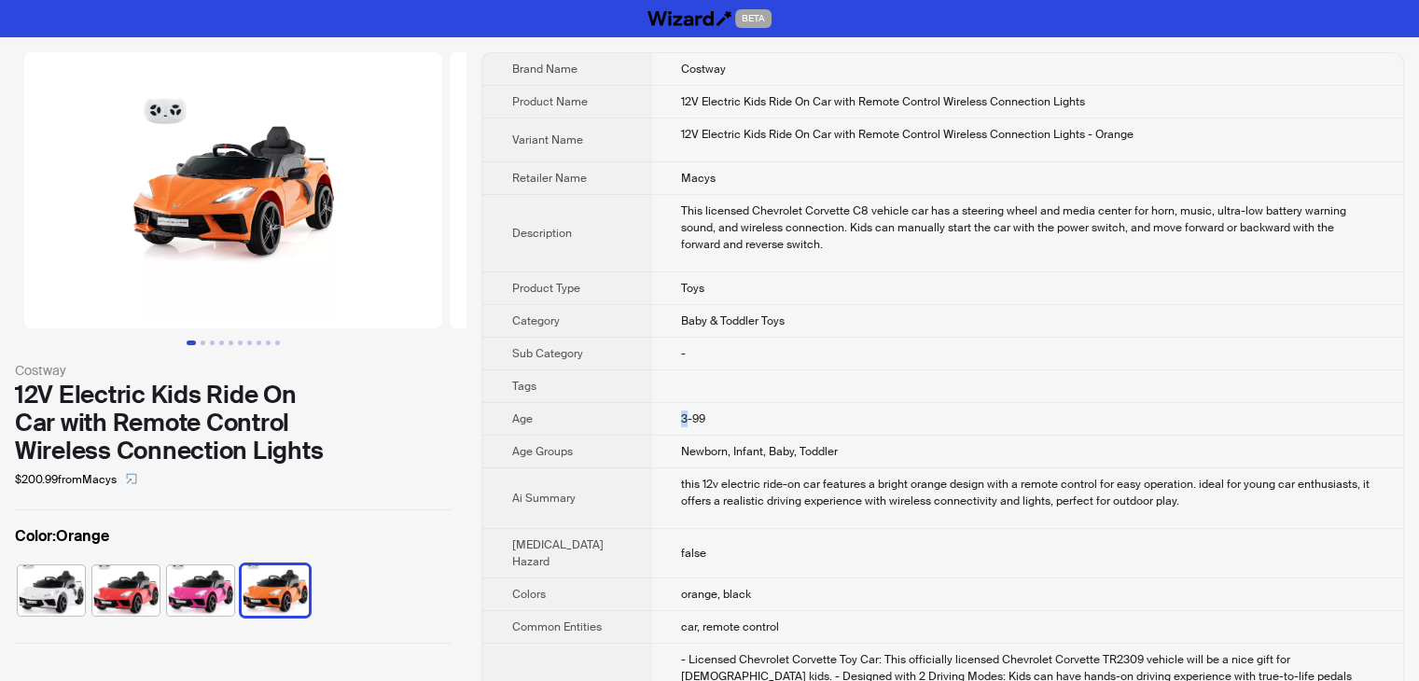
drag, startPoint x: 665, startPoint y: 421, endPoint x: 653, endPoint y: 416, distance: 13.0
click at [653, 416] on td "3-99" at bounding box center [1026, 419] width 753 height 33
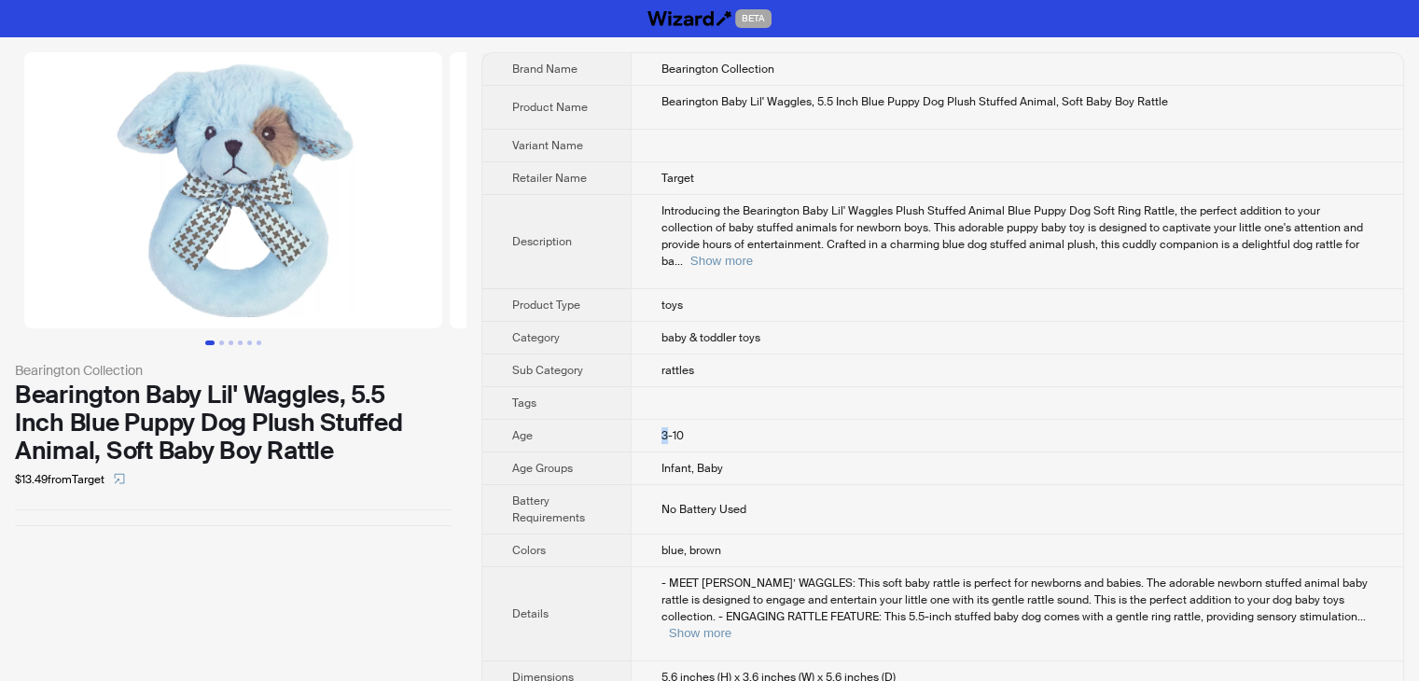
click at [664, 428] on span "3-10" at bounding box center [672, 435] width 22 height 15
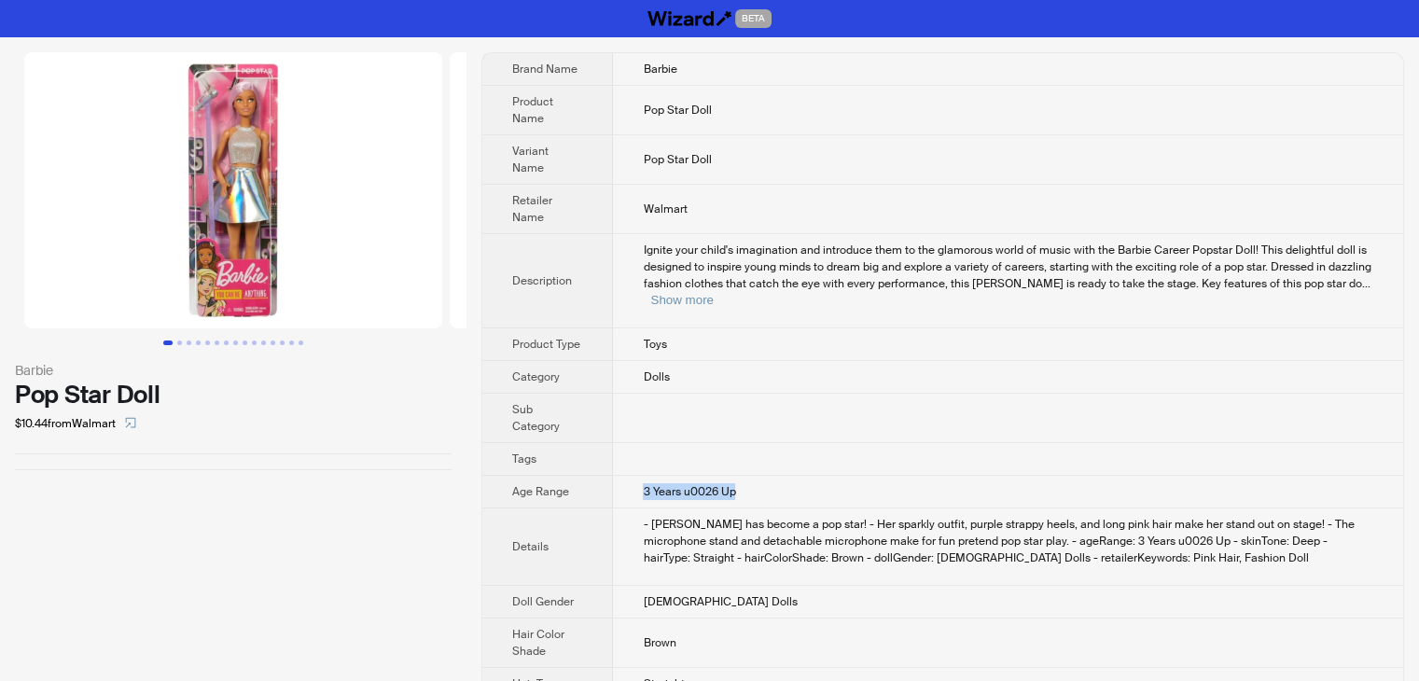
drag, startPoint x: 641, startPoint y: 436, endPoint x: 745, endPoint y: 439, distance: 104.5
click at [745, 476] on td "3 Years u0026 Up" at bounding box center [1008, 492] width 790 height 33
click at [670, 508] on td "- Barbie has become a pop star! - Her sparkly outfit, purple strappy heels, and…" at bounding box center [1008, 546] width 790 height 77
drag, startPoint x: 653, startPoint y: 437, endPoint x: 641, endPoint y: 434, distance: 12.7
click at [641, 476] on td "3 Years u0026 Up" at bounding box center [1008, 492] width 790 height 33
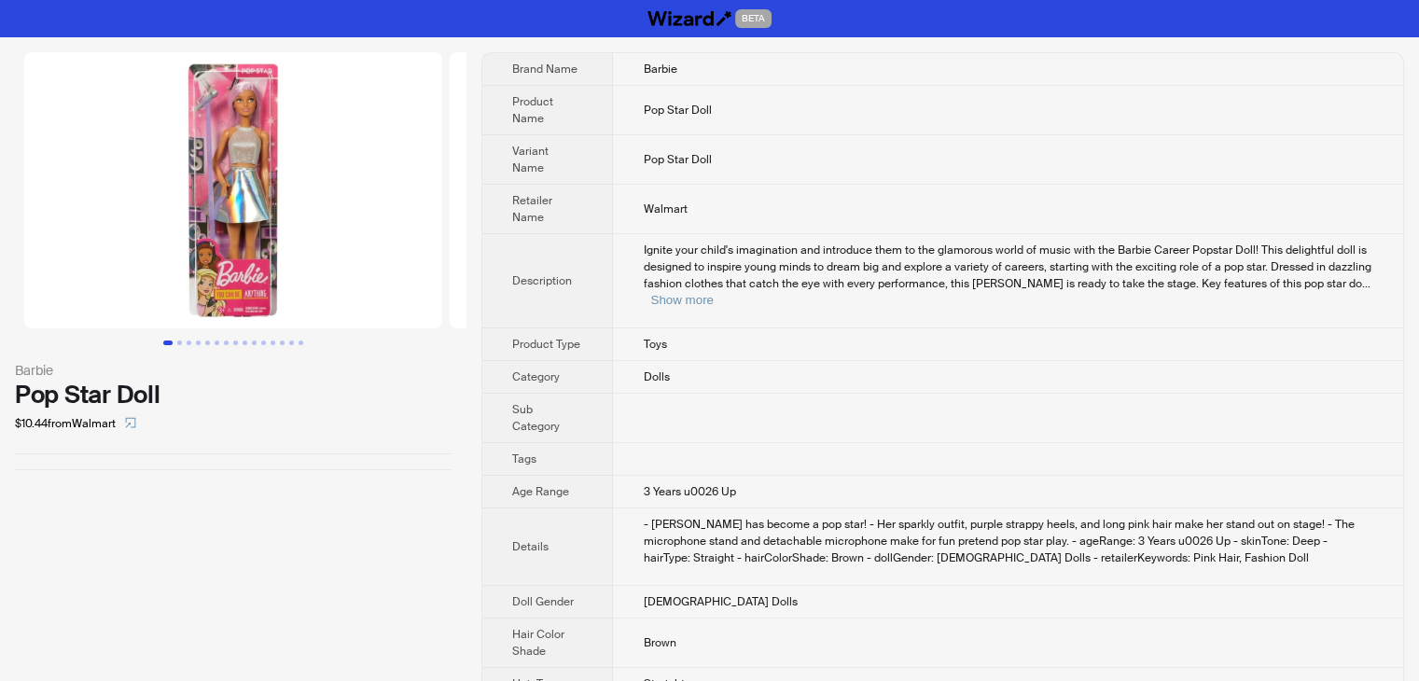
click at [671, 508] on td "- Barbie has become a pop star! - Her sparkly outfit, purple strappy heels, and…" at bounding box center [1008, 546] width 790 height 77
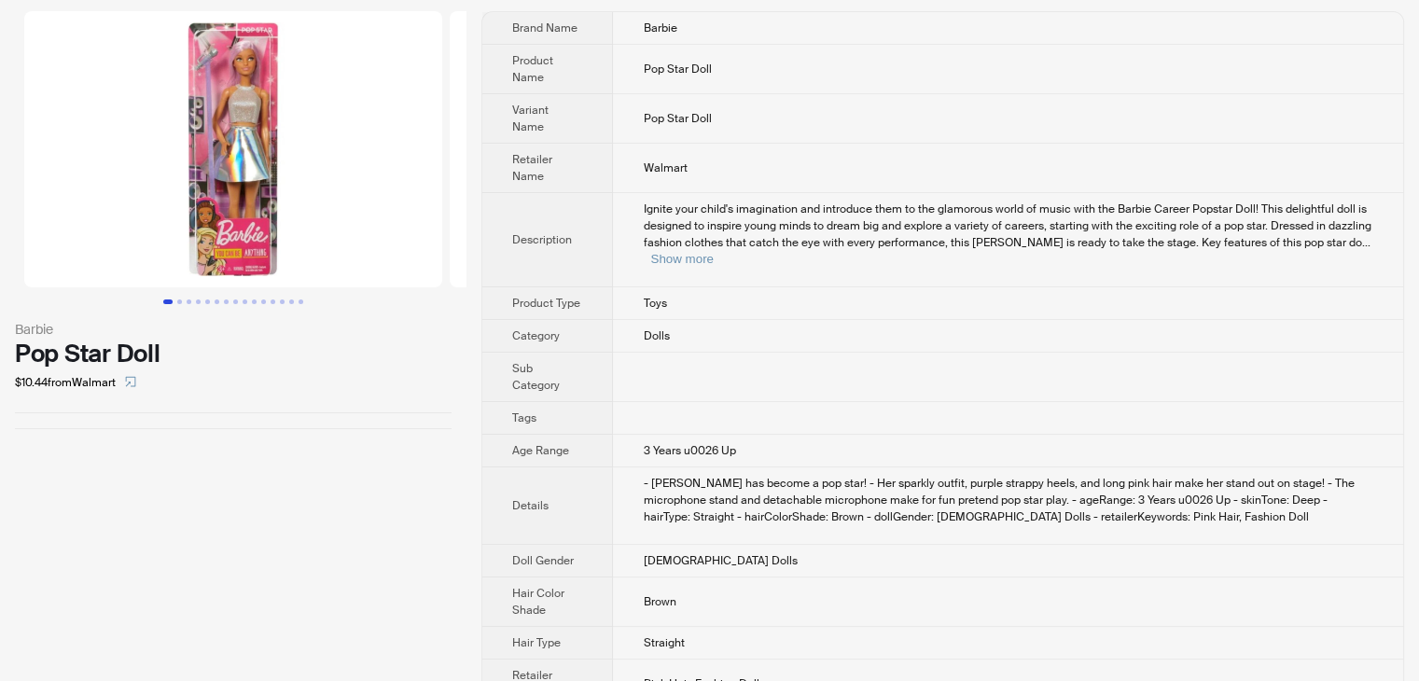
scroll to position [63, 0]
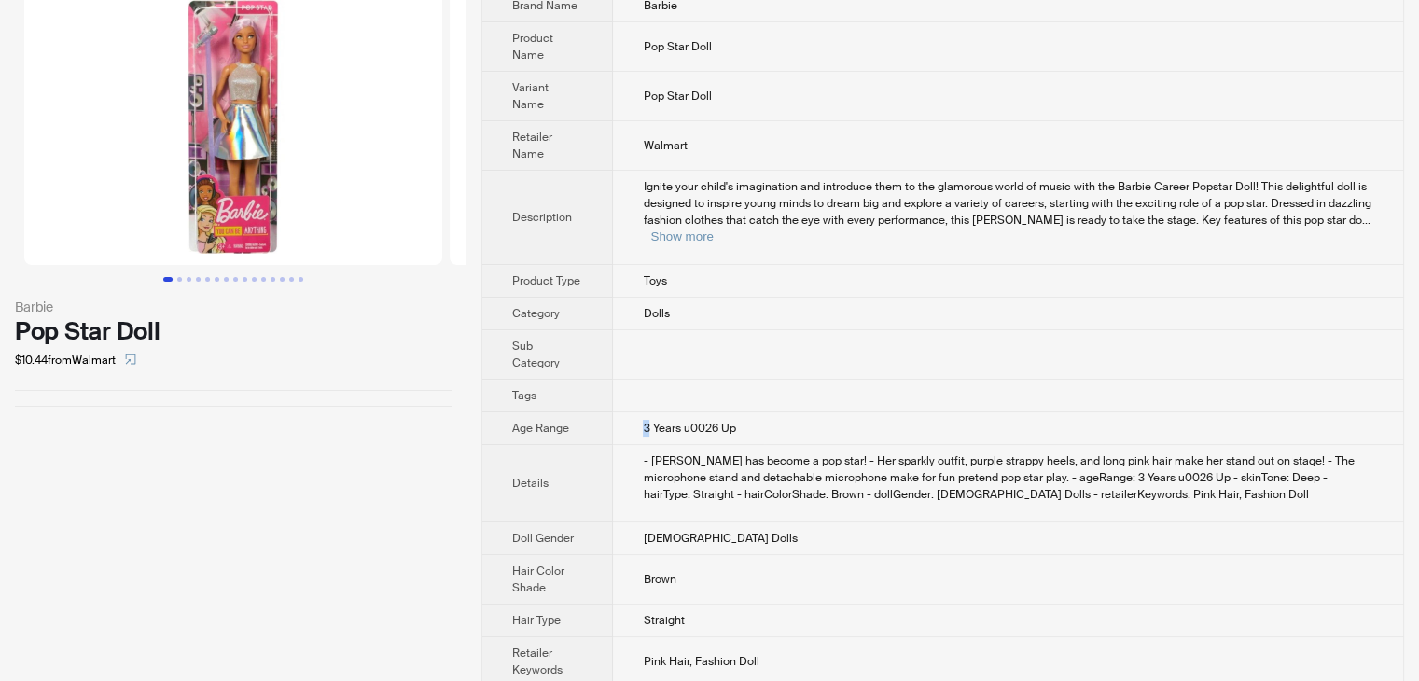
drag, startPoint x: 649, startPoint y: 378, endPoint x: 638, endPoint y: 377, distance: 11.2
click at [638, 412] on td "3 Years u0026 Up" at bounding box center [1008, 428] width 790 height 33
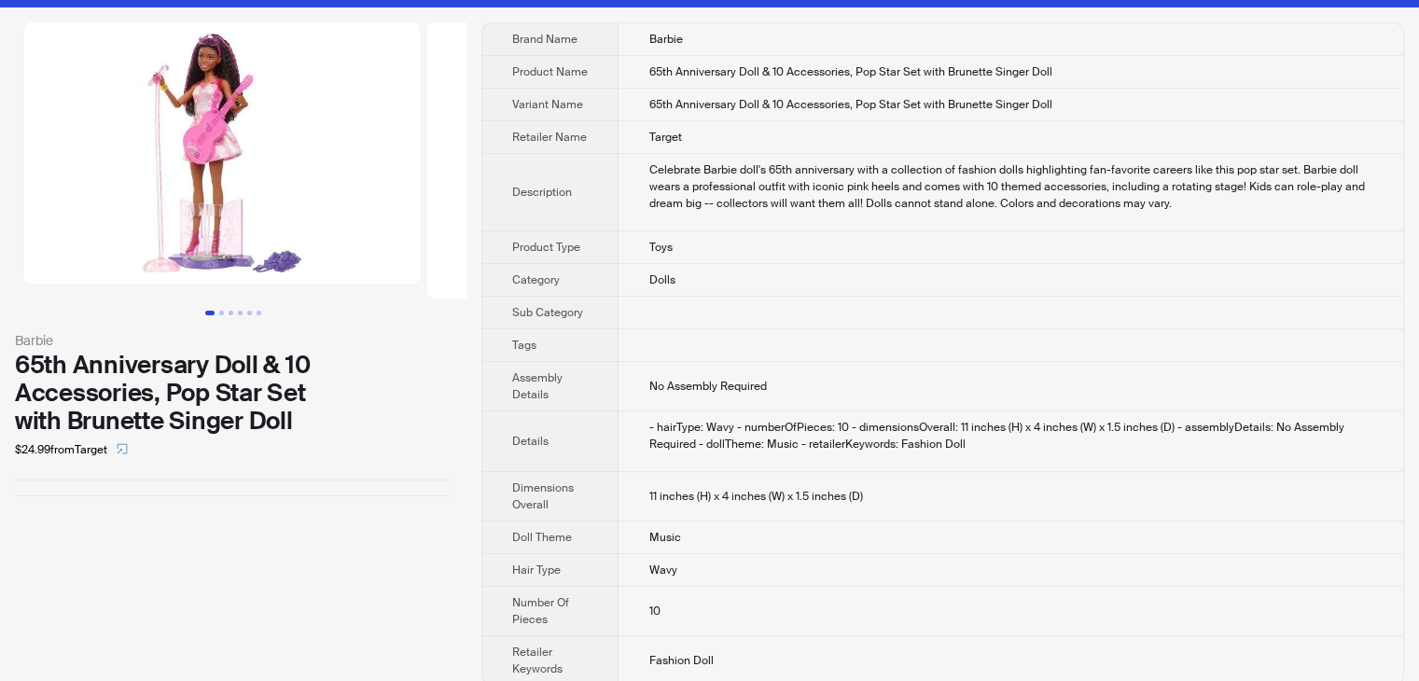
scroll to position [47, 0]
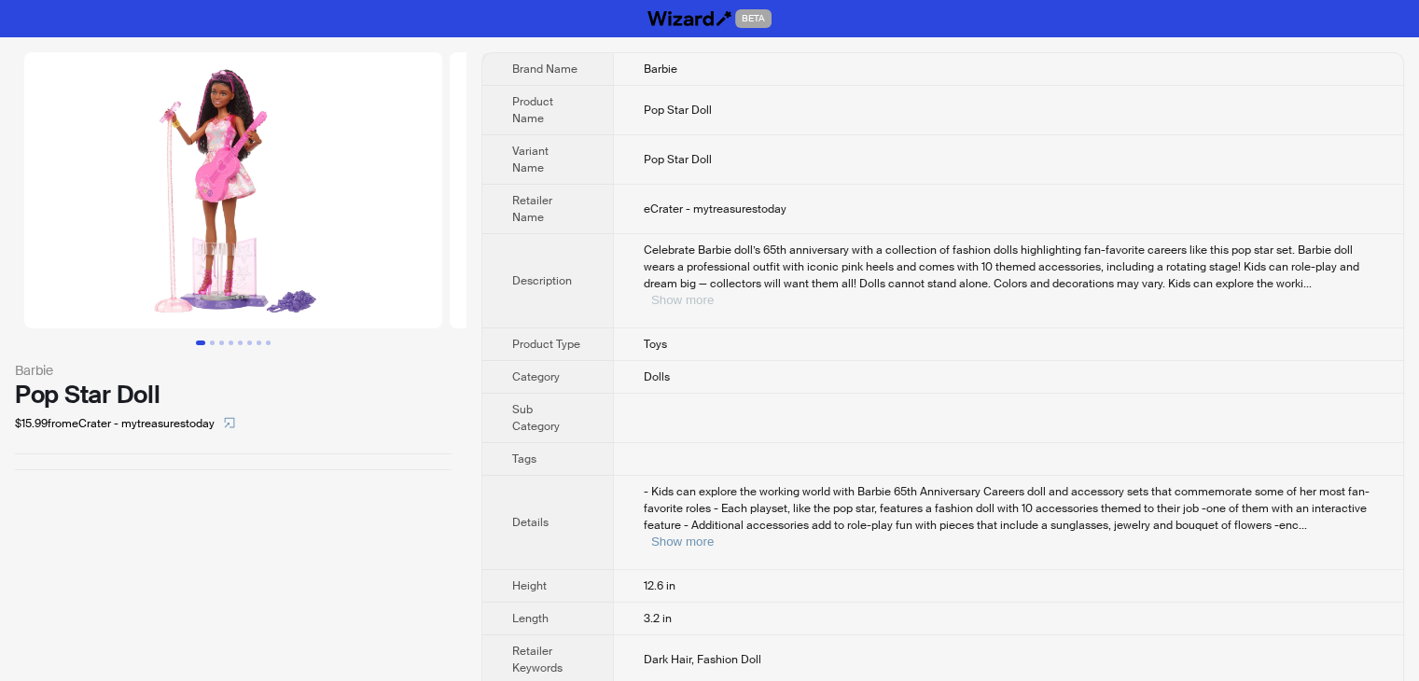
click at [713, 293] on button "Show more" at bounding box center [682, 300] width 62 height 14
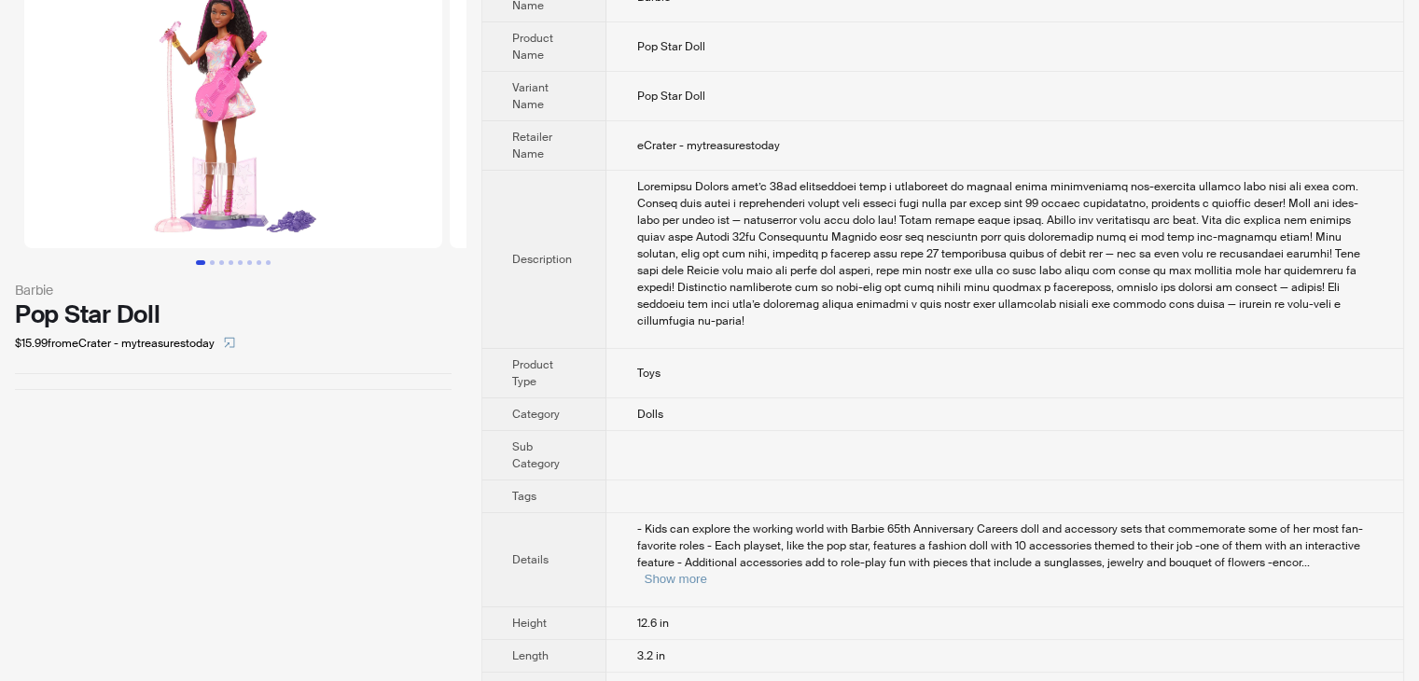
scroll to position [165, 0]
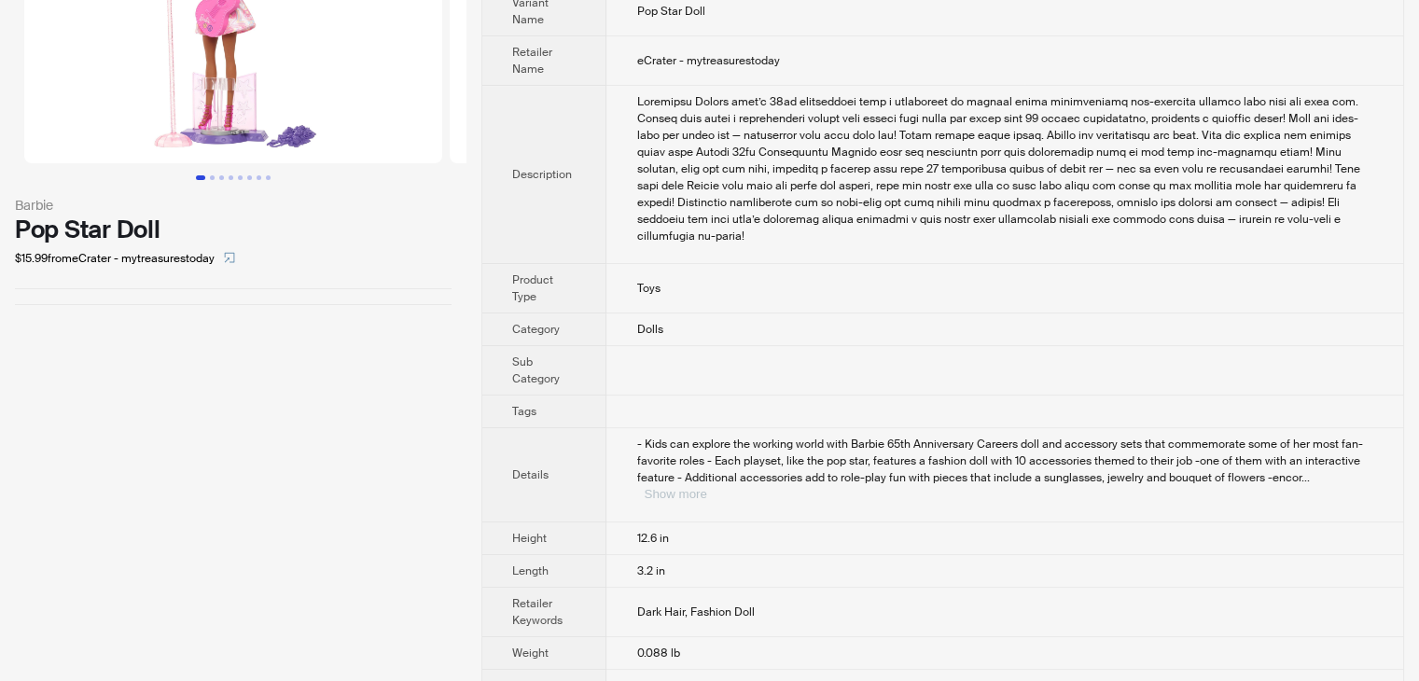
click at [706, 487] on button "Show more" at bounding box center [675, 494] width 62 height 14
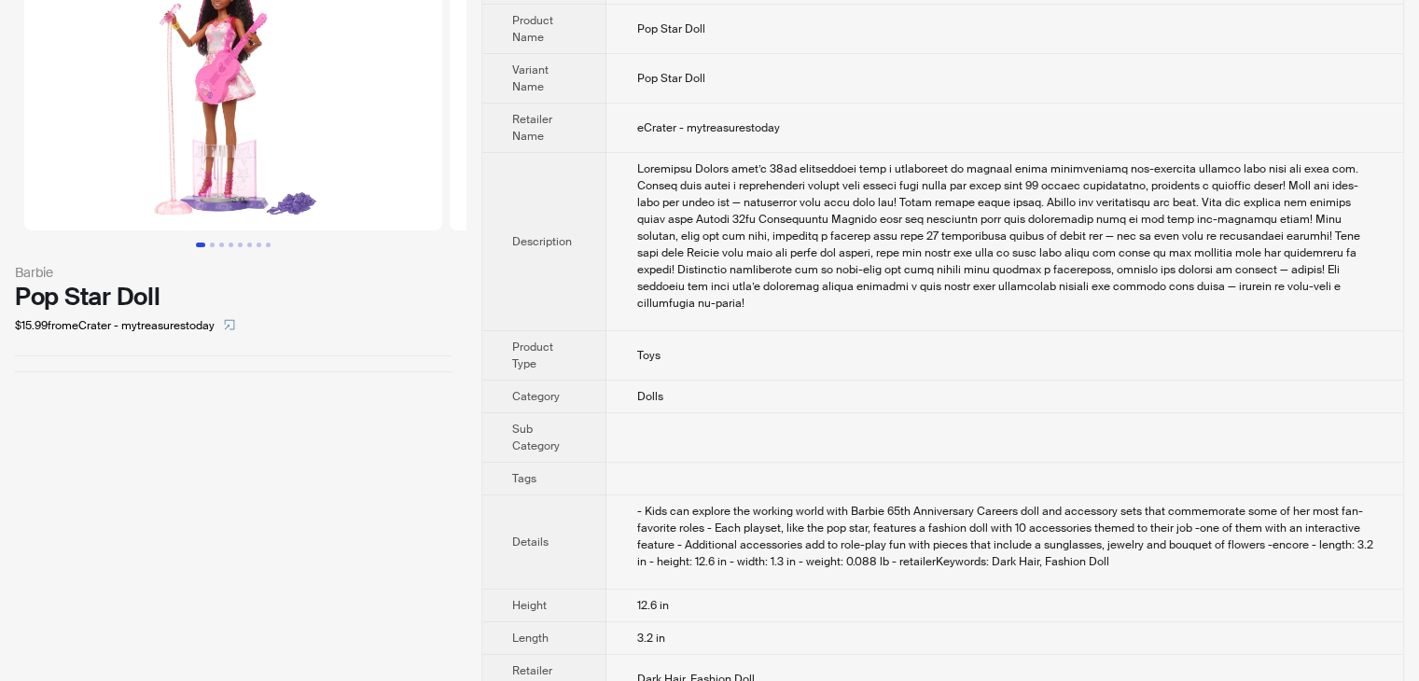
scroll to position [0, 0]
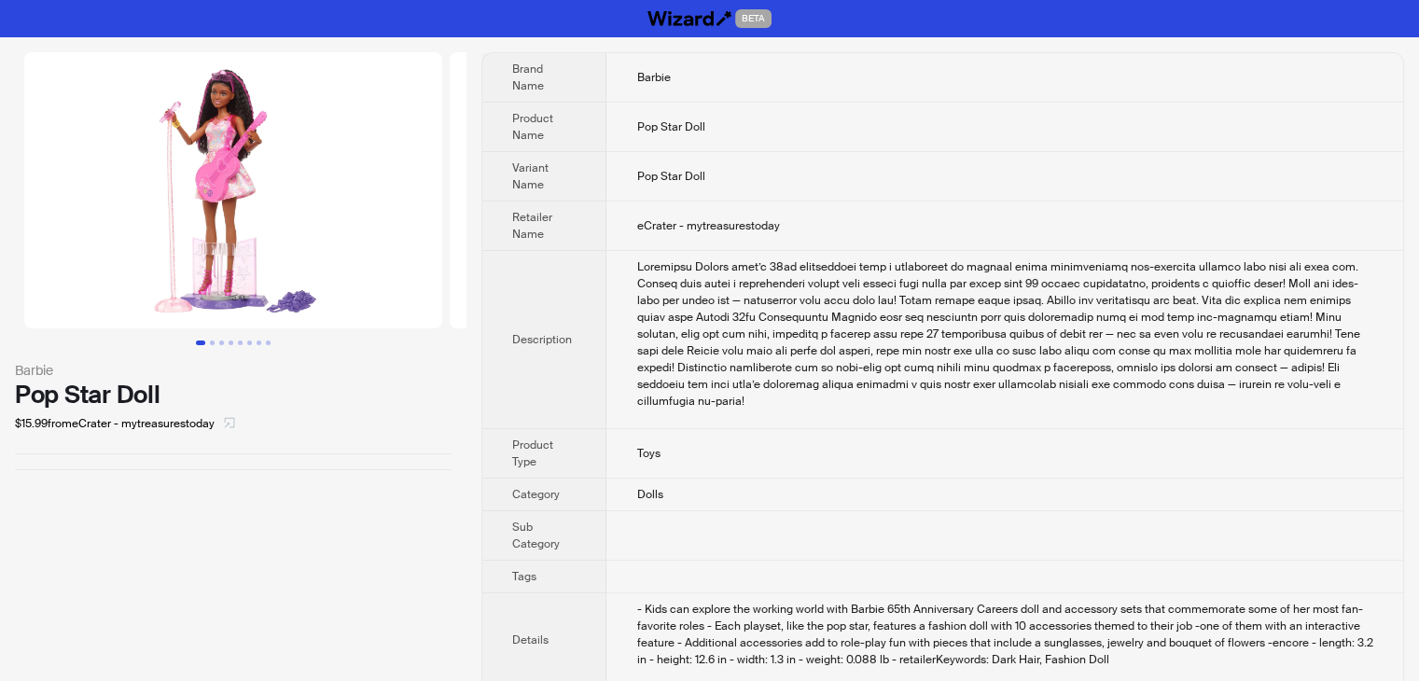
click at [228, 425] on icon "select" at bounding box center [229, 422] width 11 height 11
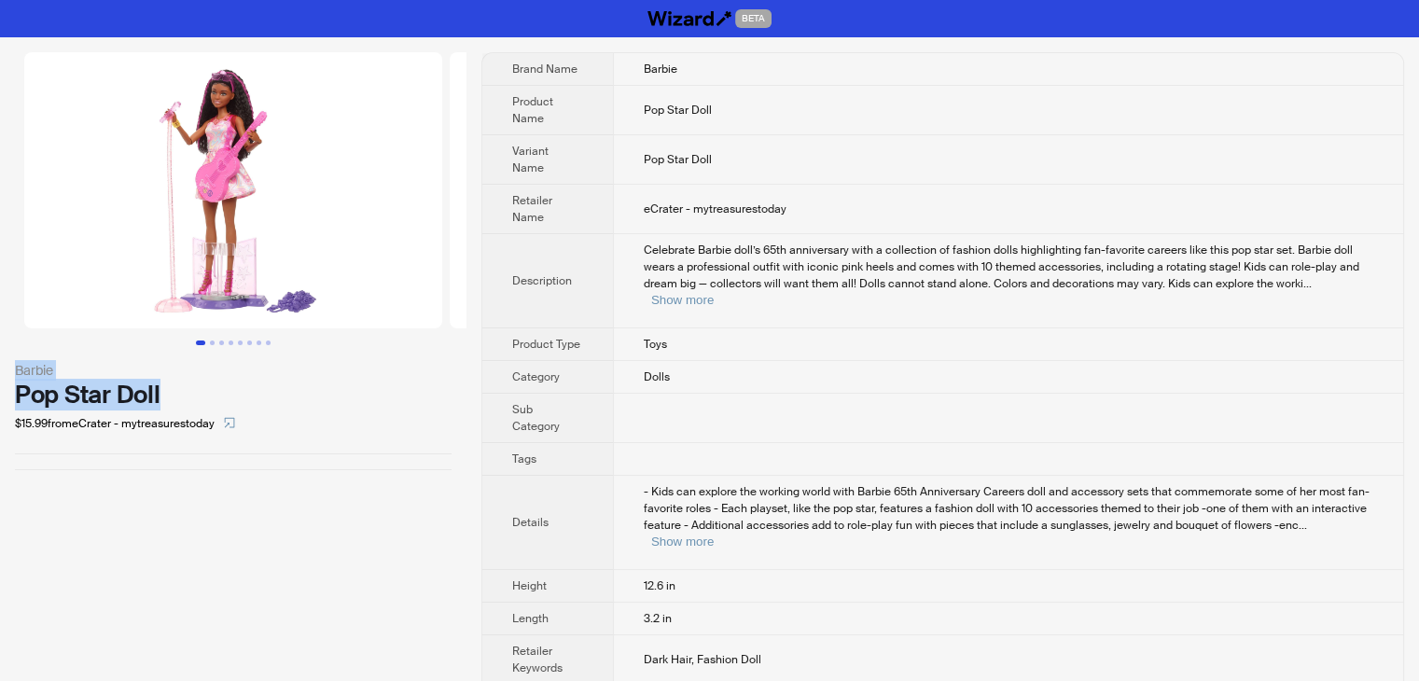
drag, startPoint x: 0, startPoint y: 370, endPoint x: 0, endPoint y: 360, distance: 10.3
click at [0, 360] on div "Barbie Pop Star Doll $15.99 from eCrater - mytreasurestoday" at bounding box center [233, 261] width 466 height 448
click at [713, 293] on button "Show more" at bounding box center [682, 300] width 62 height 14
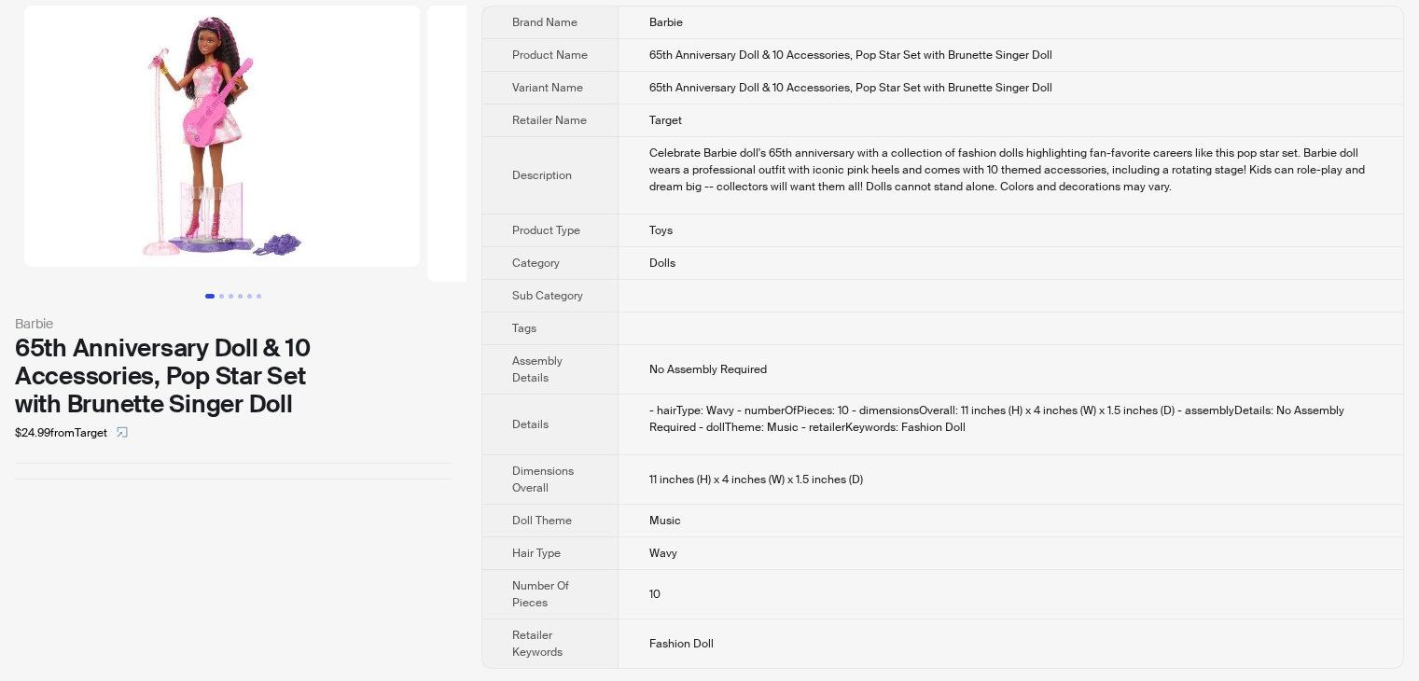
scroll to position [47, 0]
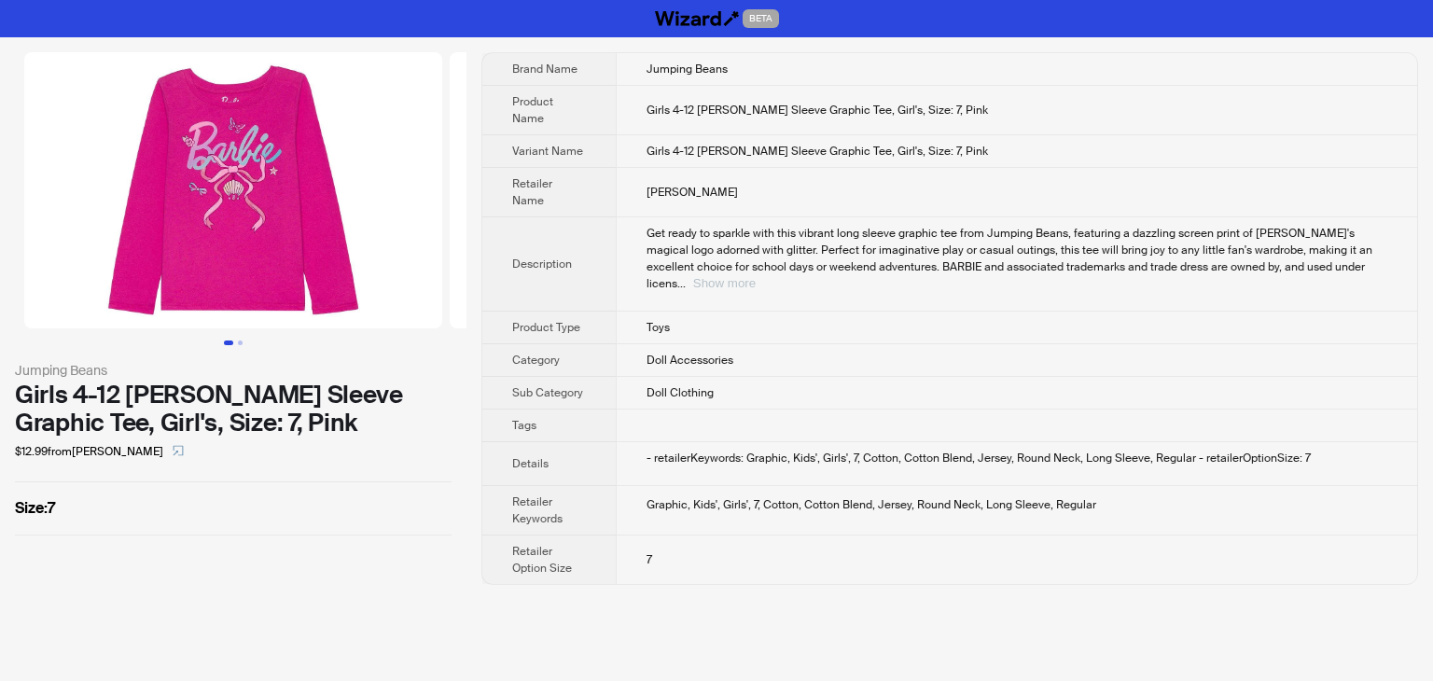
click at [755, 276] on button "Show more" at bounding box center [724, 283] width 62 height 14
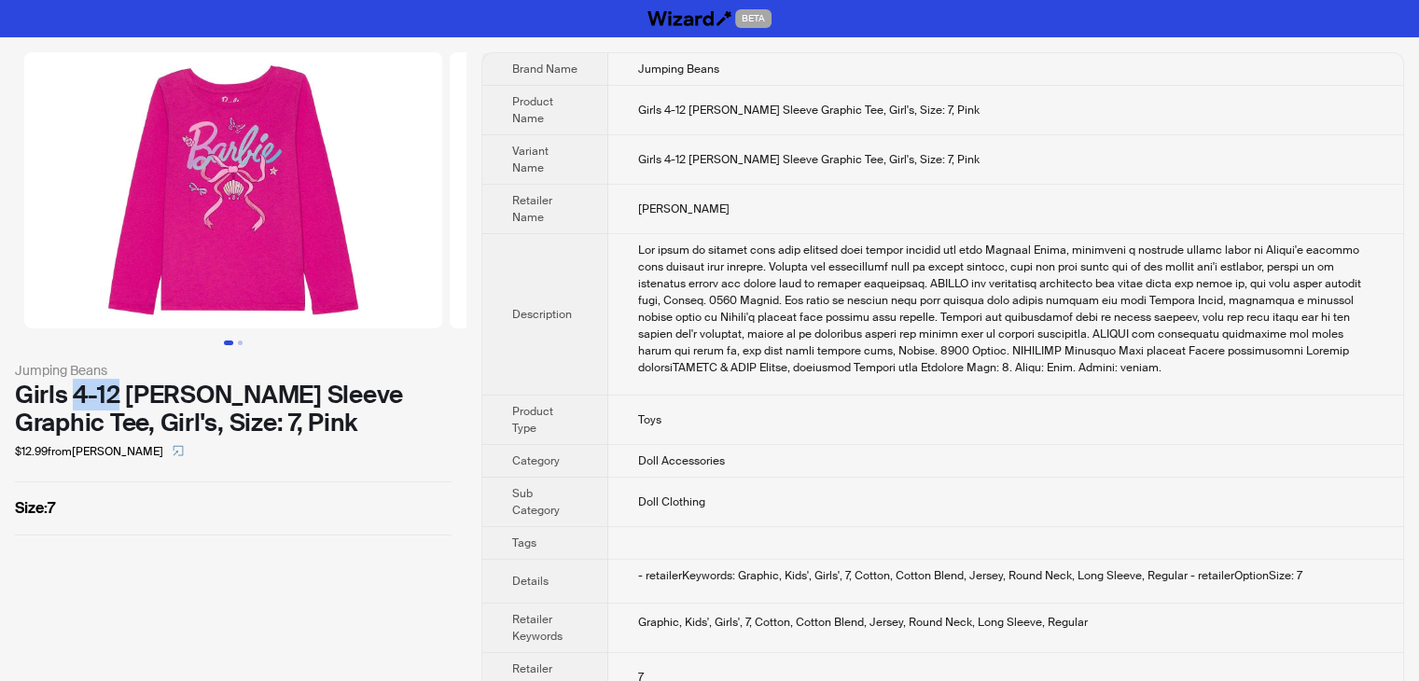
drag, startPoint x: 71, startPoint y: 393, endPoint x: 119, endPoint y: 396, distance: 48.6
click at [119, 396] on div "Girls 4-12 Barbie Long Sleeve Graphic Tee, Girl's, Size: 7, Pink" at bounding box center [233, 409] width 436 height 56
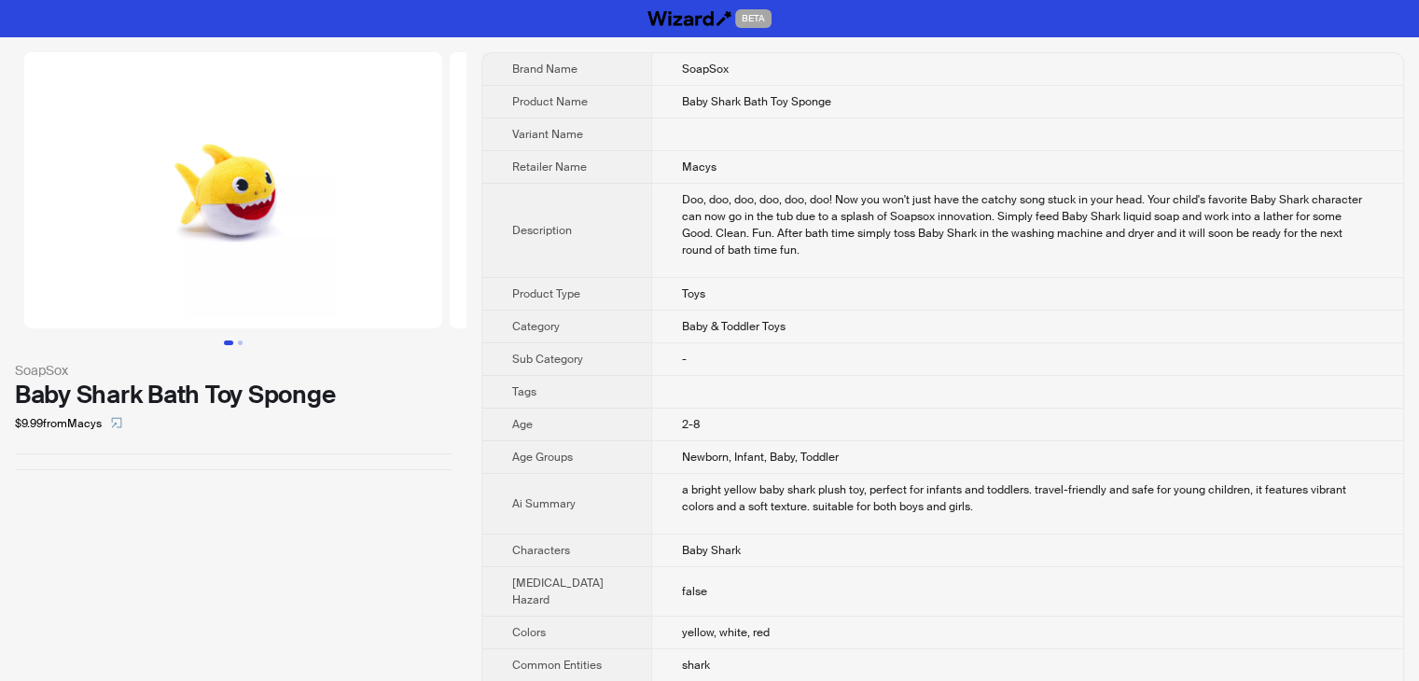
click at [920, 217] on div "Doo, doo, doo, doo, doo, doo! Now you won't just have the catchy song stuck in …" at bounding box center [1027, 224] width 691 height 67
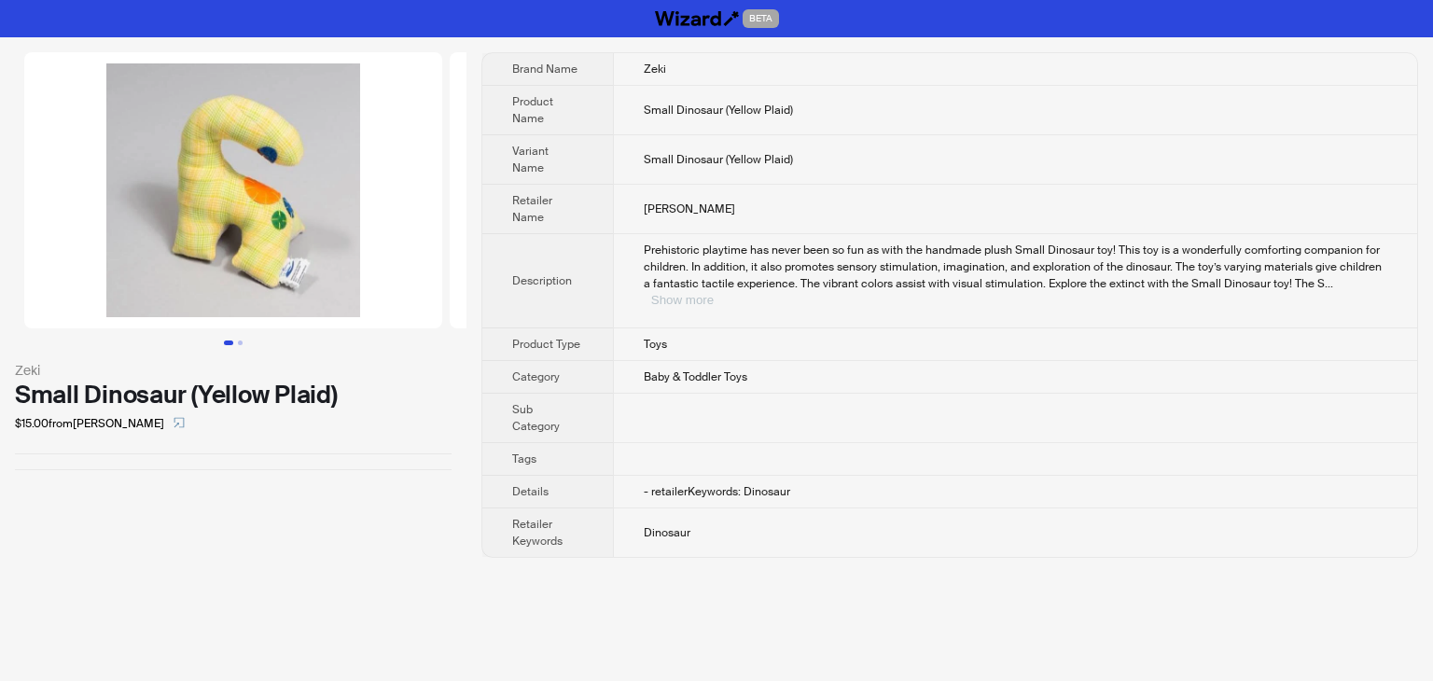
click at [713, 293] on button "Show more" at bounding box center [682, 300] width 62 height 14
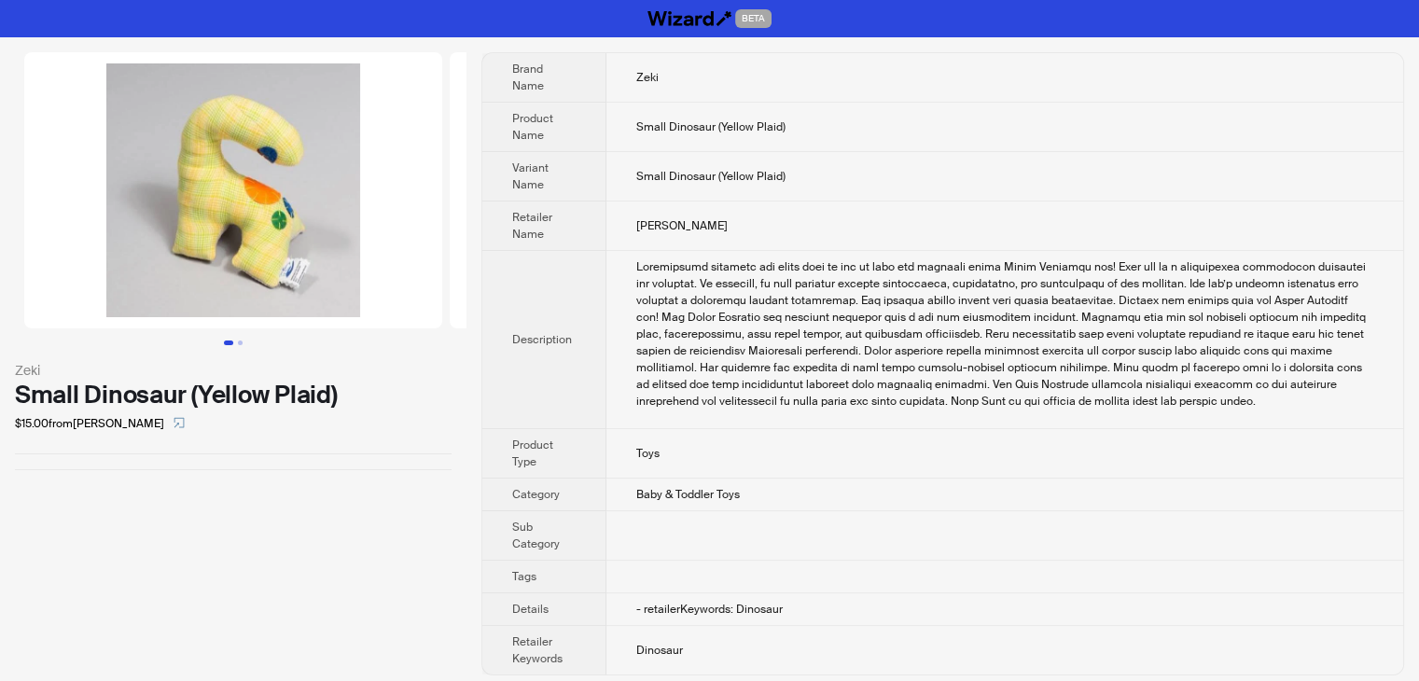
scroll to position [7, 0]
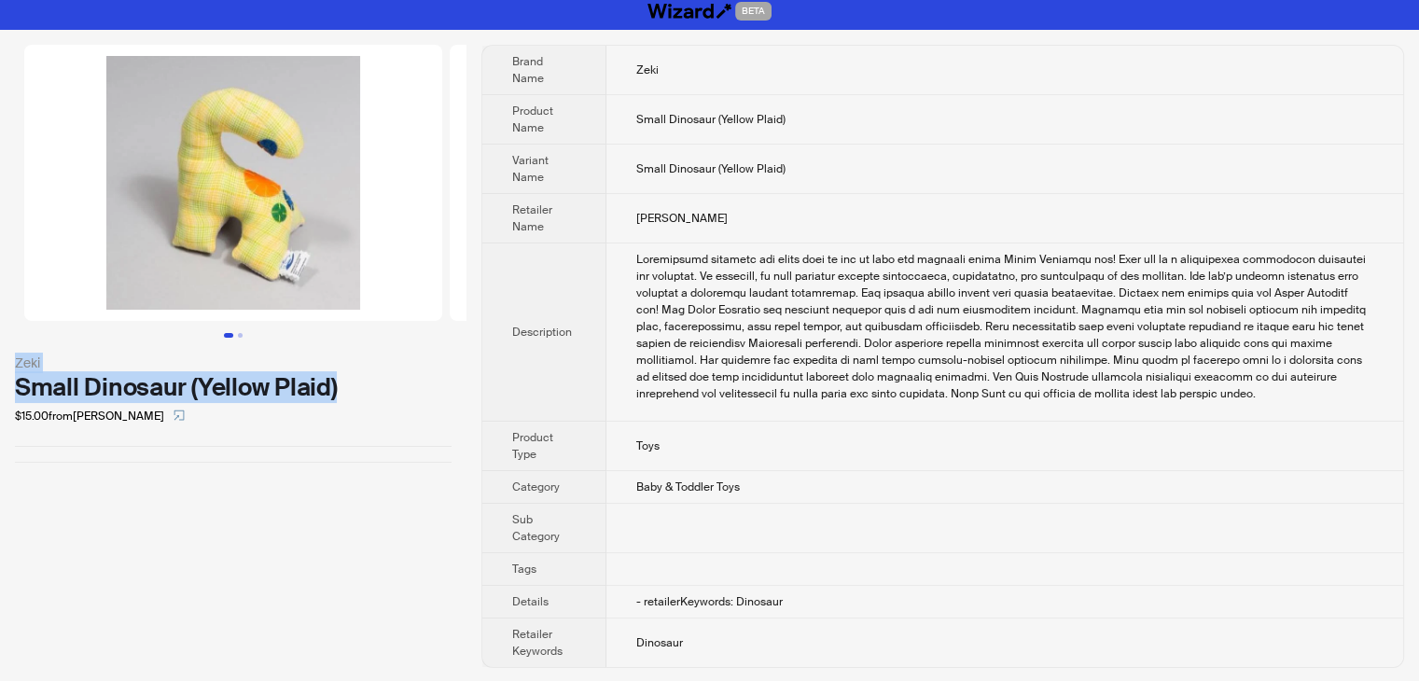
drag, startPoint x: 355, startPoint y: 392, endPoint x: 0, endPoint y: 350, distance: 357.8
click at [0, 350] on div "Zeki Small Dinosaur (Yellow Plaid) $15.00 from Carlas Boutik" at bounding box center [233, 254] width 466 height 448
copy div "Zeki Small Dinosaur (Yellow Plaid)"
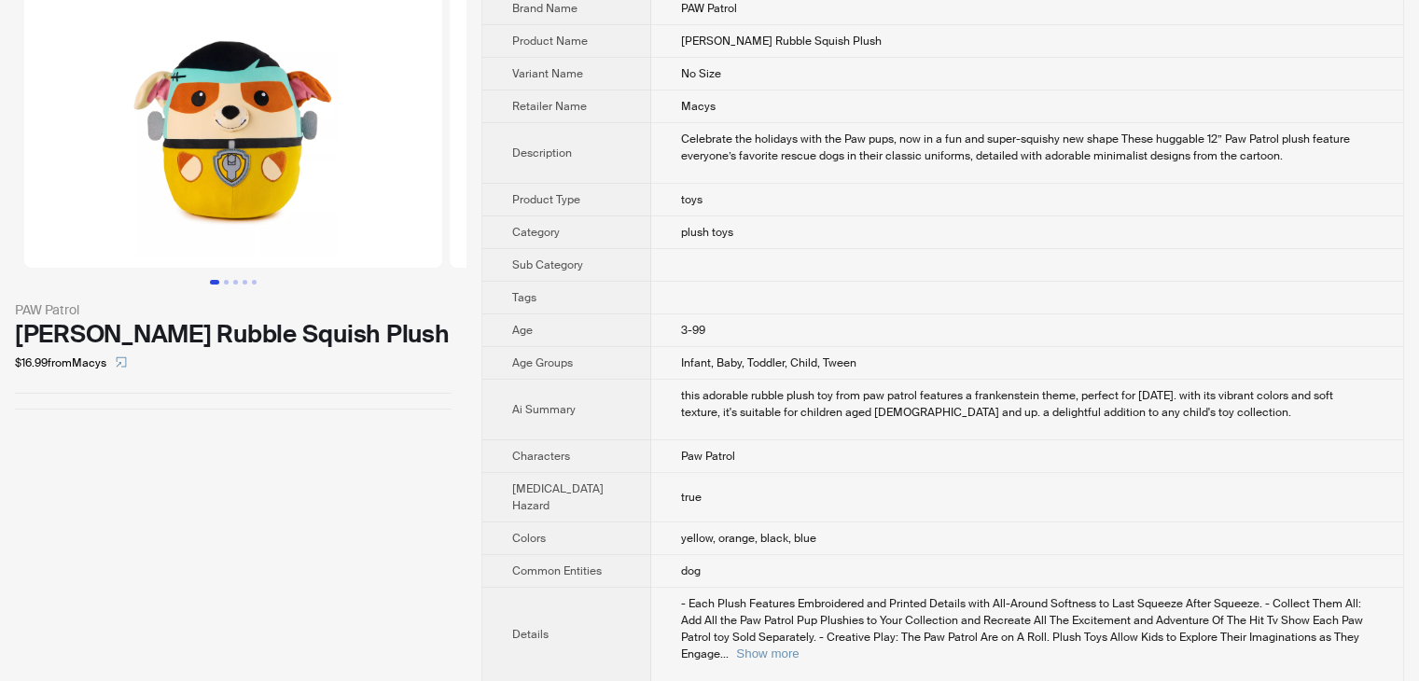
scroll to position [93, 0]
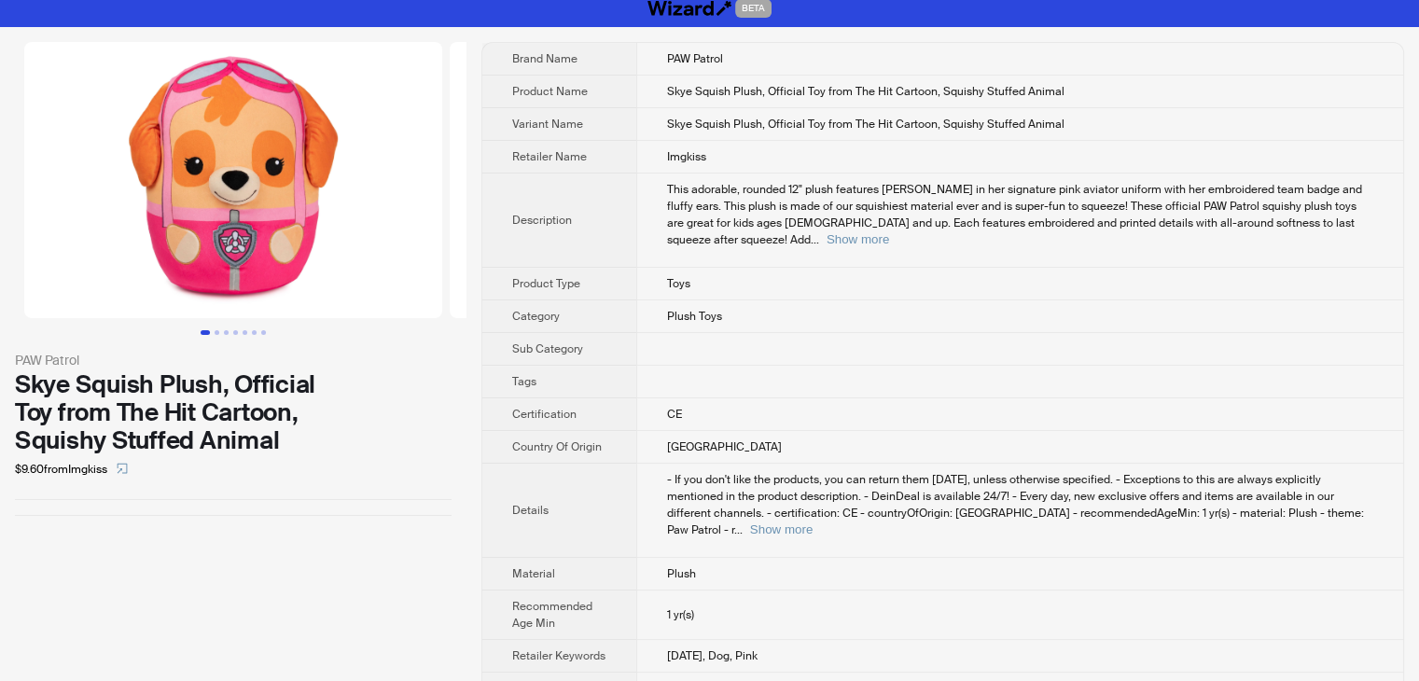
scroll to position [13, 0]
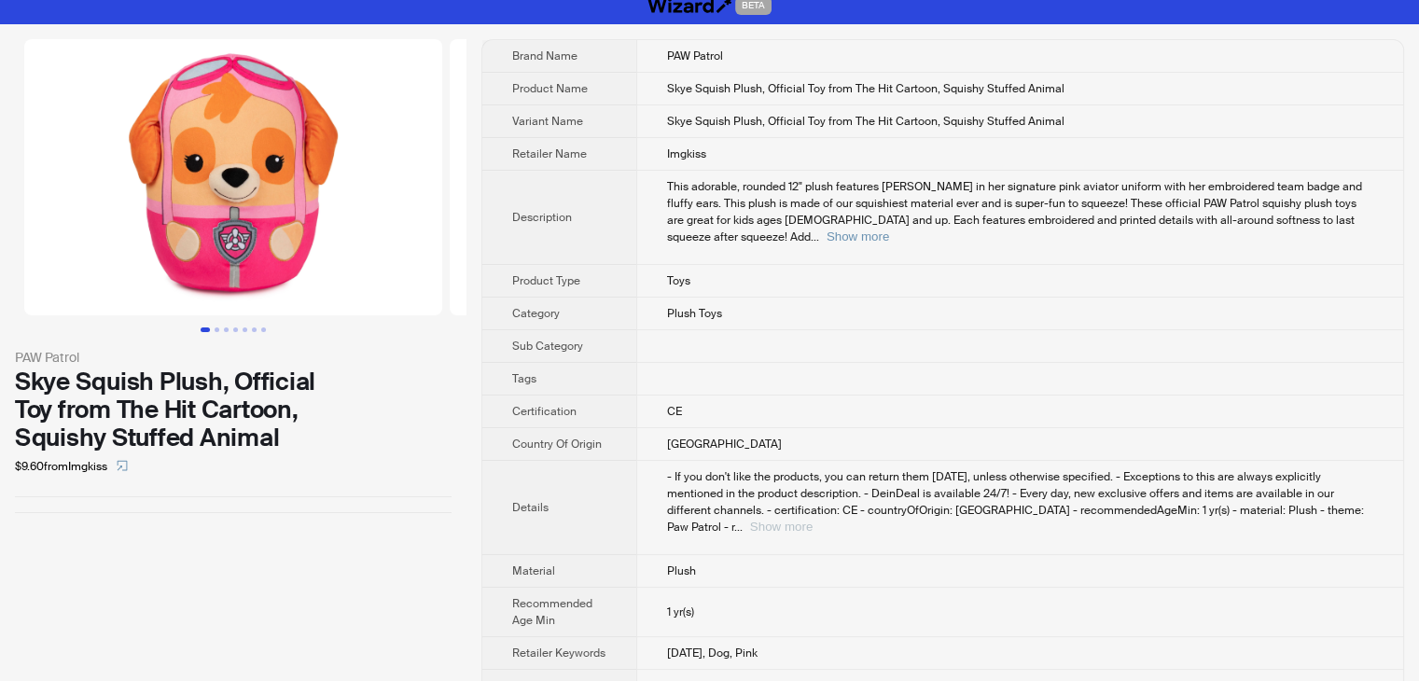
click at [812, 519] on button "Show more" at bounding box center [781, 526] width 62 height 14
click at [889, 229] on button "Show more" at bounding box center [857, 236] width 62 height 14
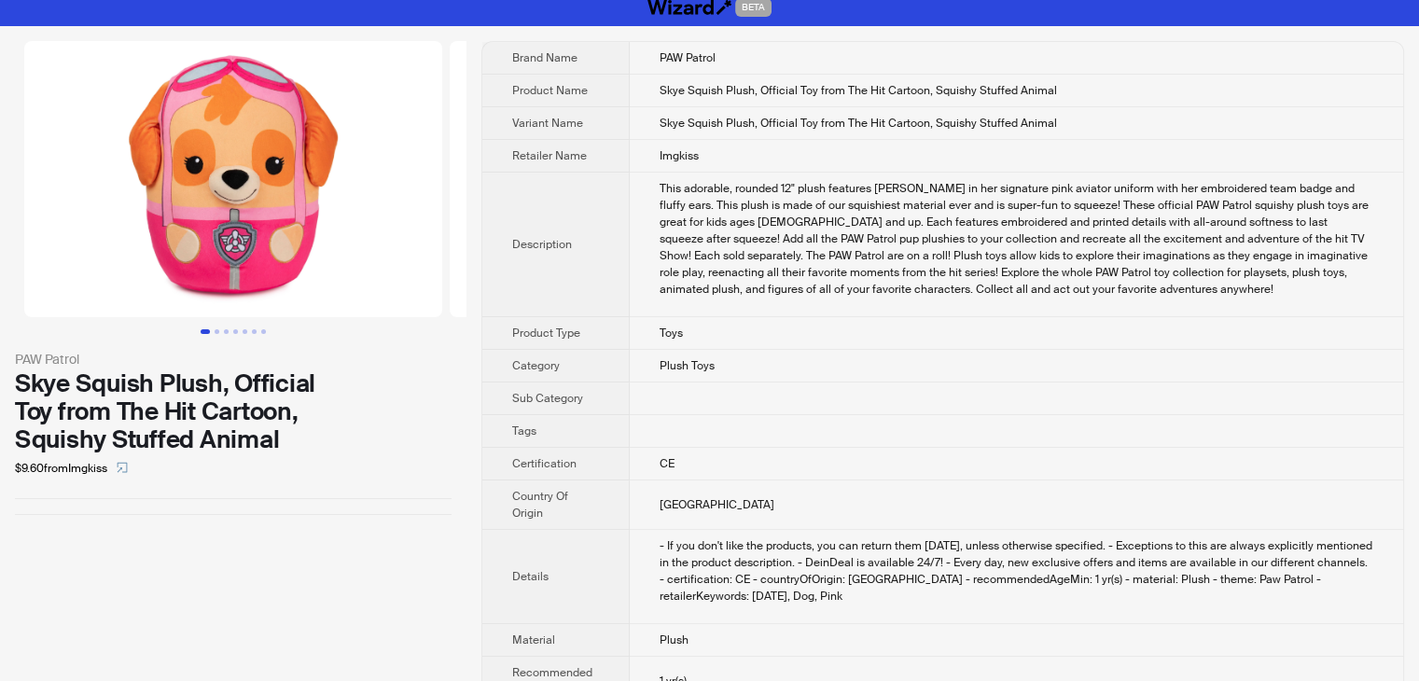
scroll to position [0, 0]
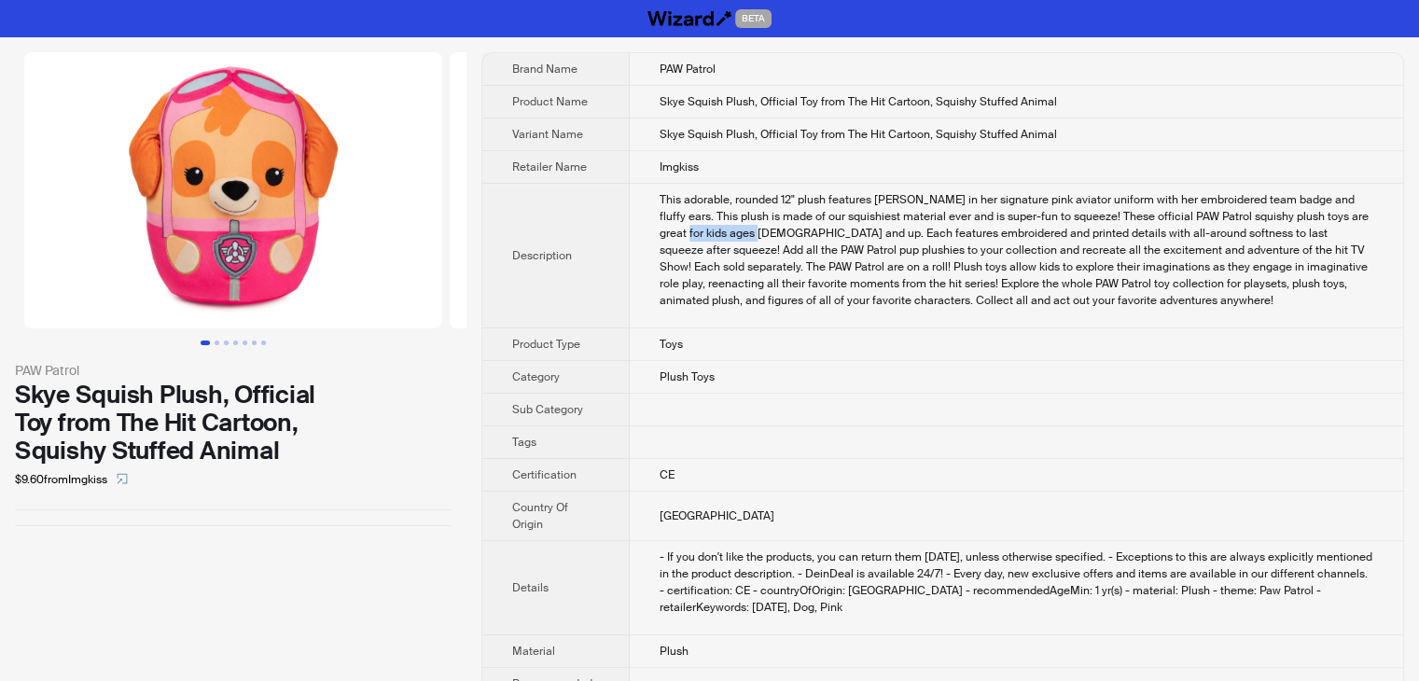
drag, startPoint x: 731, startPoint y: 228, endPoint x: 657, endPoint y: 235, distance: 74.9
click at [657, 235] on td "This adorable, rounded 12" plush features Skye in her signature pink aviator un…" at bounding box center [1016, 256] width 773 height 145
drag, startPoint x: 775, startPoint y: 264, endPoint x: 735, endPoint y: 246, distance: 43.8
click at [772, 264] on div "This adorable, rounded 12" plush features Skye in her signature pink aviator un…" at bounding box center [1015, 250] width 713 height 118
drag, startPoint x: 729, startPoint y: 232, endPoint x: 658, endPoint y: 234, distance: 71.8
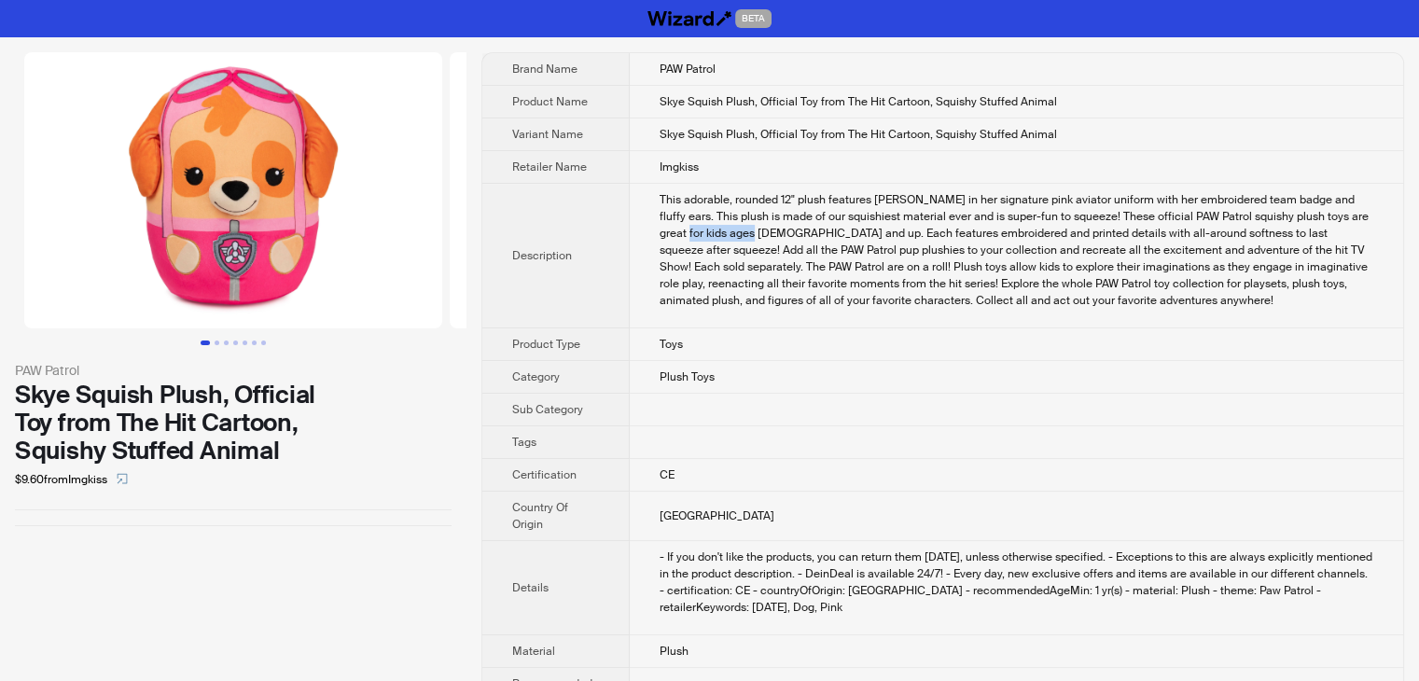
click at [658, 234] on td "This adorable, rounded 12" plush features Skye in her signature pink aviator un…" at bounding box center [1016, 256] width 773 height 145
click at [215, 340] on button "Go to slide 2" at bounding box center [217, 342] width 5 height 5
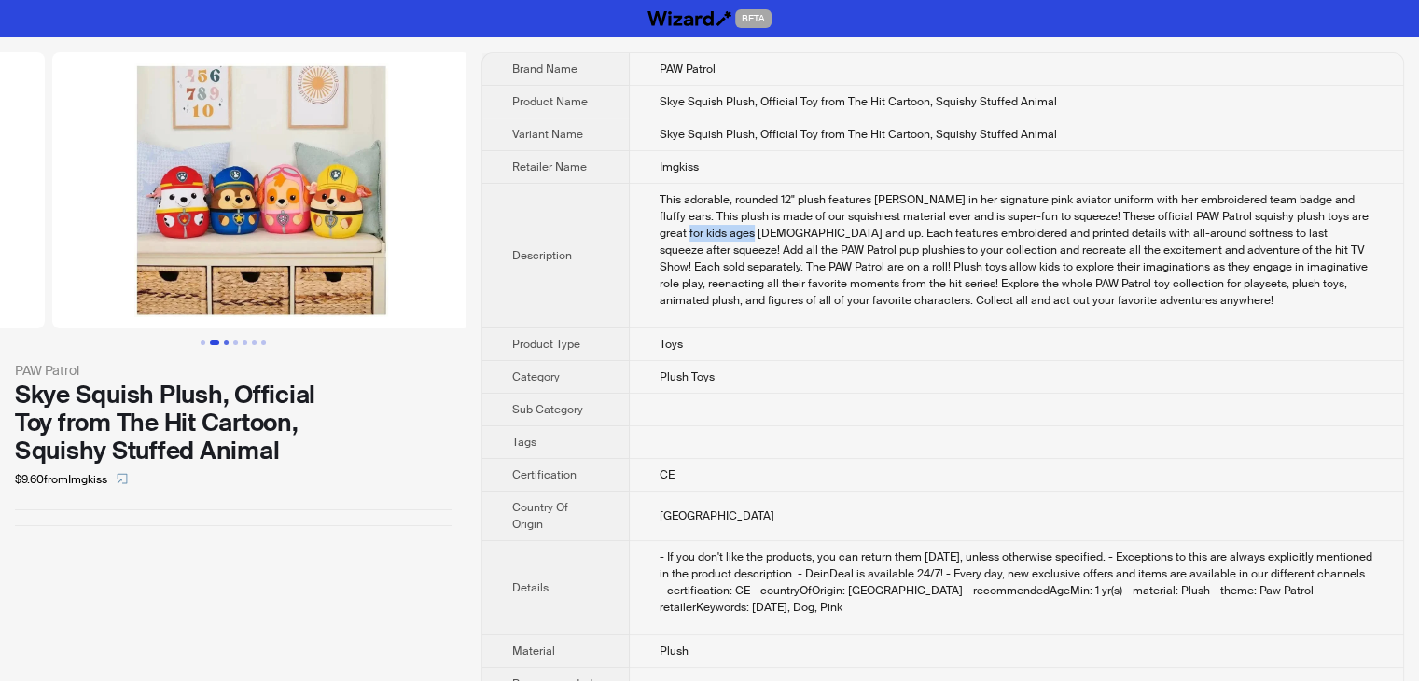
scroll to position [0, 425]
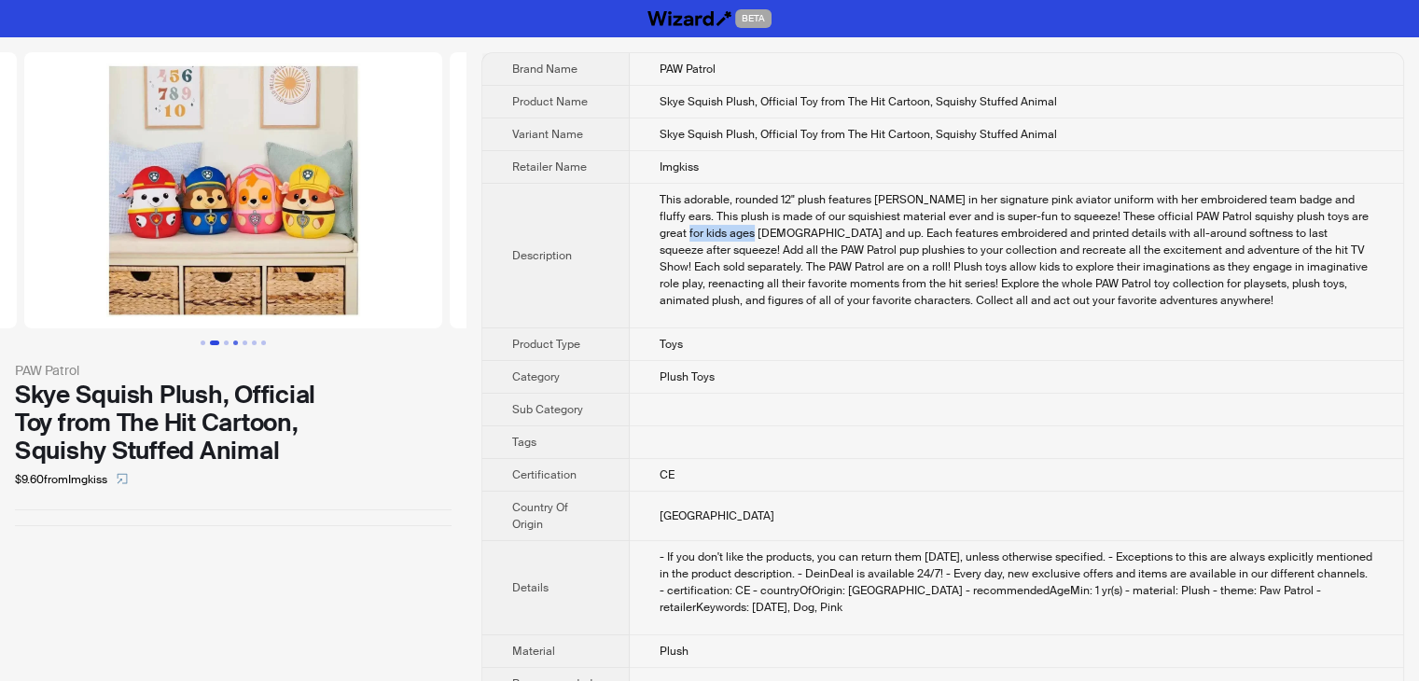
click at [231, 345] on ul at bounding box center [233, 342] width 466 height 5
click at [234, 344] on button "Go to slide 4" at bounding box center [235, 342] width 5 height 5
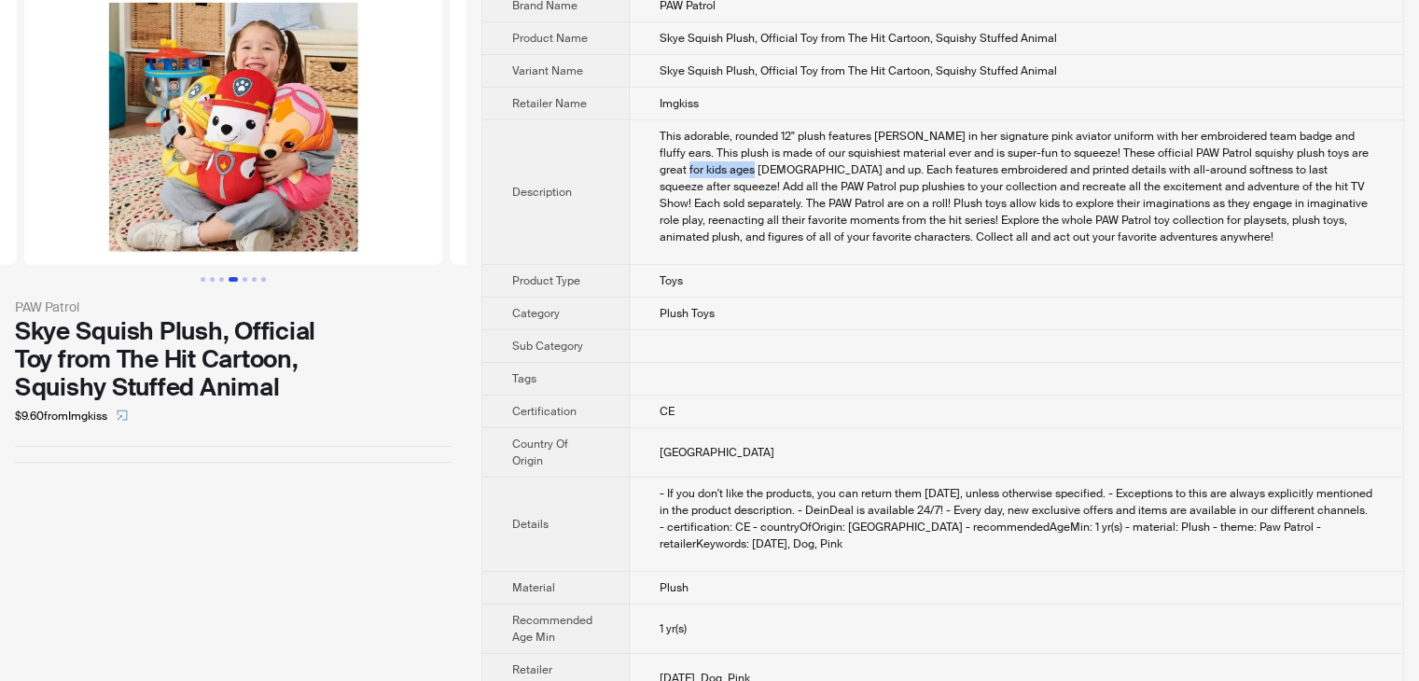
scroll to position [131, 0]
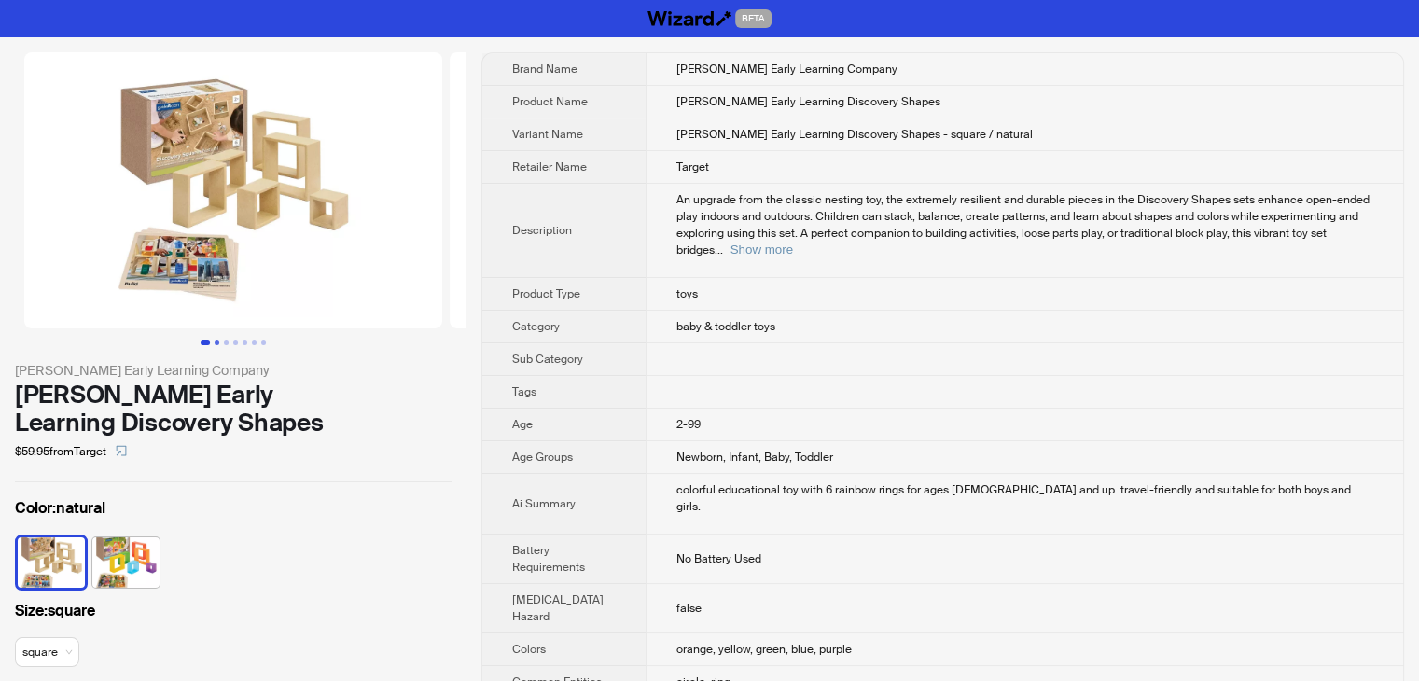
click at [215, 344] on button "Go to slide 2" at bounding box center [217, 342] width 5 height 5
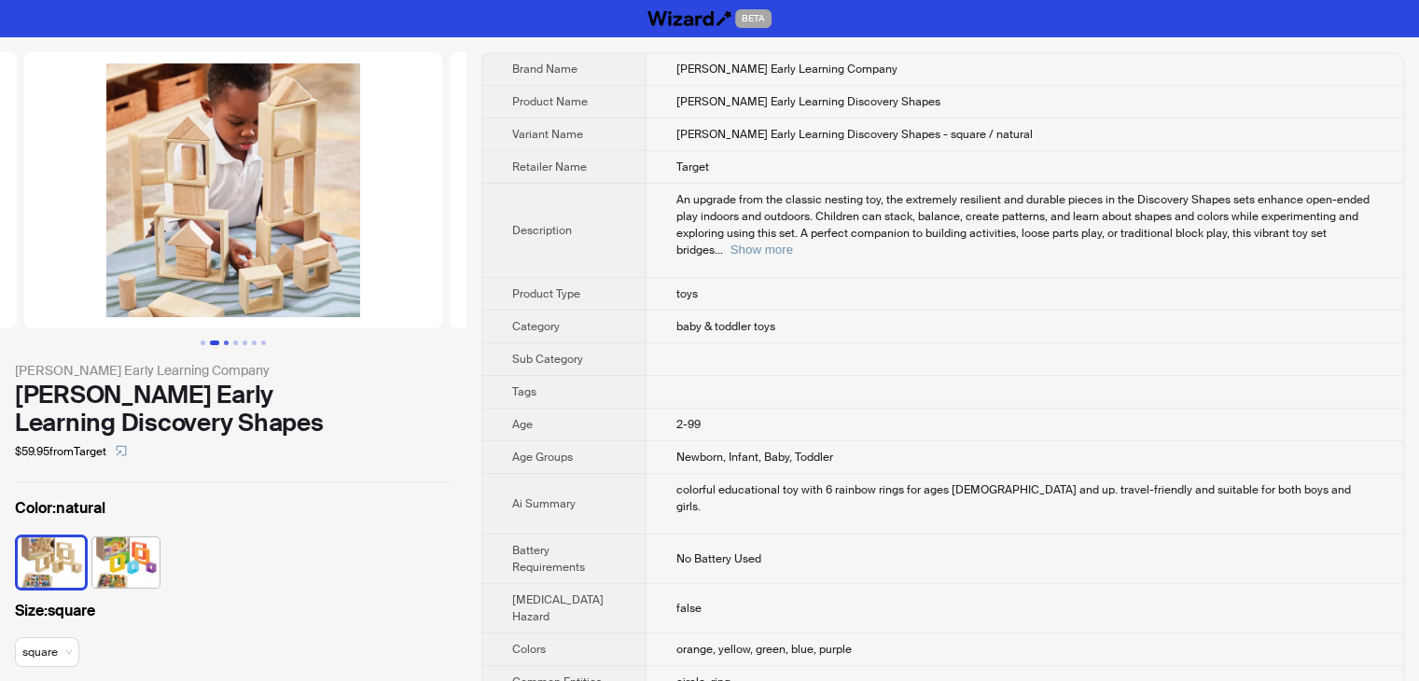
click at [226, 341] on button "Go to slide 3" at bounding box center [226, 342] width 5 height 5
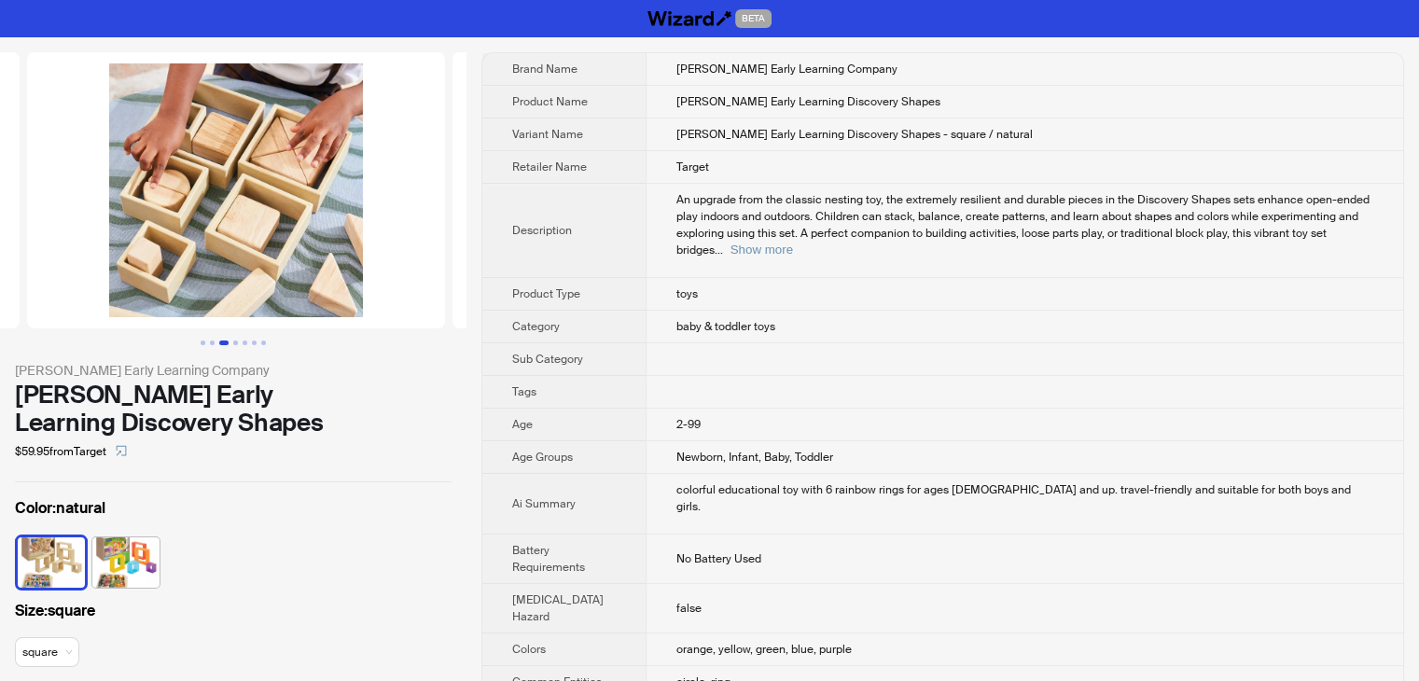
scroll to position [0, 851]
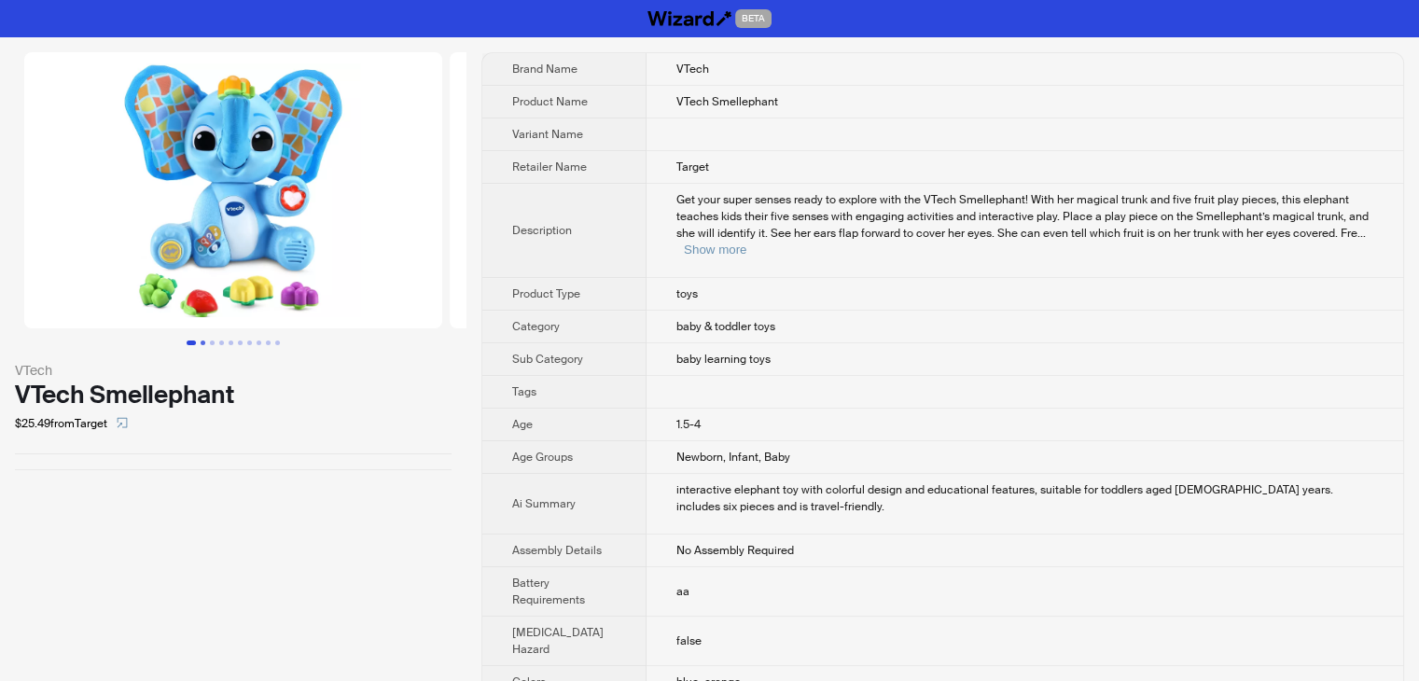
click at [203, 342] on button "Go to slide 2" at bounding box center [203, 342] width 5 height 5
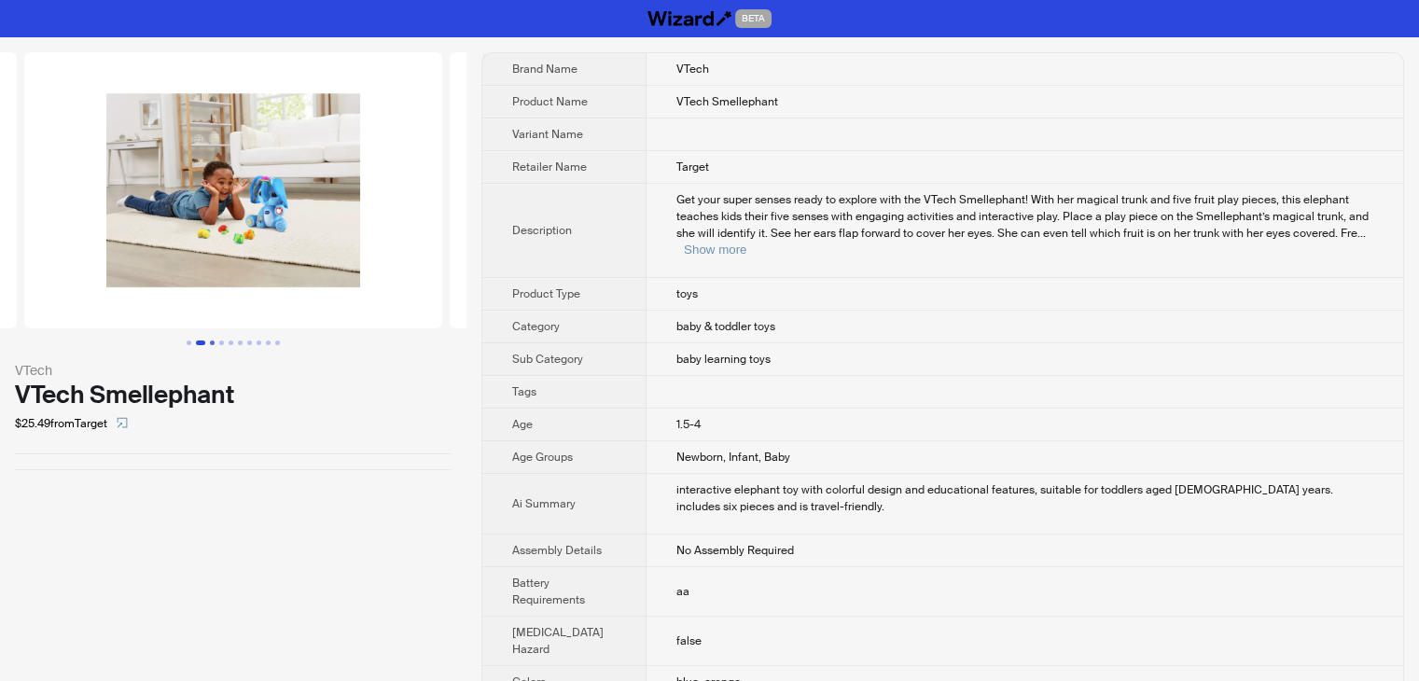
click at [215, 340] on button "Go to slide 3" at bounding box center [212, 342] width 5 height 5
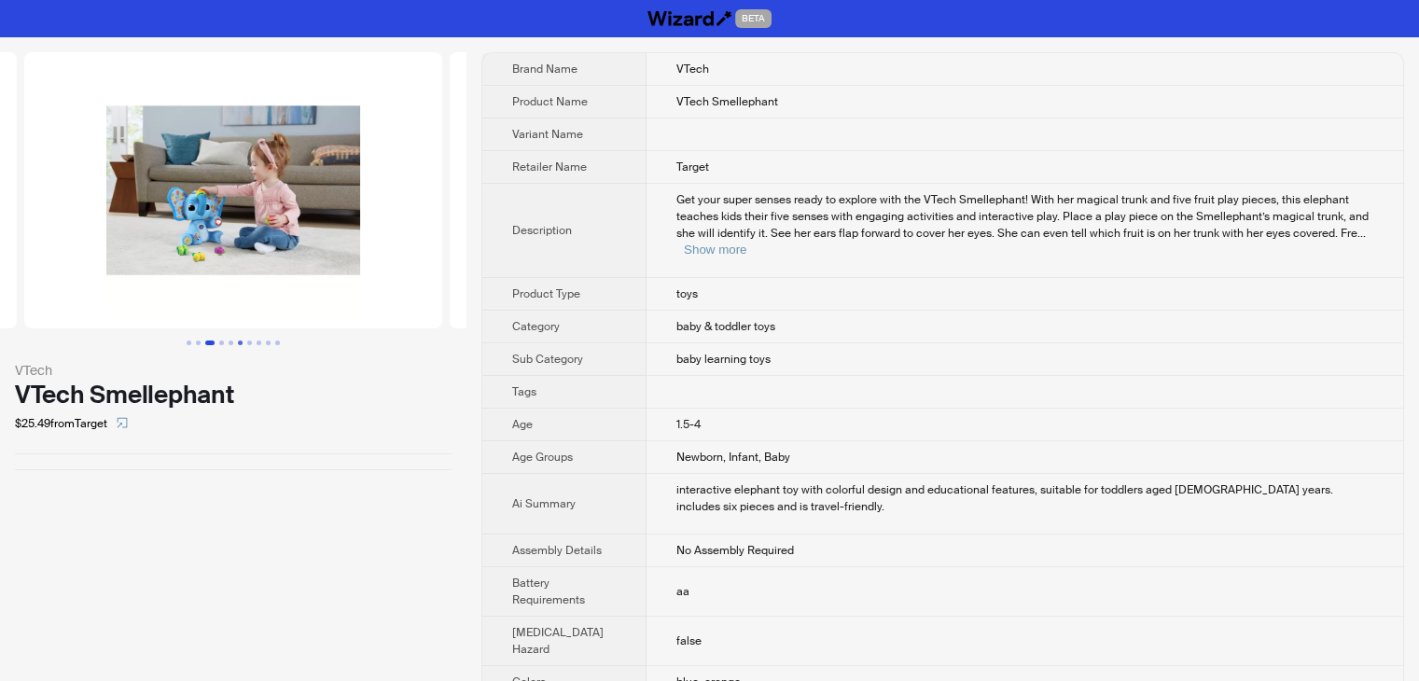
click at [238, 340] on button "Go to slide 6" at bounding box center [240, 342] width 5 height 5
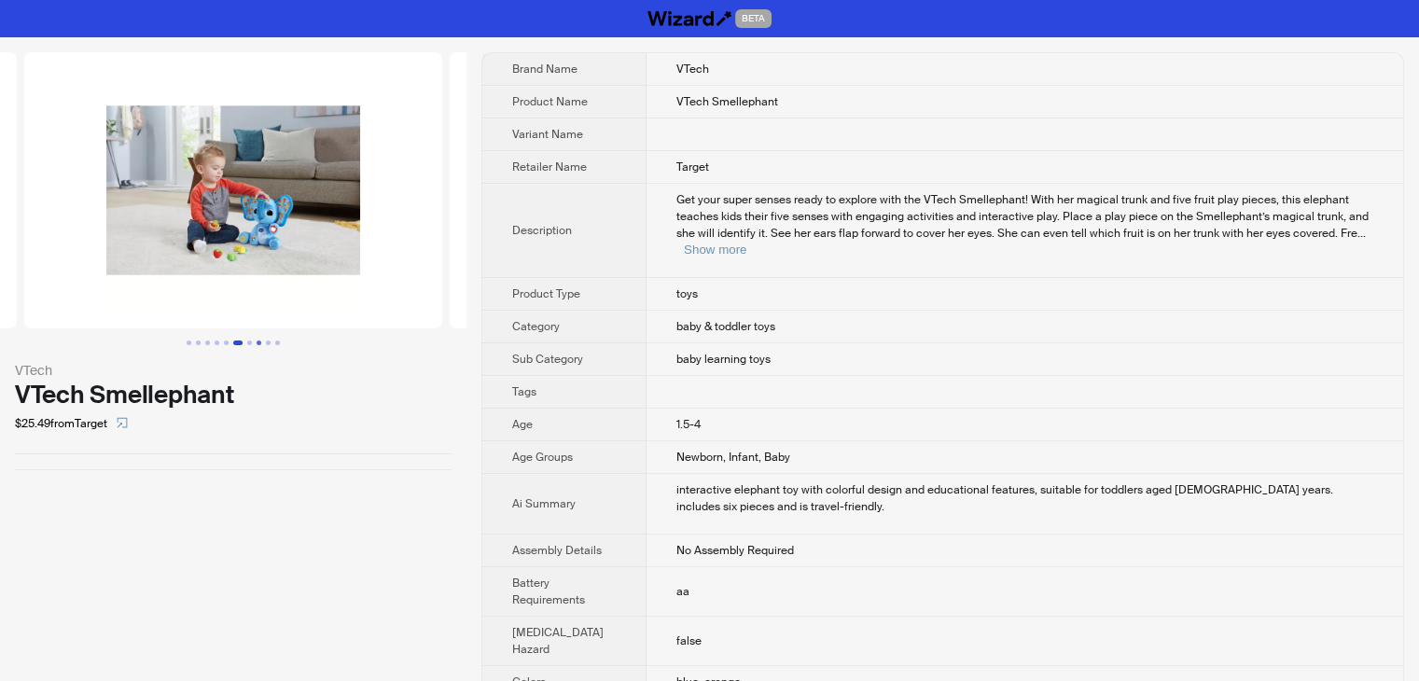
click at [256, 340] on button "Go to slide 8" at bounding box center [258, 342] width 5 height 5
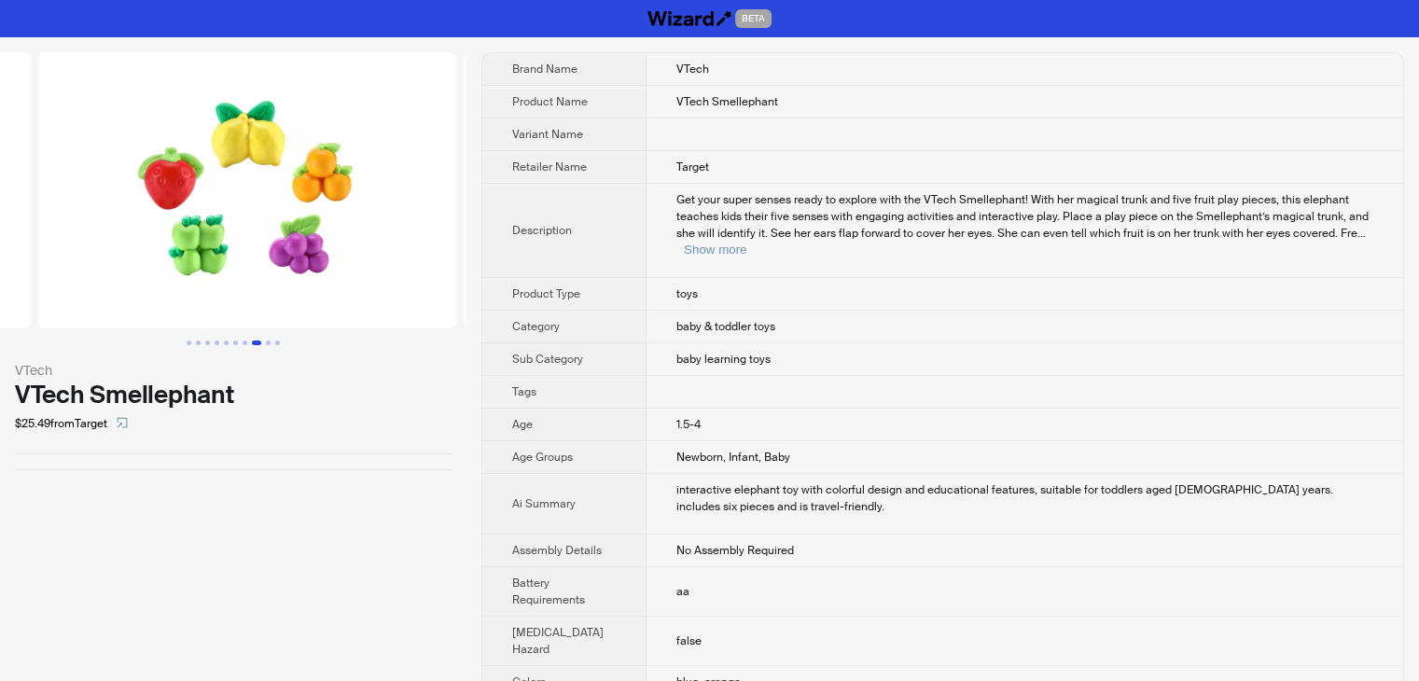
scroll to position [0, 2977]
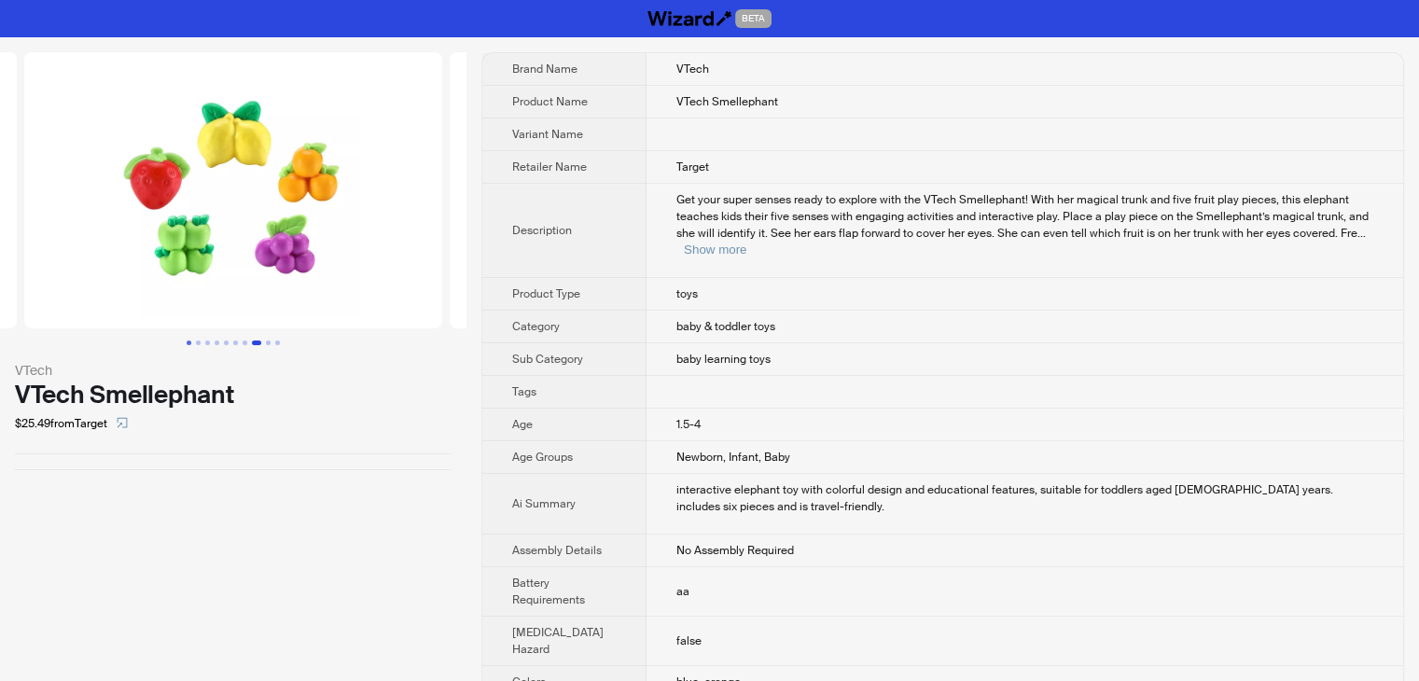
click at [189, 342] on button "Go to slide 1" at bounding box center [189, 342] width 5 height 5
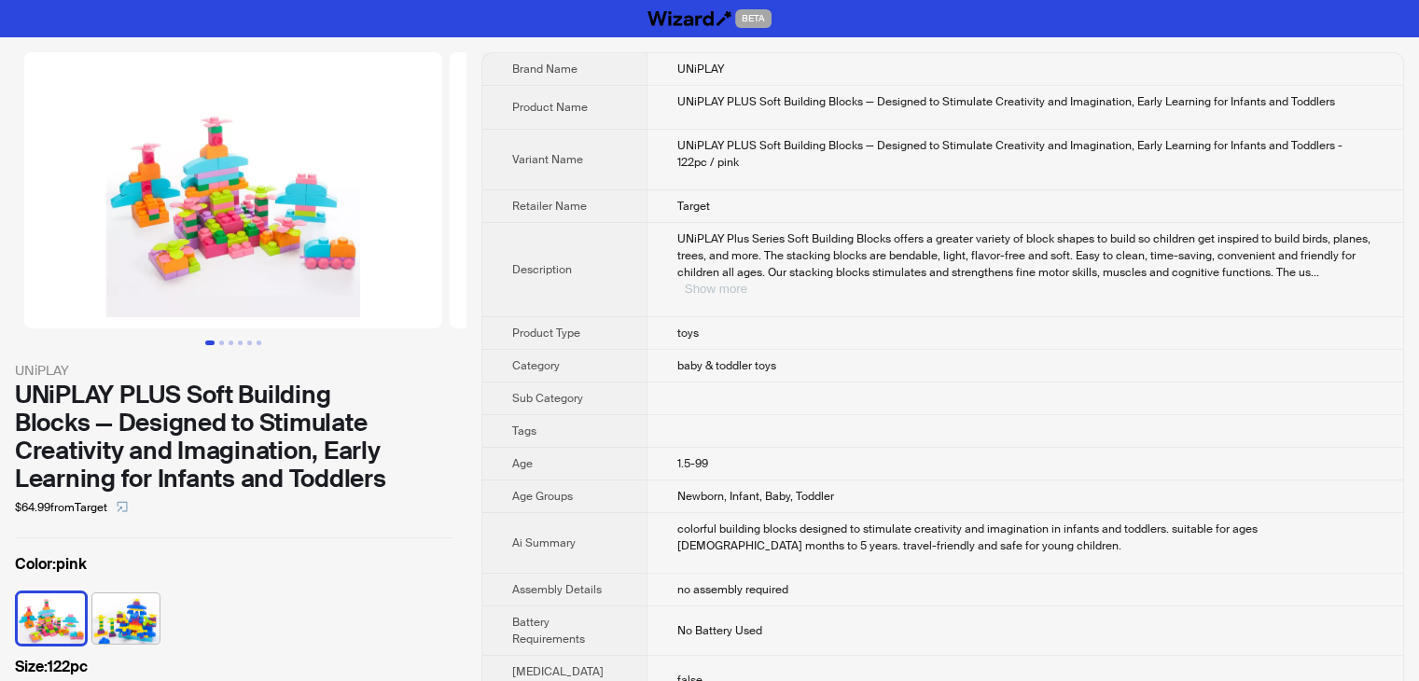
click at [747, 282] on button "Show more" at bounding box center [716, 289] width 62 height 14
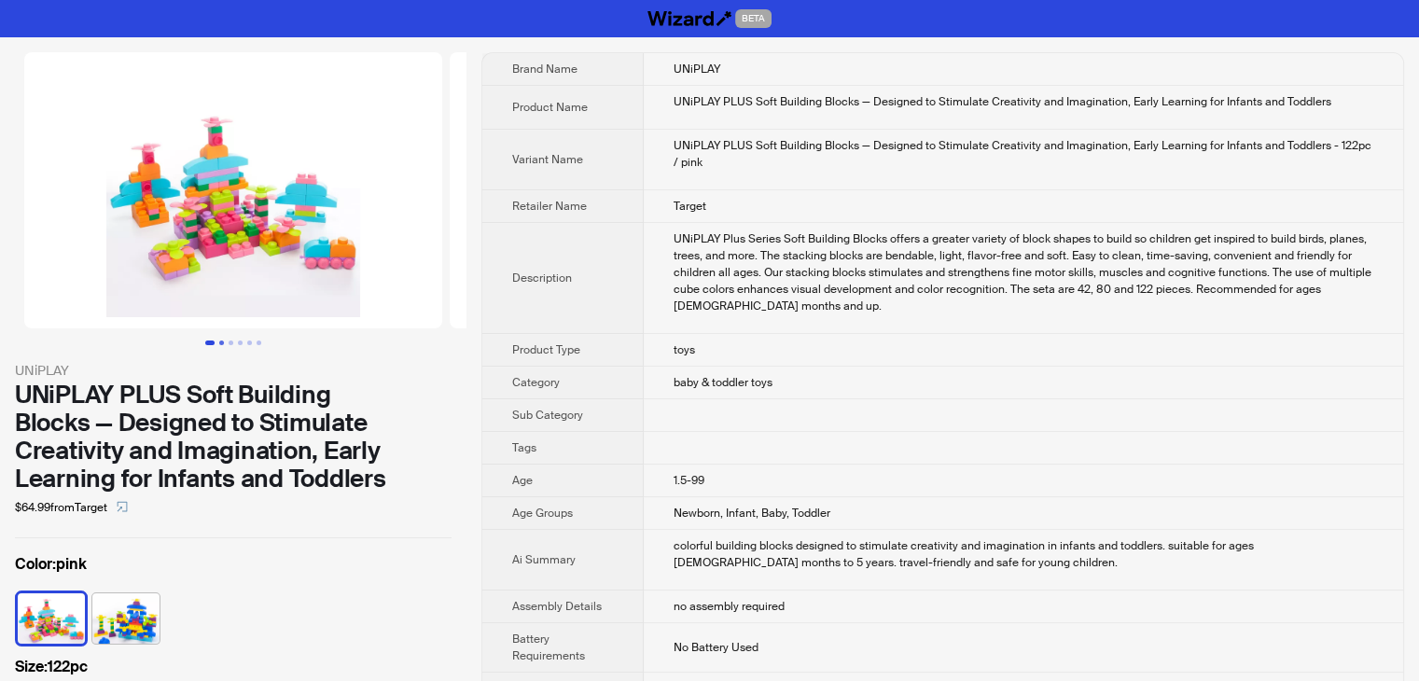
click at [223, 345] on button "Go to slide 2" at bounding box center [221, 342] width 5 height 5
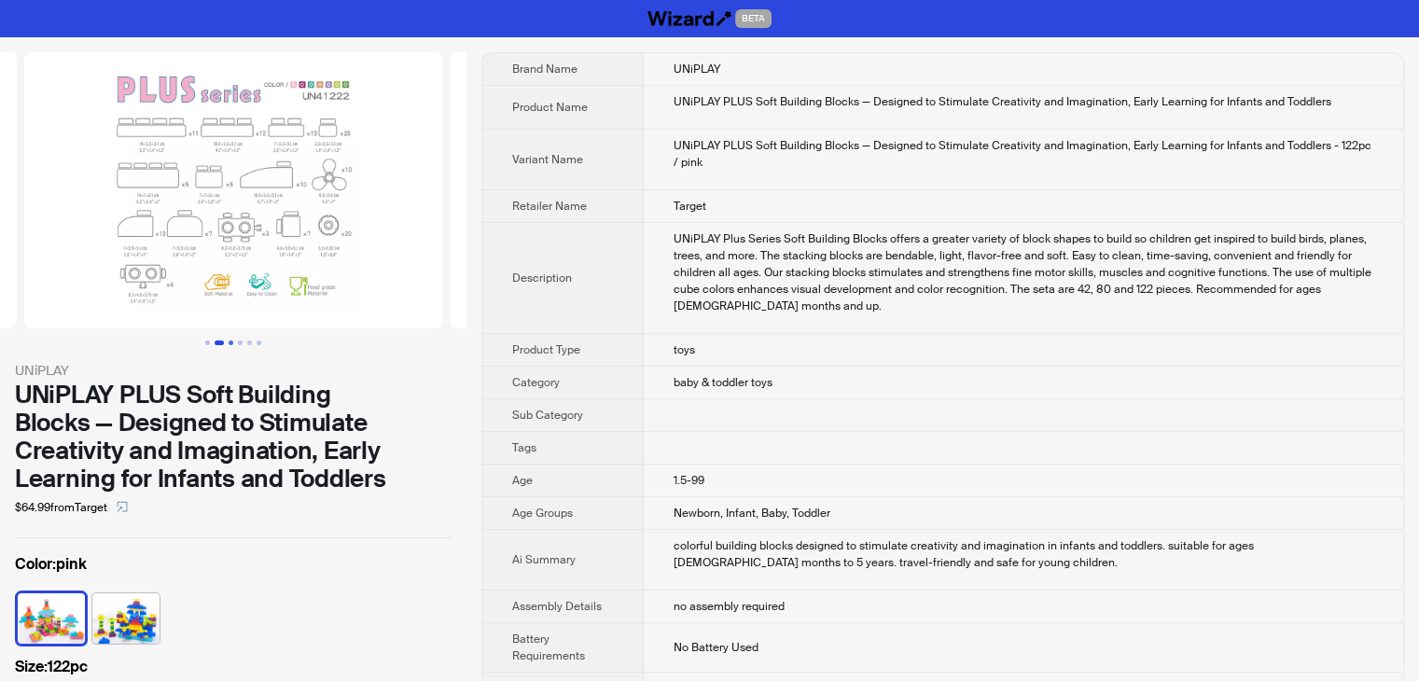
click at [233, 341] on button "Go to slide 3" at bounding box center [230, 342] width 5 height 5
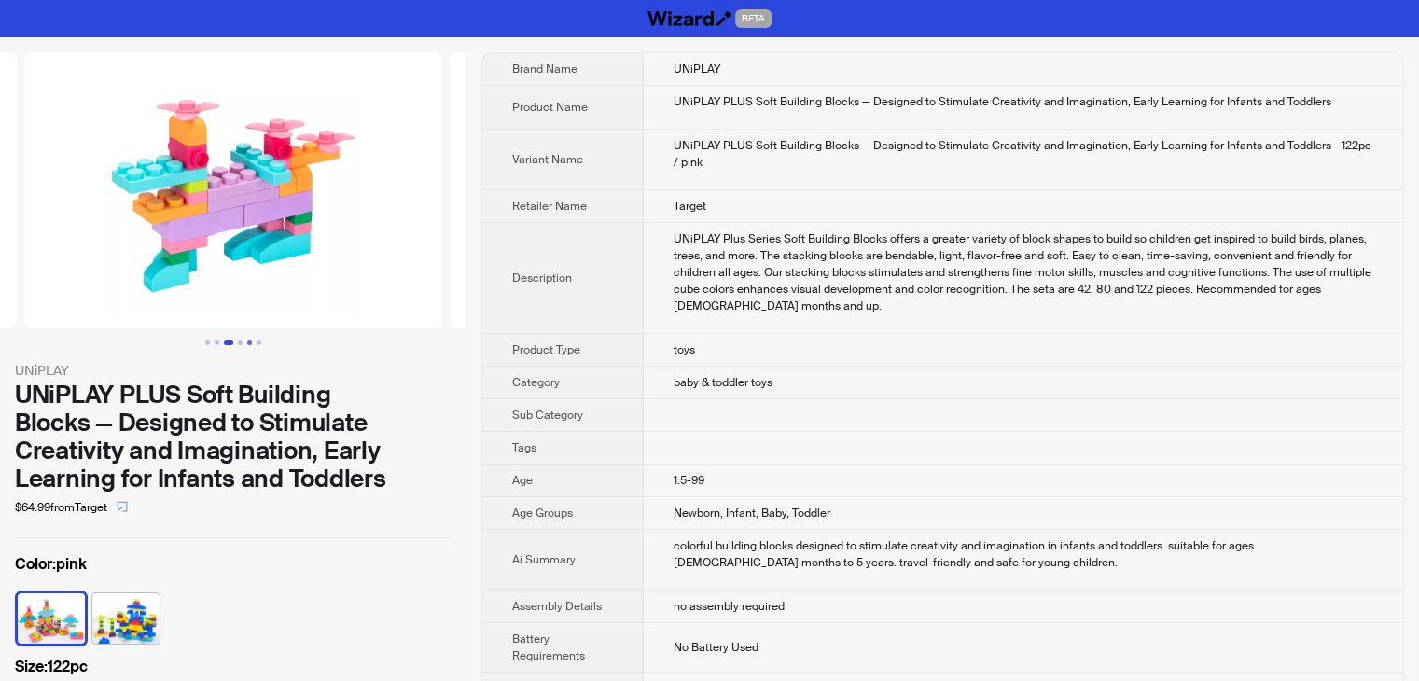
click at [247, 340] on button "Go to slide 5" at bounding box center [249, 342] width 5 height 5
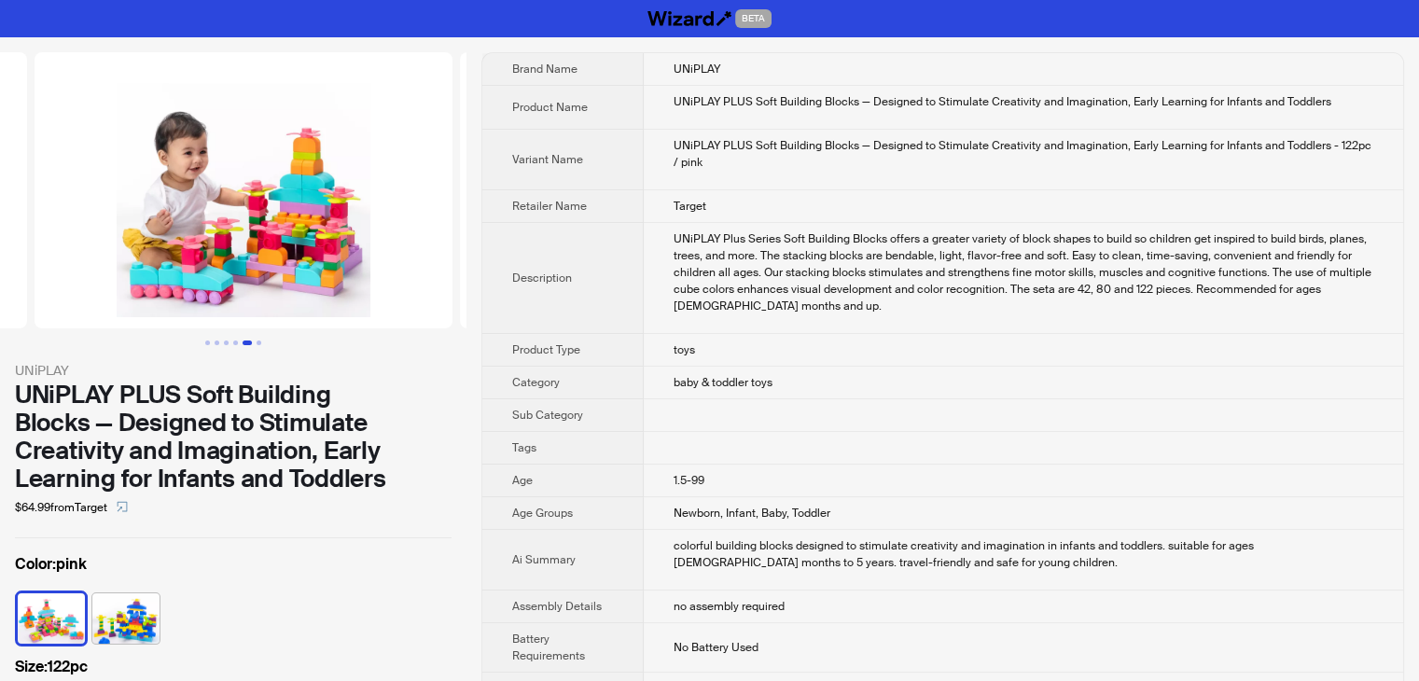
scroll to position [0, 1701]
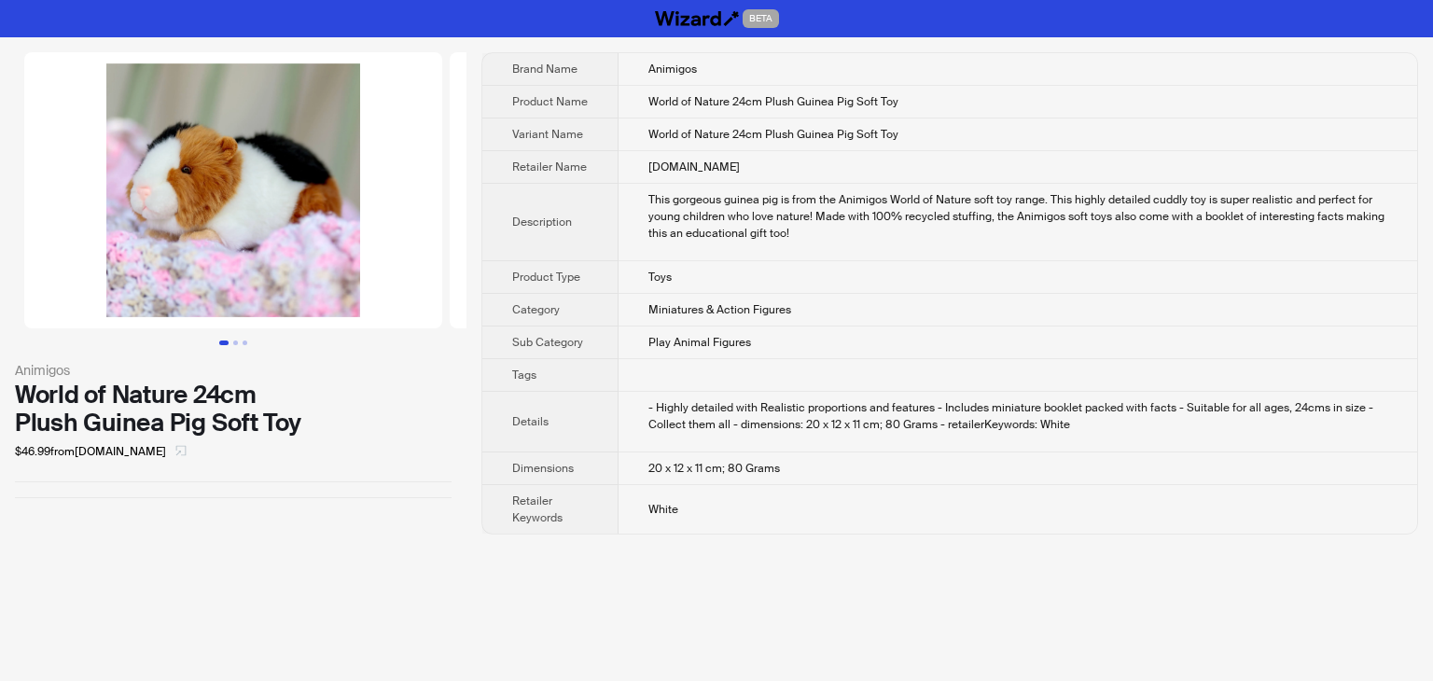
click at [176, 451] on icon "select" at bounding box center [181, 451] width 10 height 10
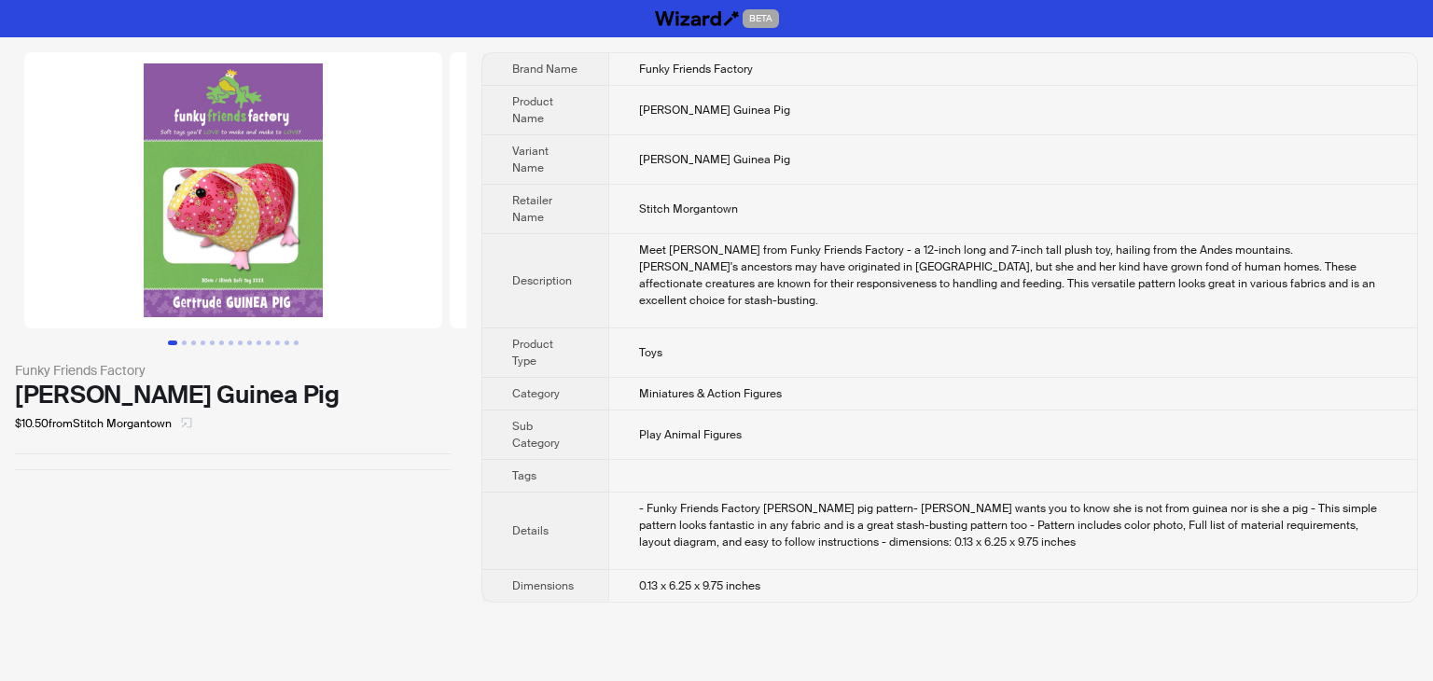
click at [187, 421] on icon "select" at bounding box center [187, 423] width 10 height 10
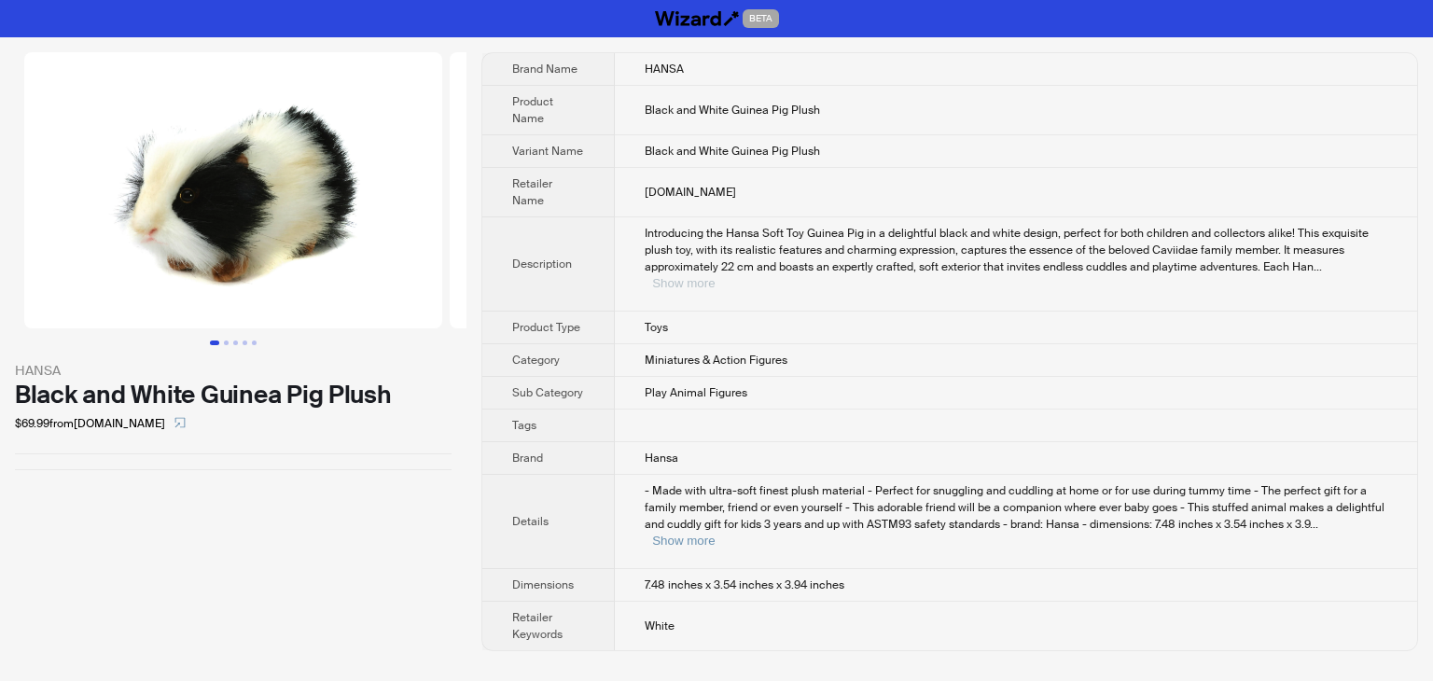
click at [714, 276] on button "Show more" at bounding box center [683, 283] width 62 height 14
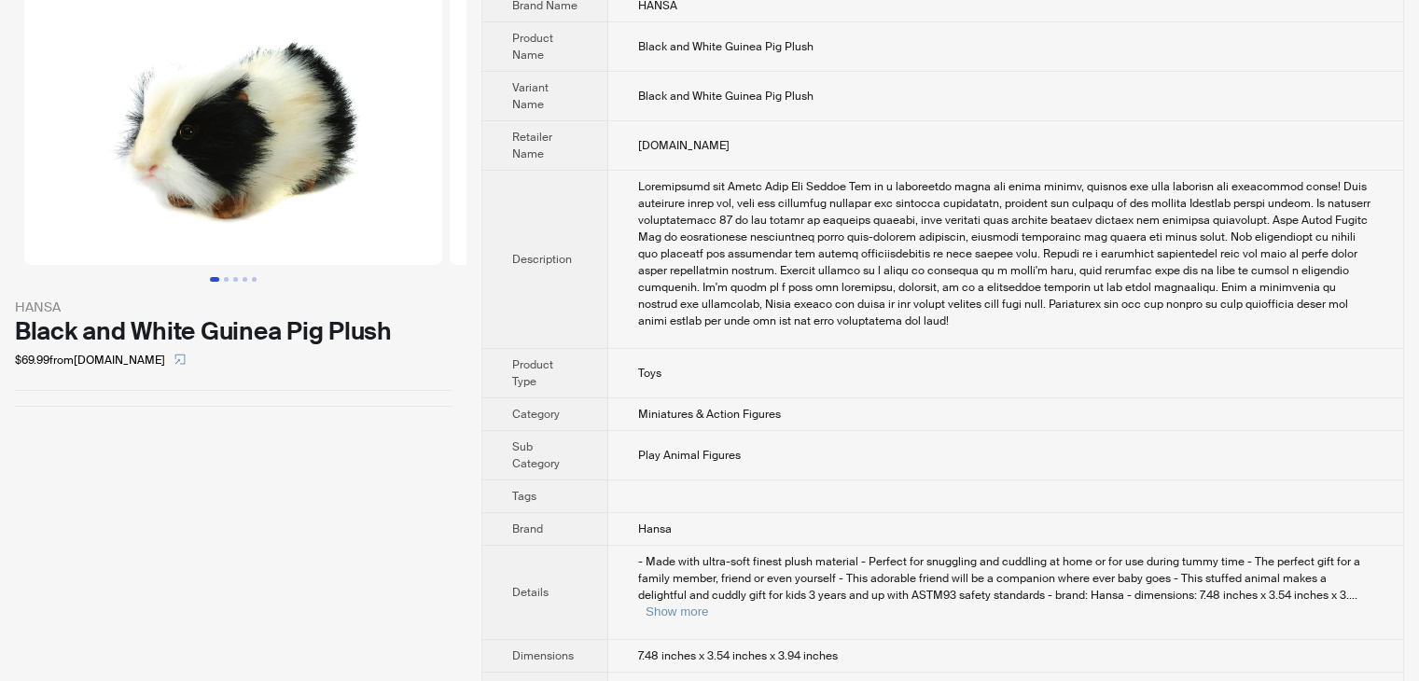
scroll to position [101, 0]
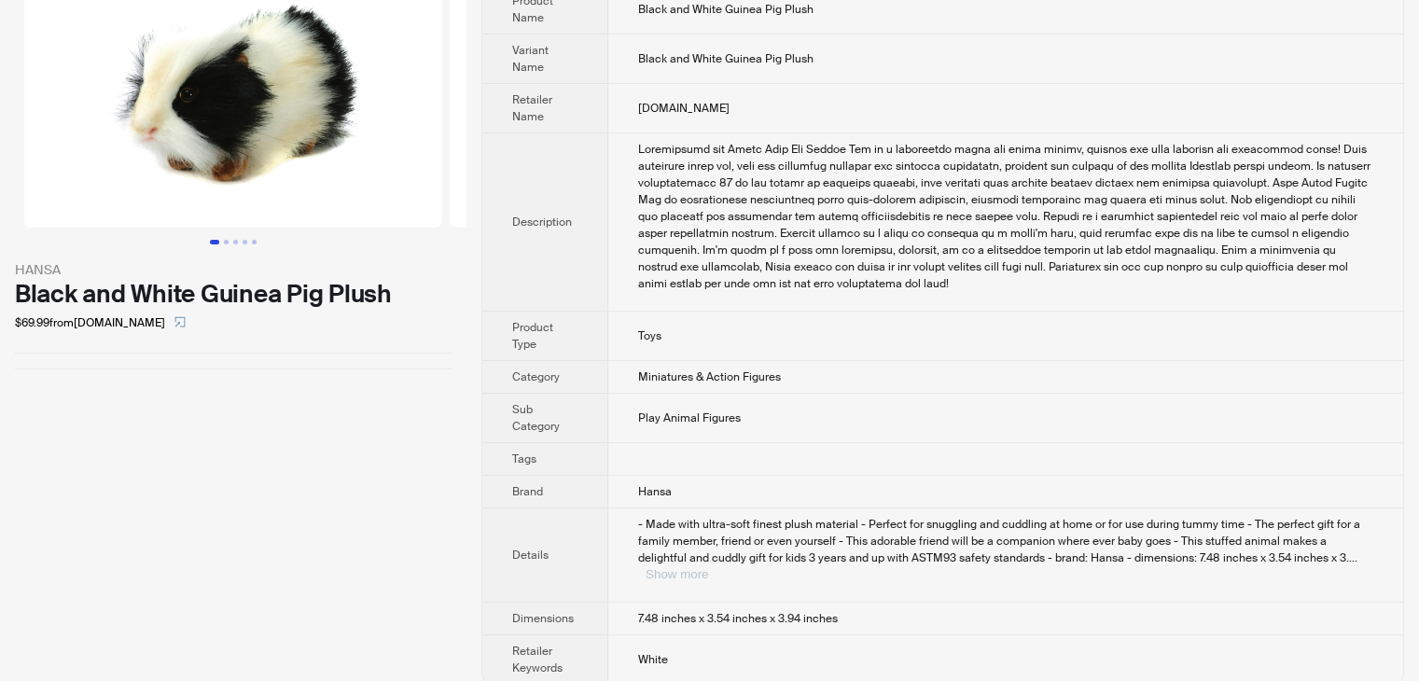
click at [708, 567] on button "Show more" at bounding box center [676, 574] width 62 height 14
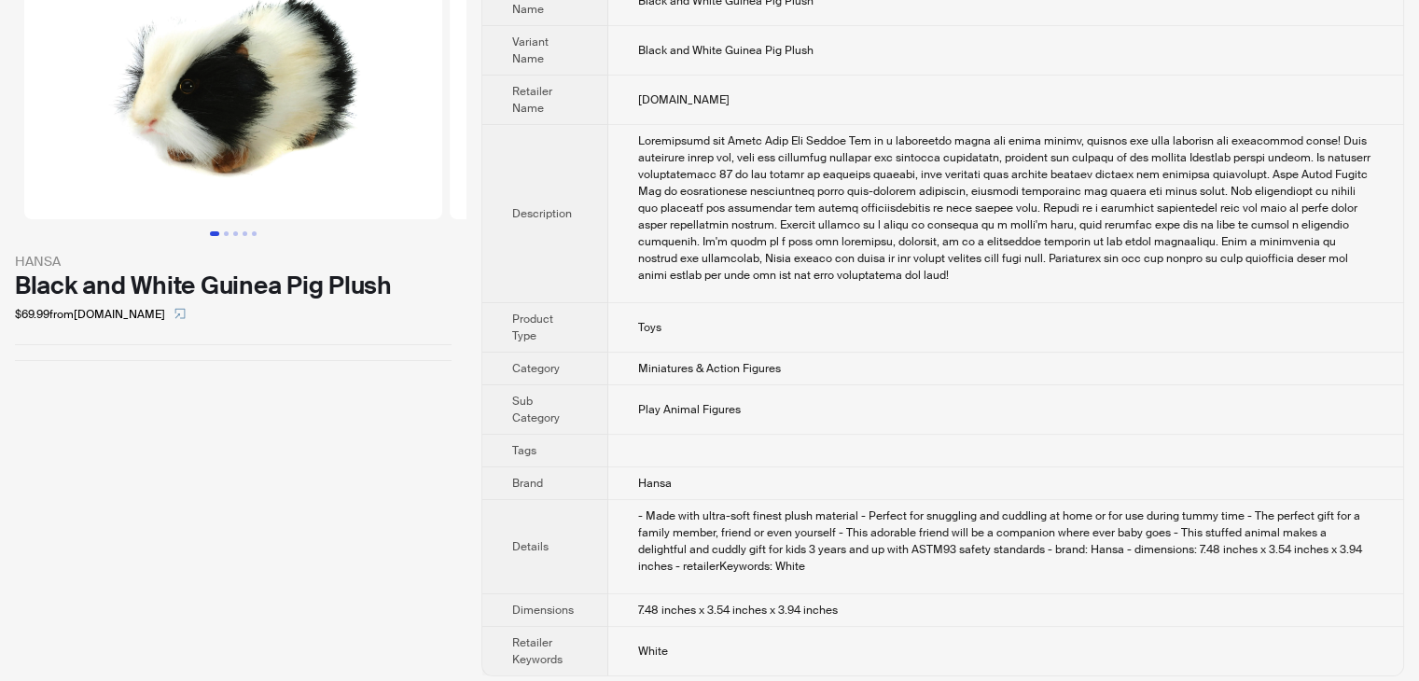
scroll to position [117, 0]
